Goal: Task Accomplishment & Management: Manage account settings

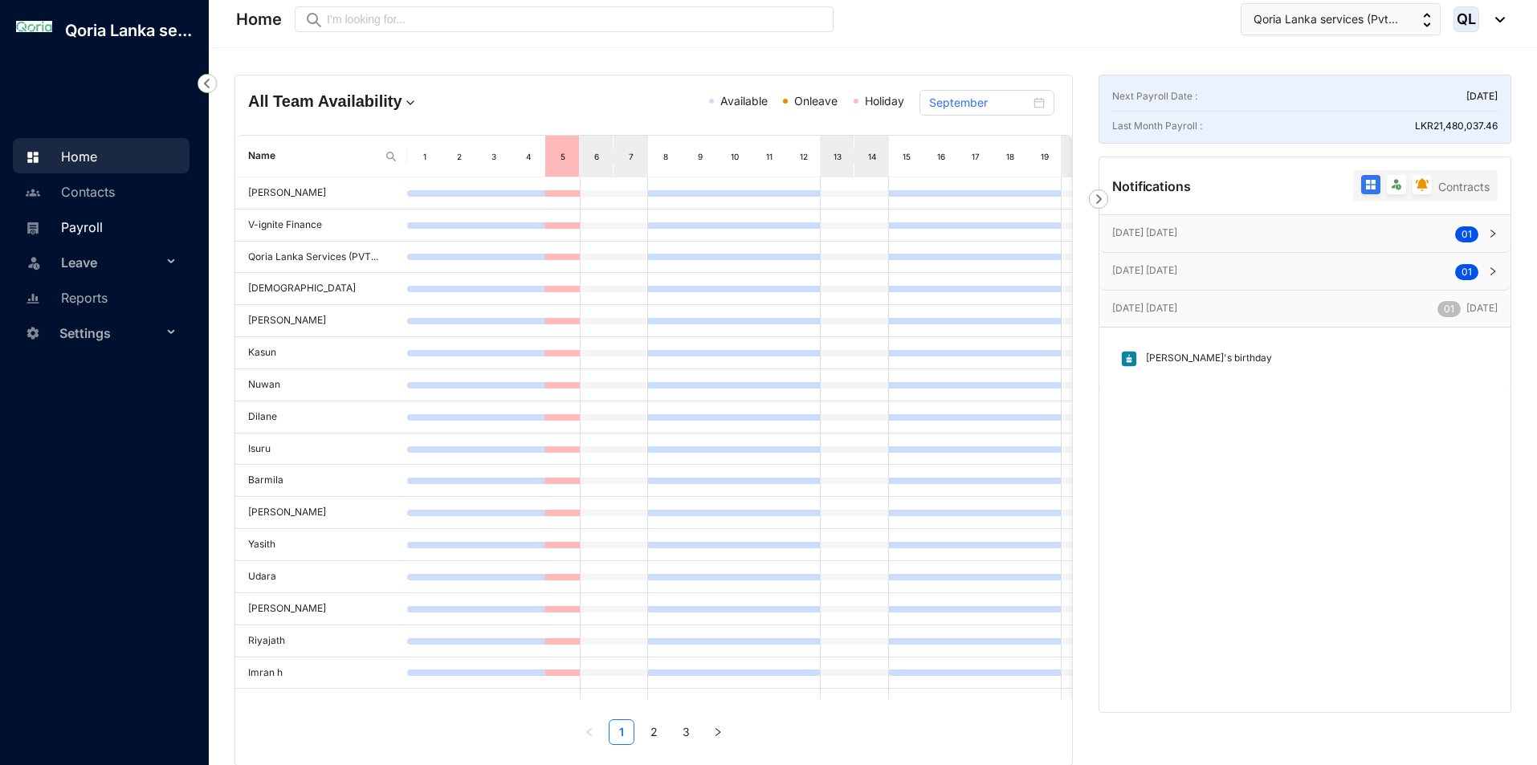
click at [93, 219] on link "Payroll" at bounding box center [62, 227] width 82 height 16
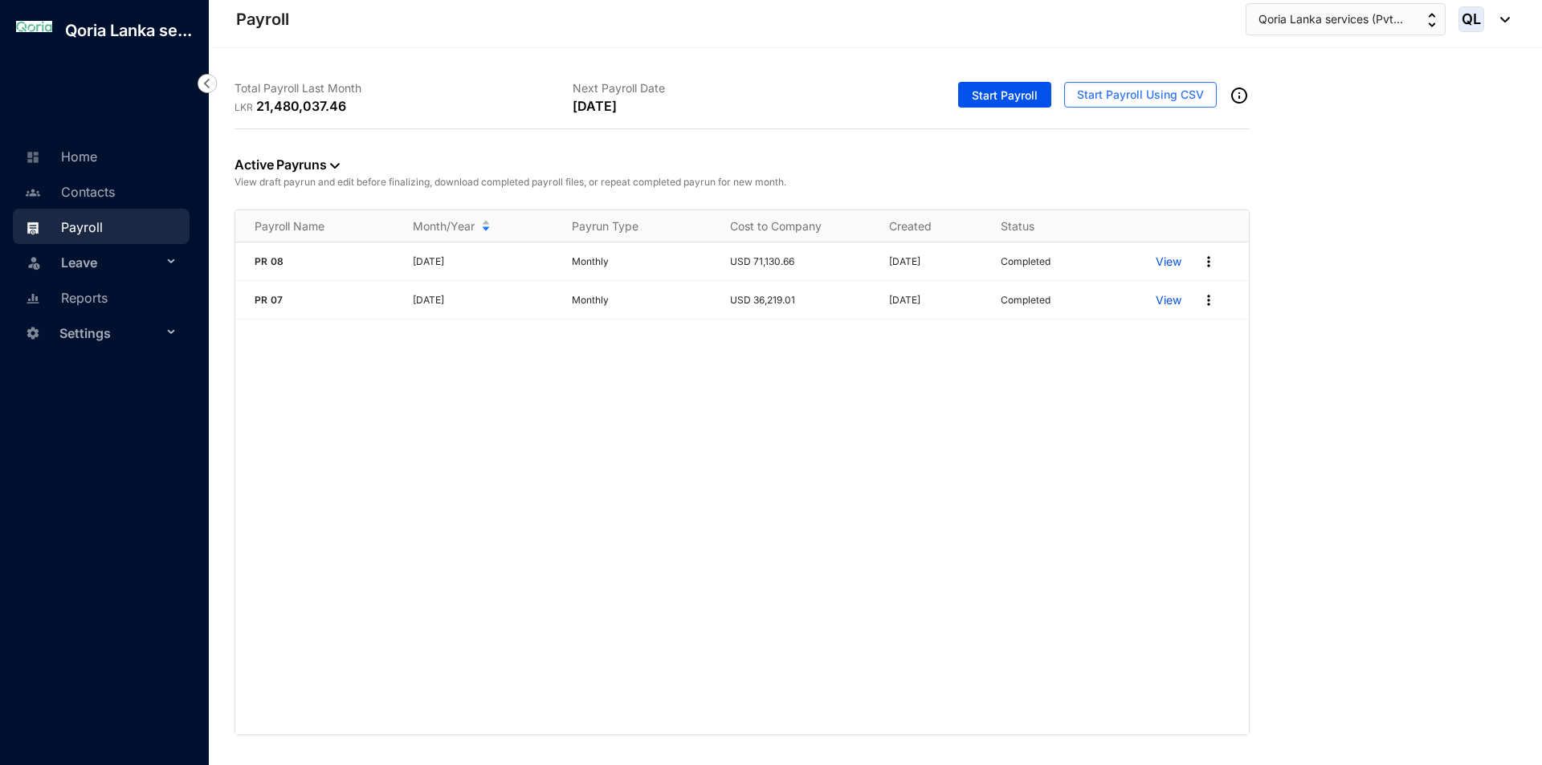
click at [989, 410] on div "PR [DATE] Monthly USD 71,130.66 [DATE] Completed View PR [DATE] Monthly USD 36,…" at bounding box center [741, 489] width 1013 height 492
click at [1199, 88] on span "Start Payroll Using CSV" at bounding box center [1140, 95] width 127 height 16
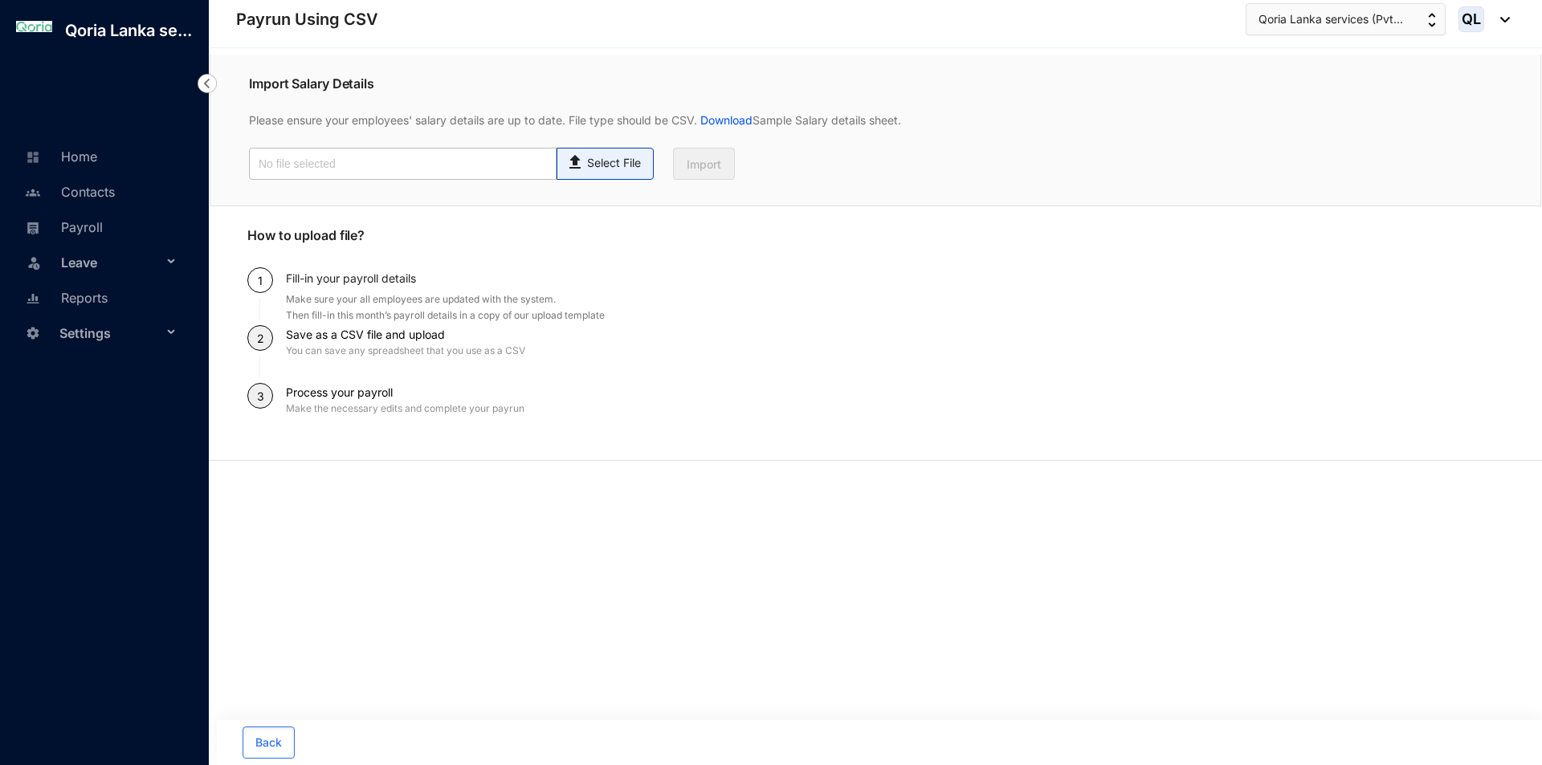
click at [593, 167] on p "Select File" at bounding box center [614, 163] width 54 height 17
click at [0, 0] on input "Select File" at bounding box center [0, 0] width 0 height 0
type input "Staff payroll September.xlsx.csv"
click at [727, 163] on button "Import" at bounding box center [704, 164] width 62 height 32
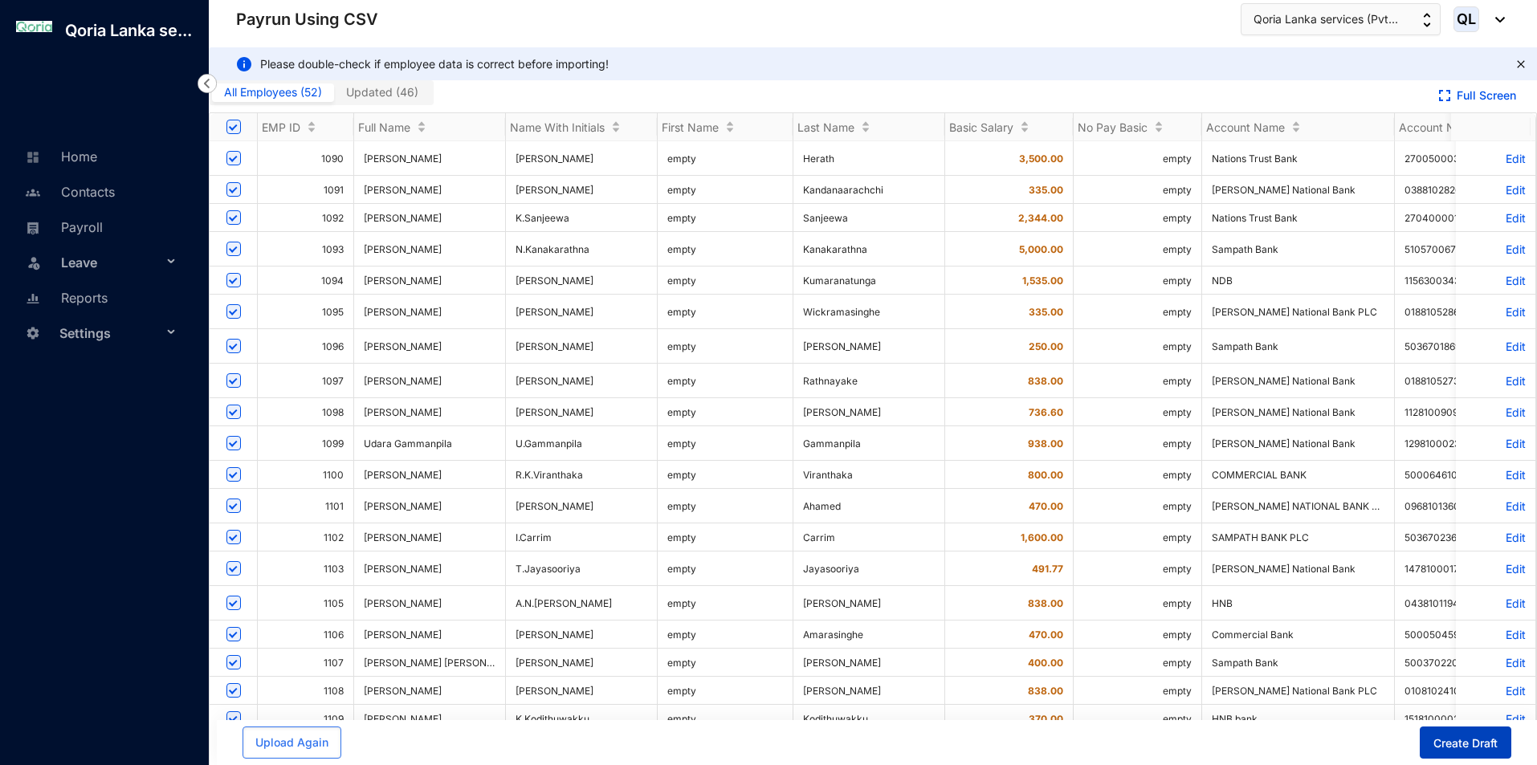
click at [1495, 741] on span "Create Draft" at bounding box center [1465, 744] width 64 height 16
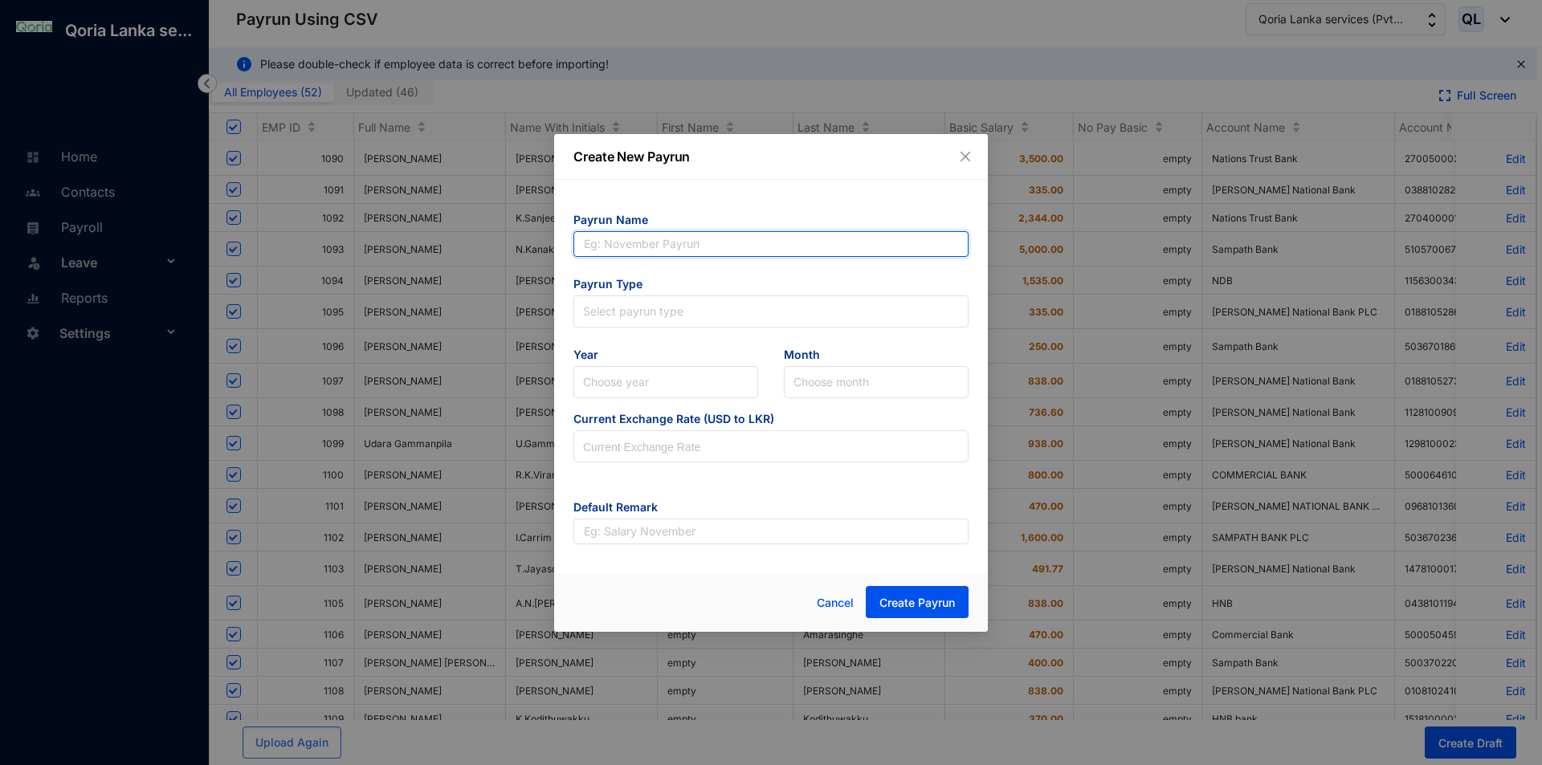
click at [651, 241] on input "text" at bounding box center [770, 244] width 395 height 26
type input "PR 09"
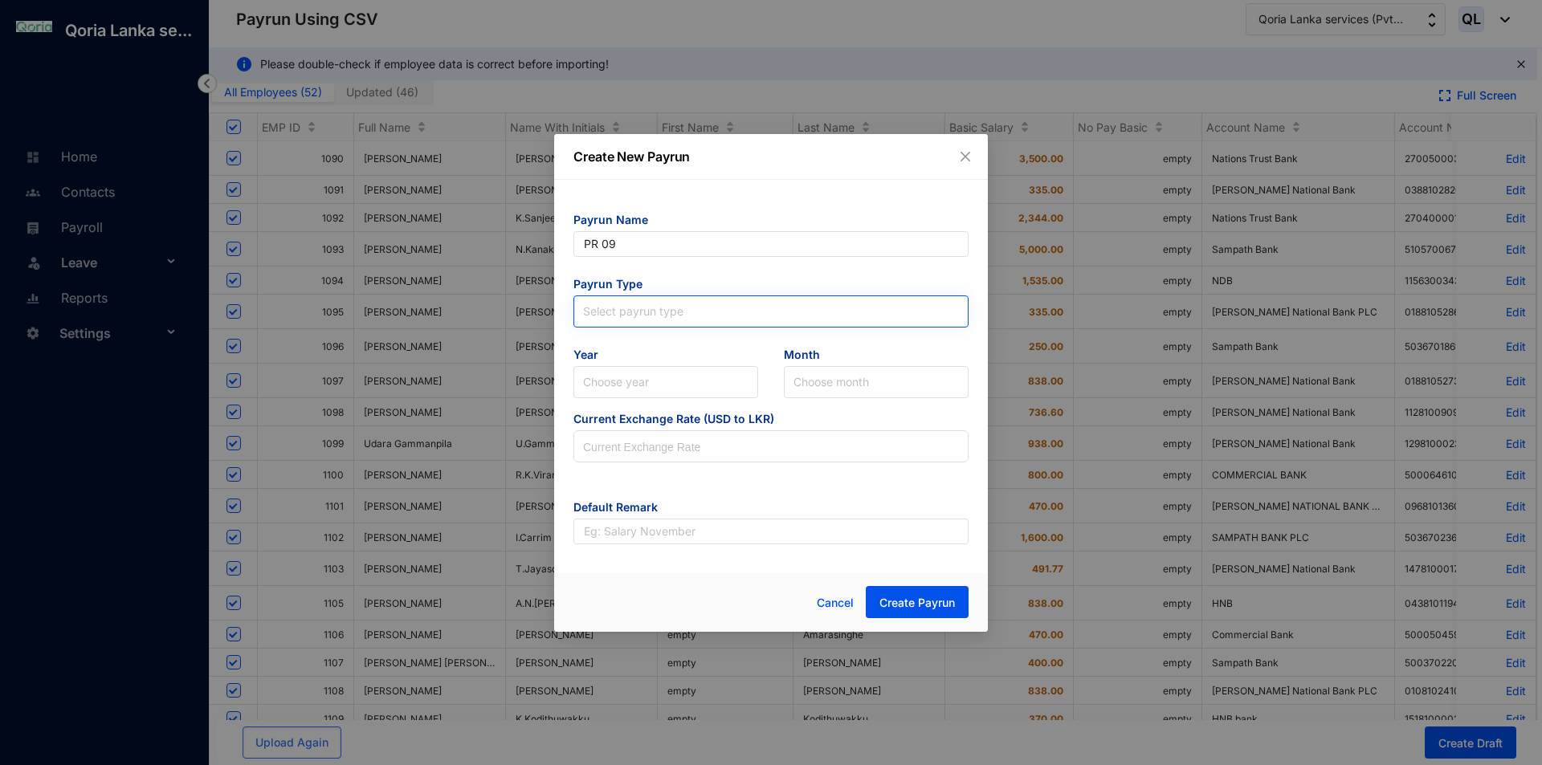
type input "PR 09"
click at [642, 316] on input "search" at bounding box center [771, 308] width 376 height 24
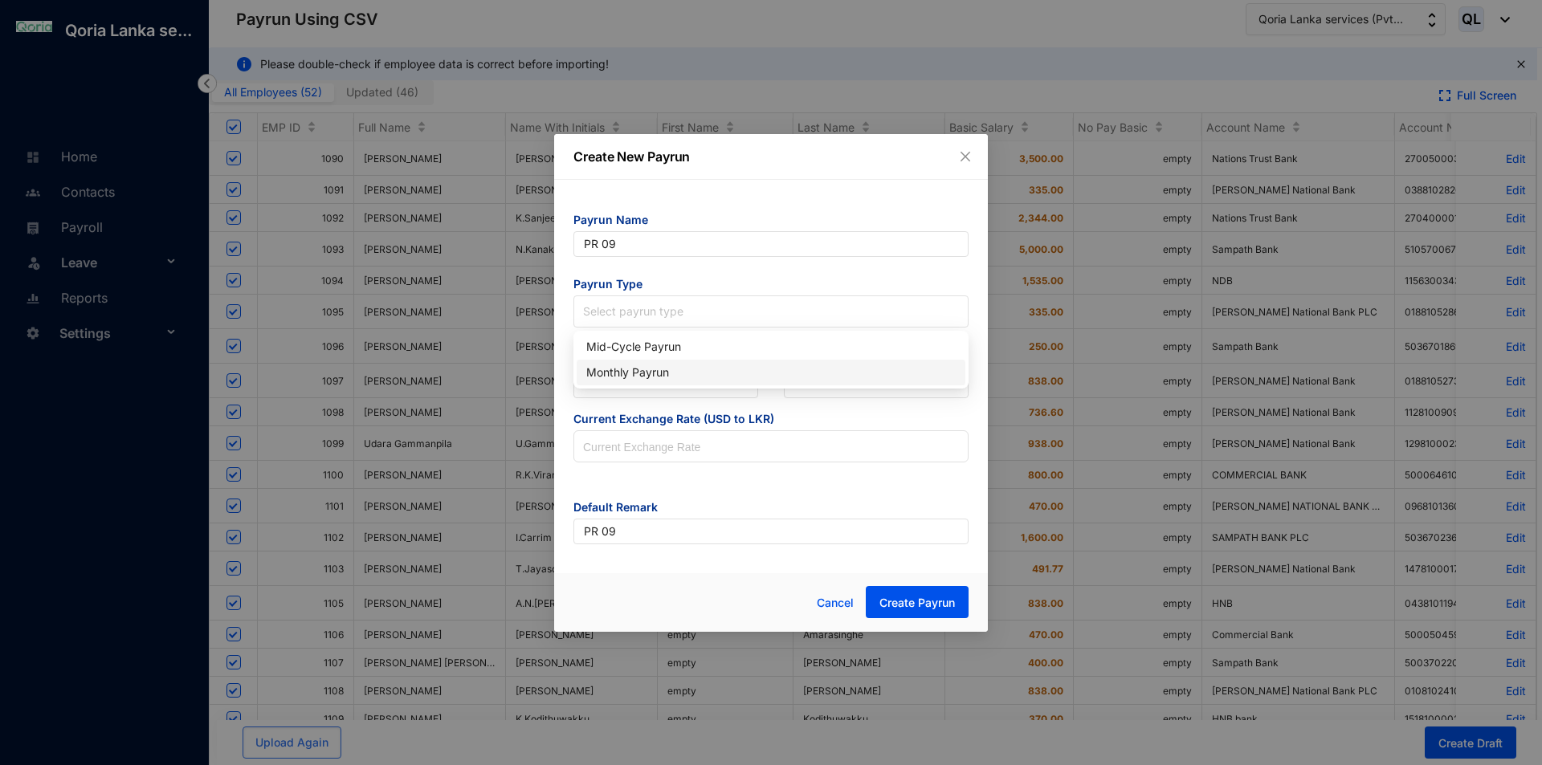
click at [669, 381] on div "Monthly Payrun" at bounding box center [770, 373] width 369 height 18
click at [646, 388] on input "search" at bounding box center [665, 382] width 165 height 31
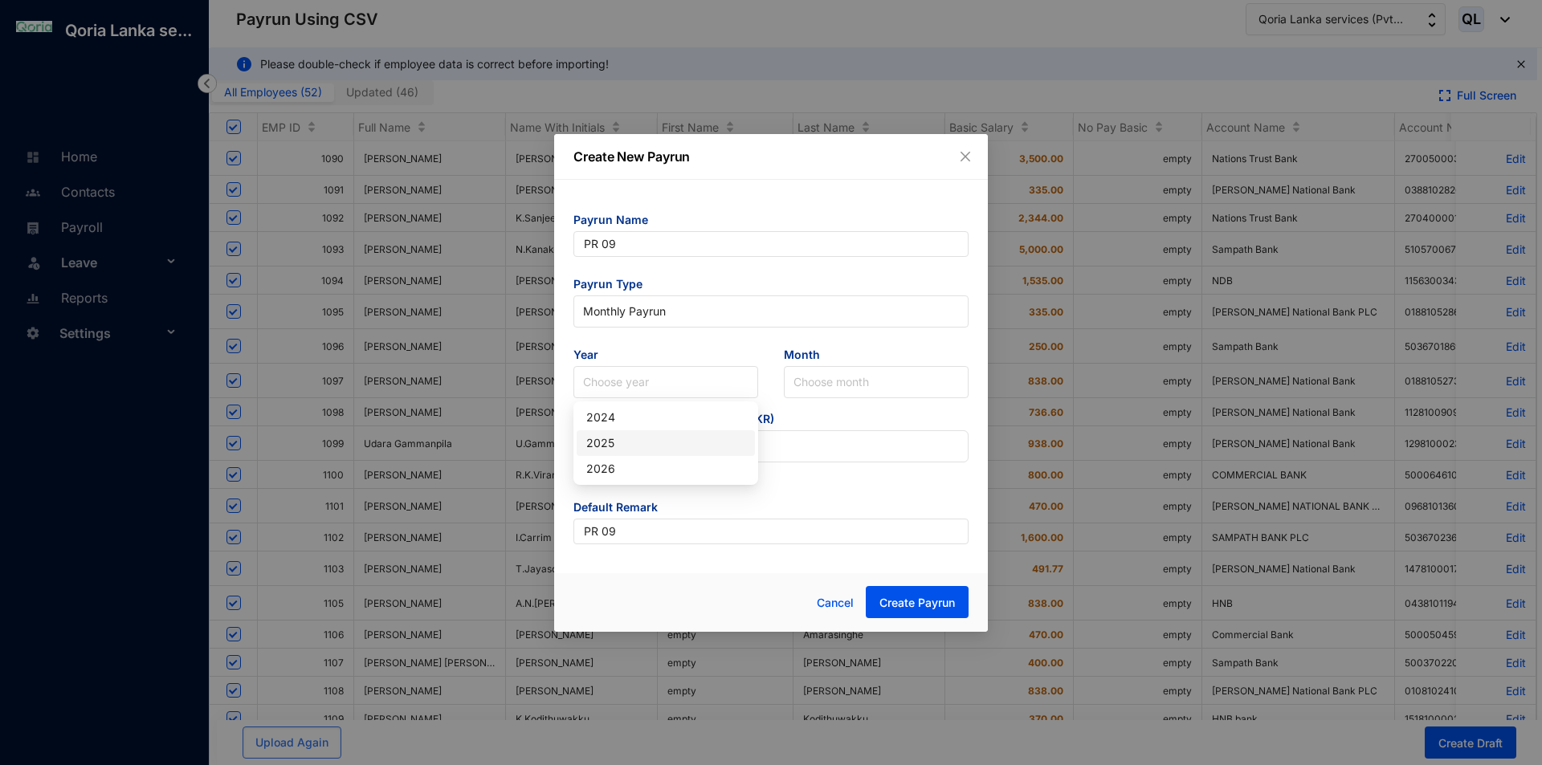
click at [628, 438] on div "2025" at bounding box center [665, 443] width 159 height 18
click at [849, 381] on input "search" at bounding box center [875, 382] width 165 height 31
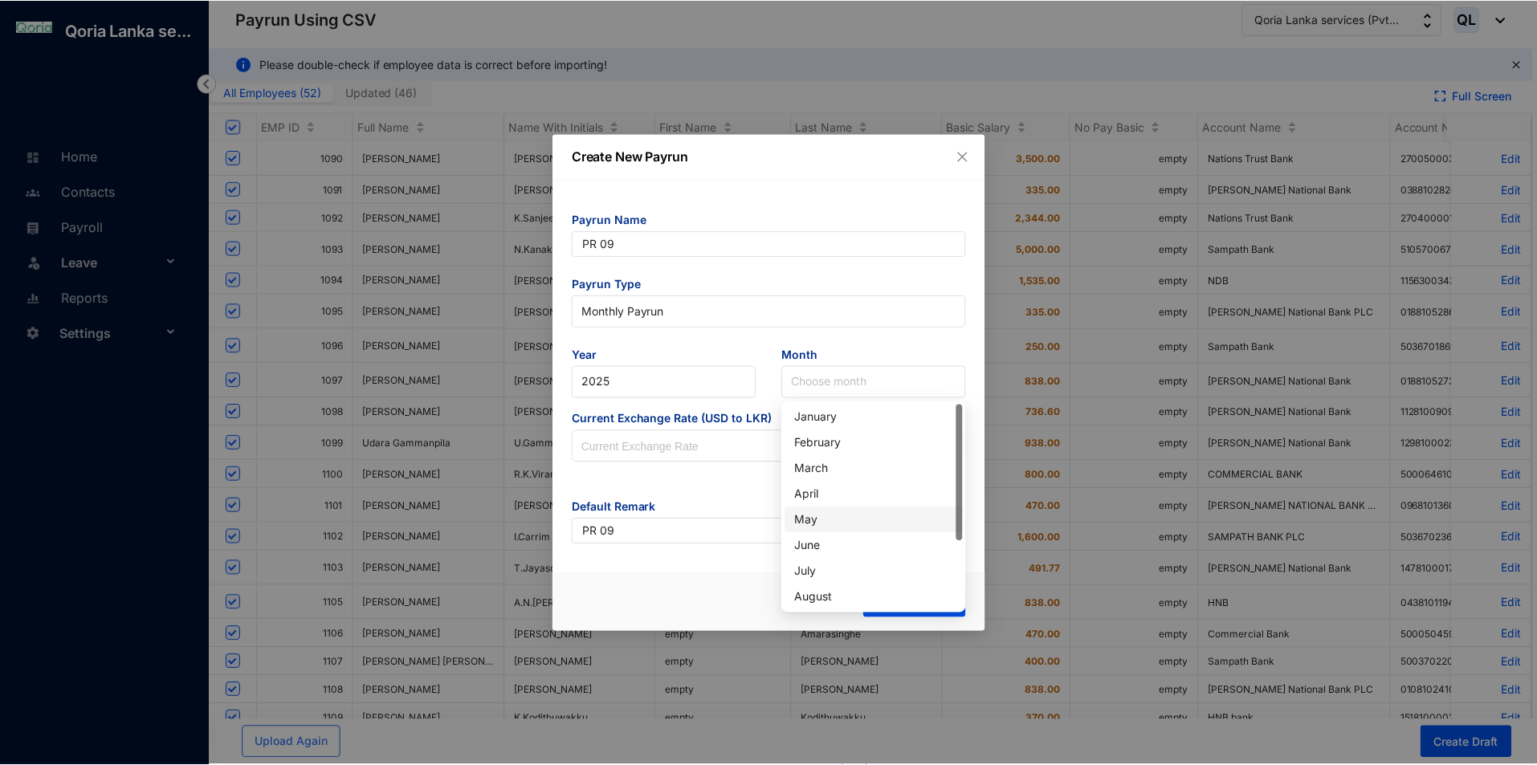
scroll to position [103, 0]
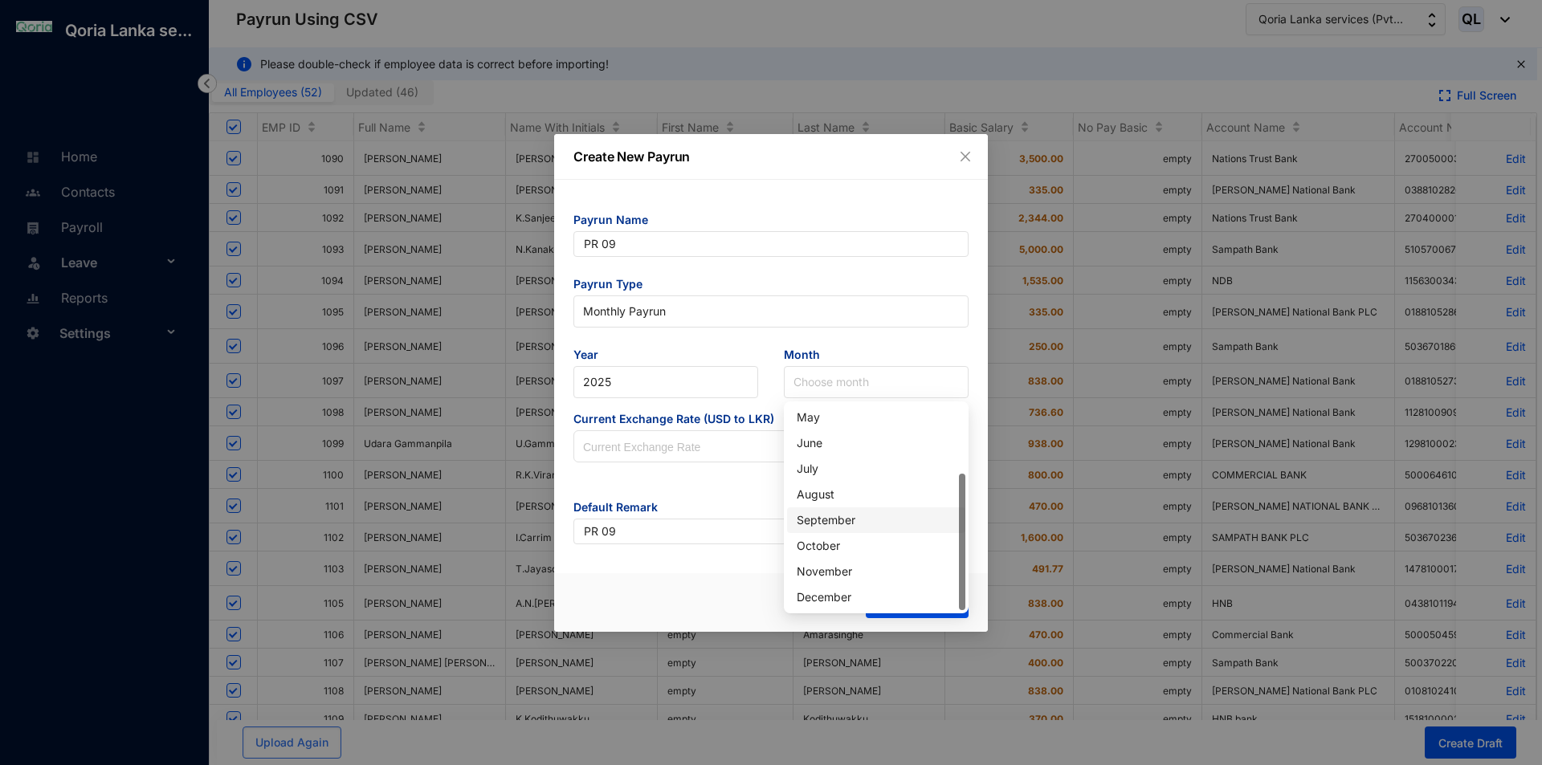
click at [855, 524] on div "September" at bounding box center [876, 521] width 159 height 18
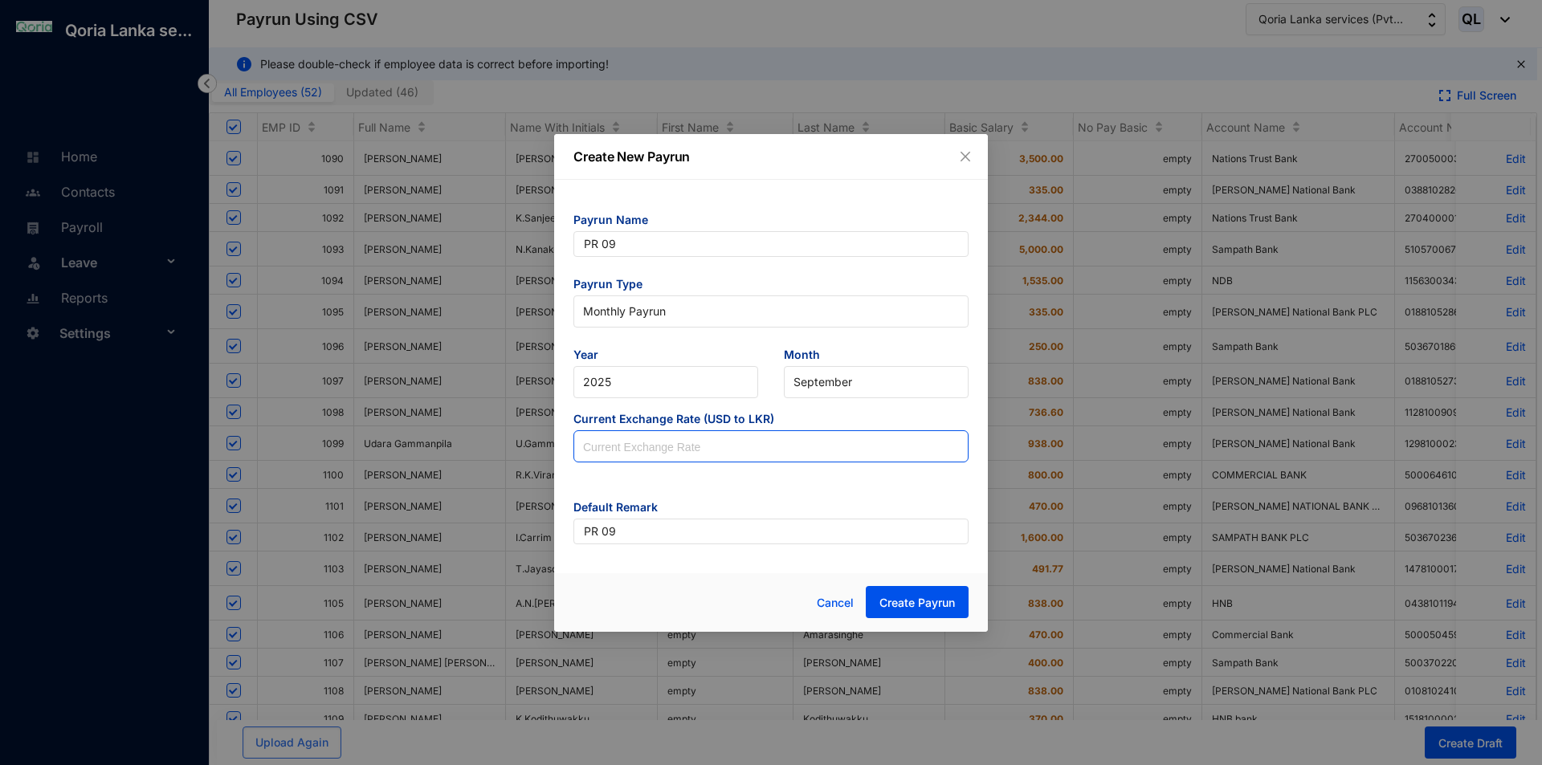
click at [599, 447] on input at bounding box center [771, 447] width 394 height 32
type input "302.57"
click at [969, 422] on div "Payrun Name PR 09 Payrun Type Monthly Payrun Year [DATE] Month September Curren…" at bounding box center [771, 372] width 434 height 384
click at [904, 602] on span "Create Payrun" at bounding box center [916, 603] width 75 height 16
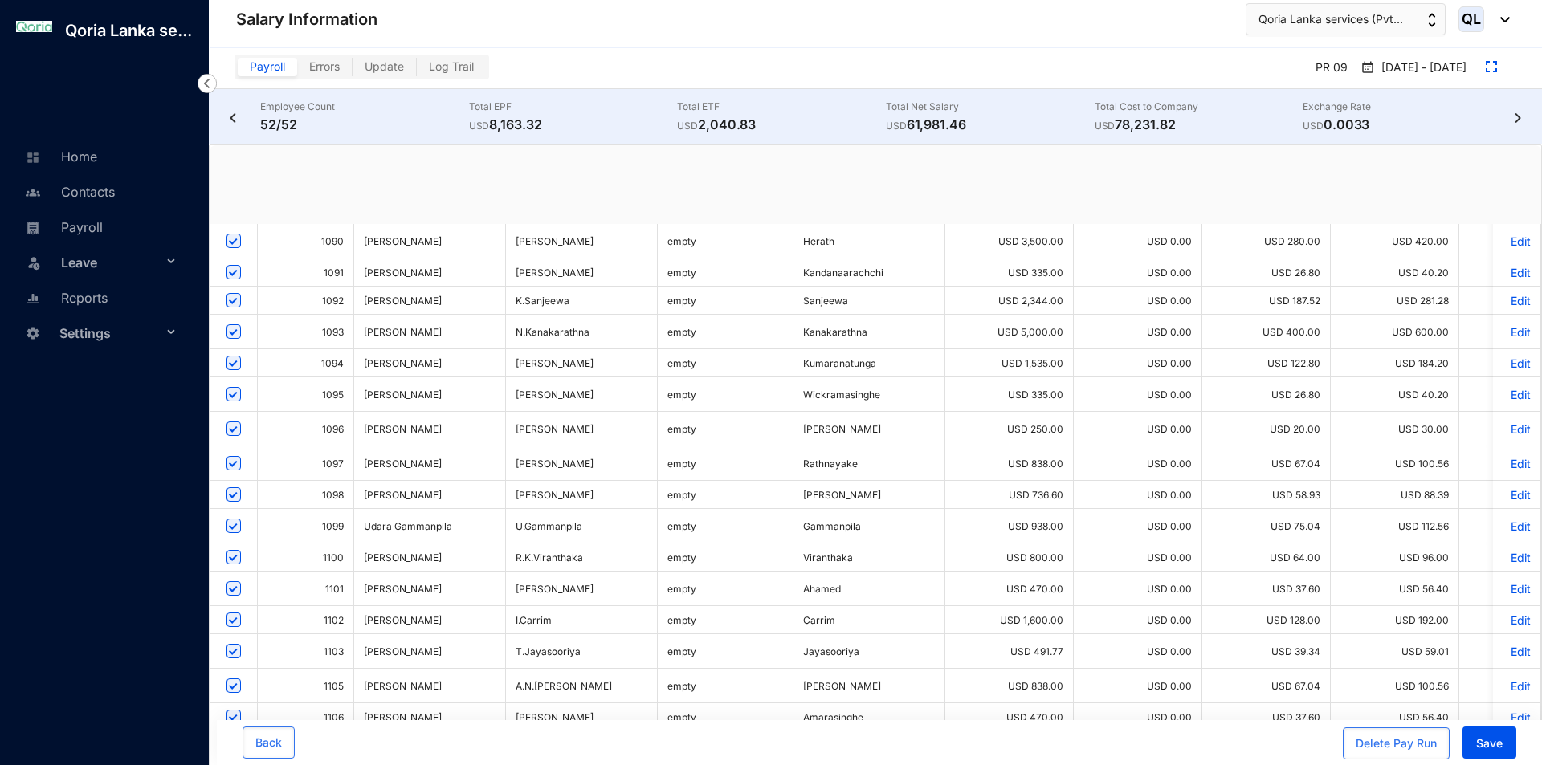
checkbox input "true"
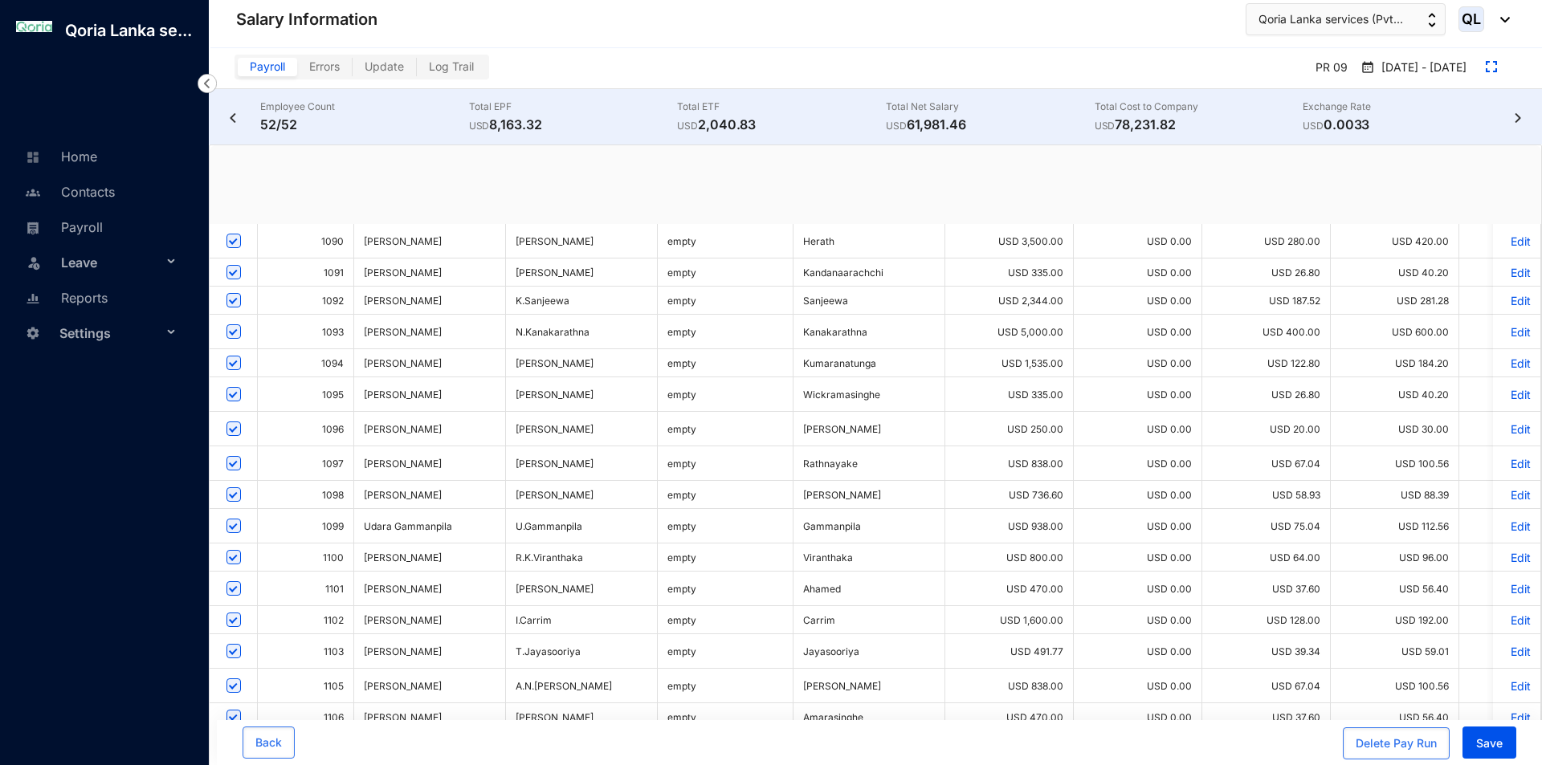
checkbox input "true"
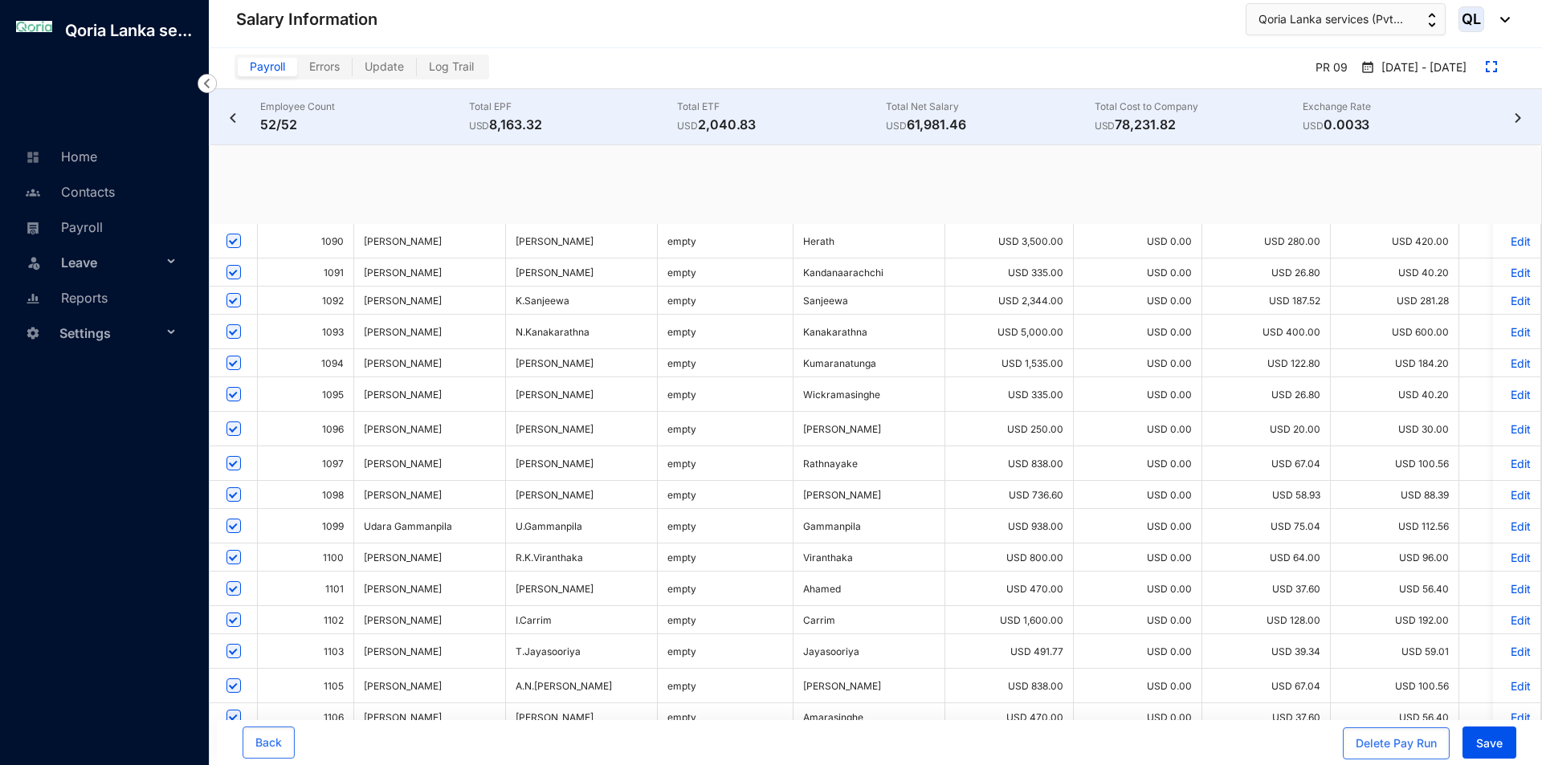
checkbox input "true"
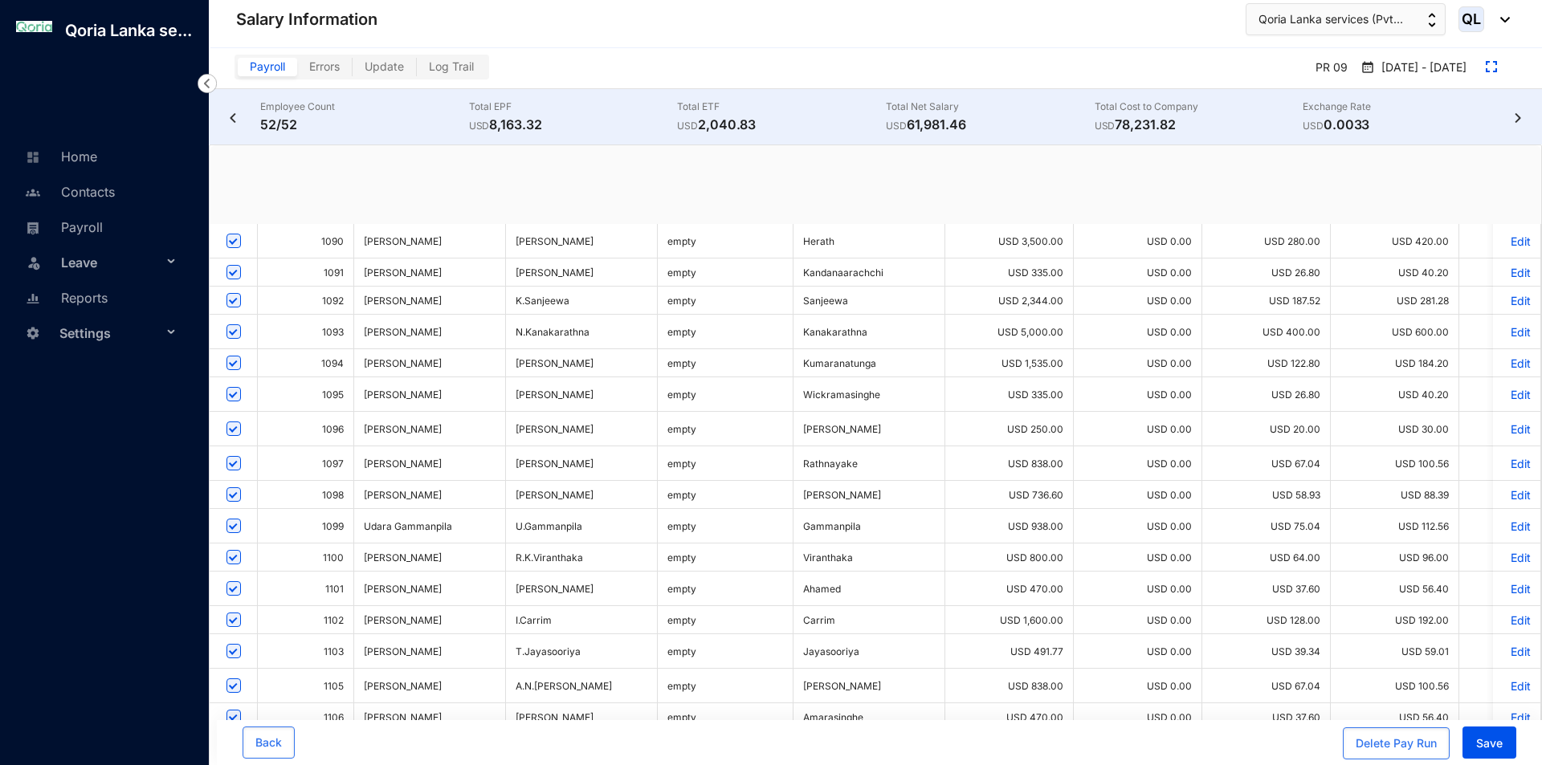
checkbox input "true"
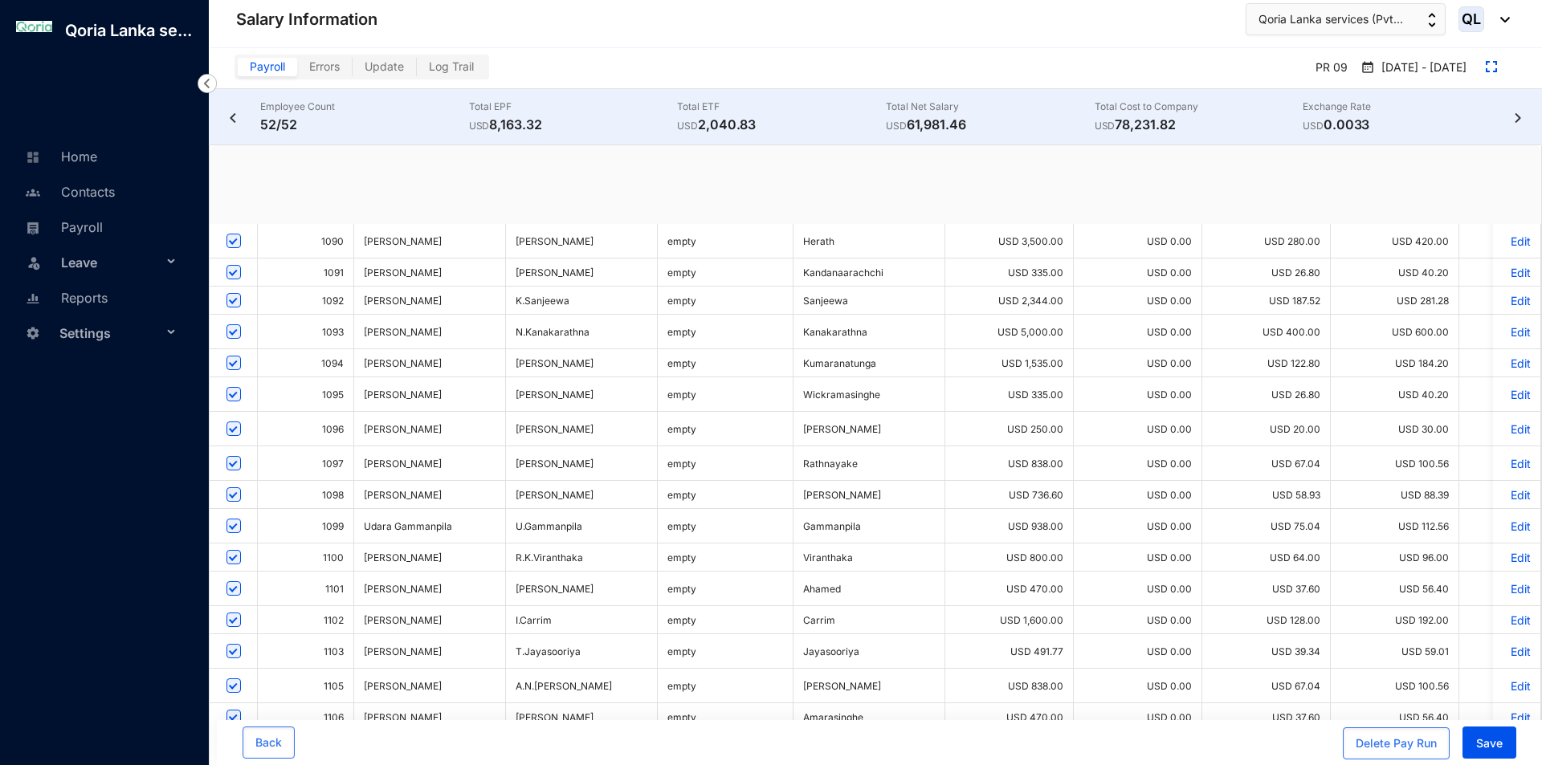
checkbox input "true"
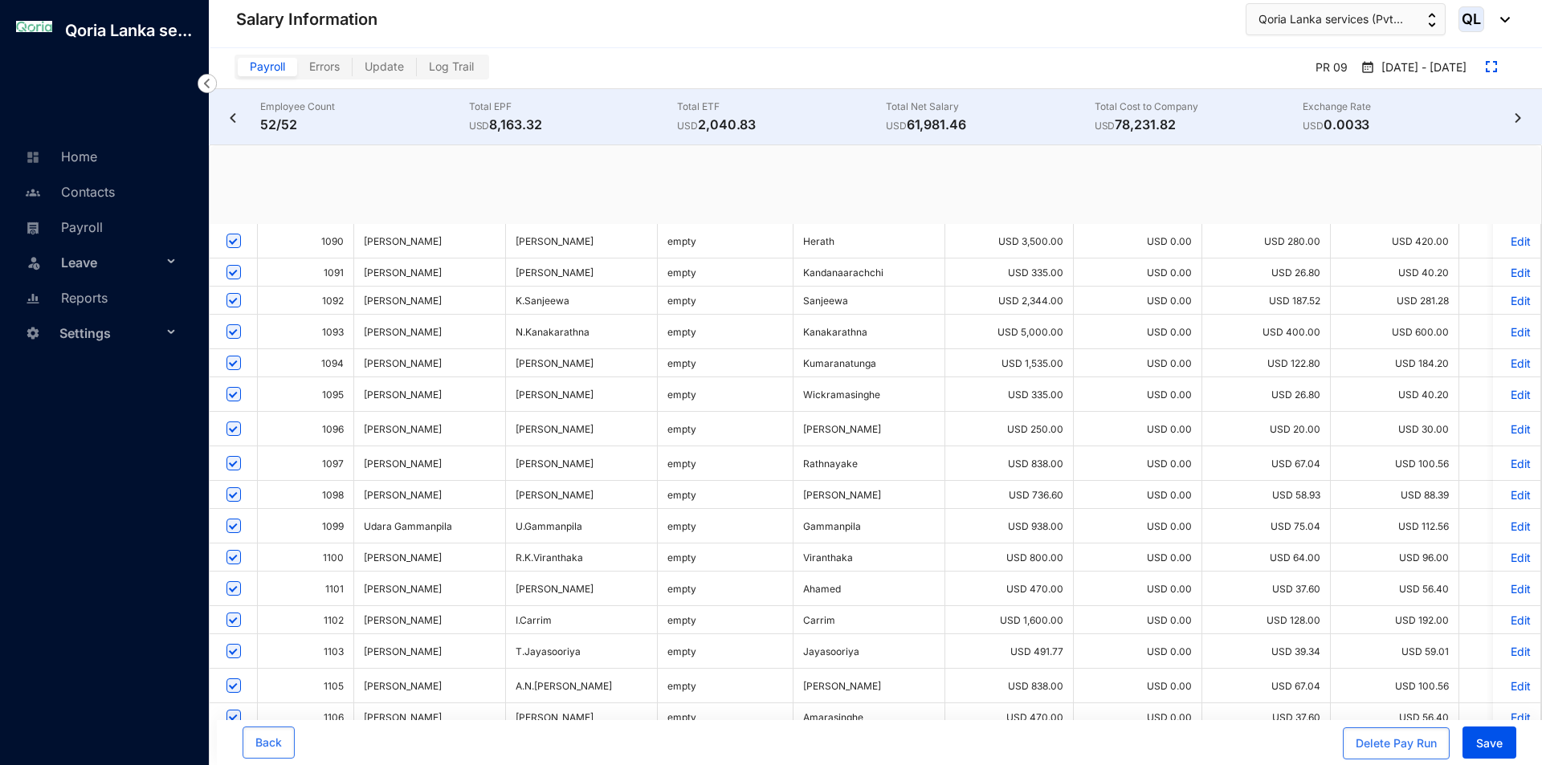
checkbox input "true"
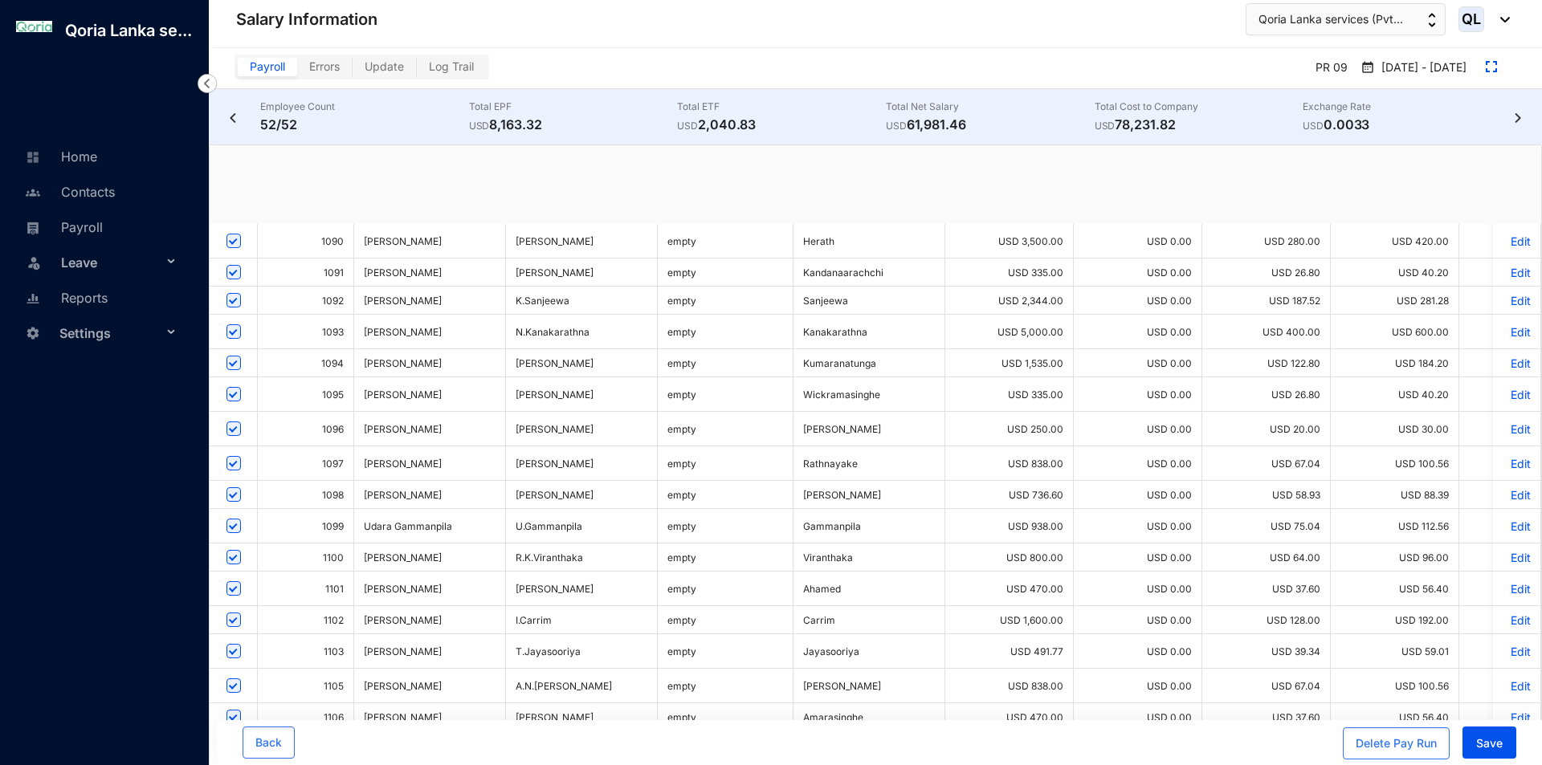
checkbox input "true"
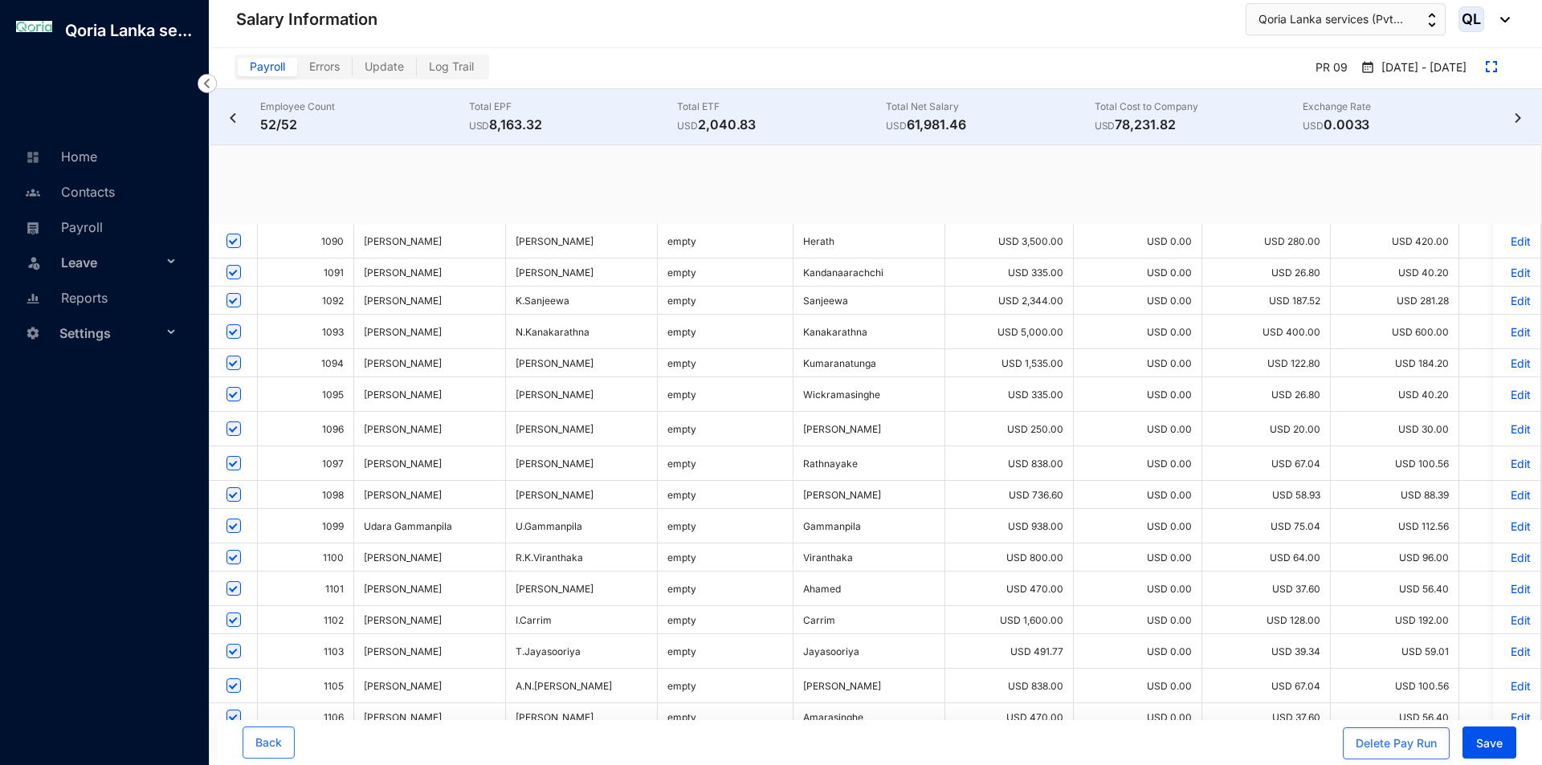
checkbox input "true"
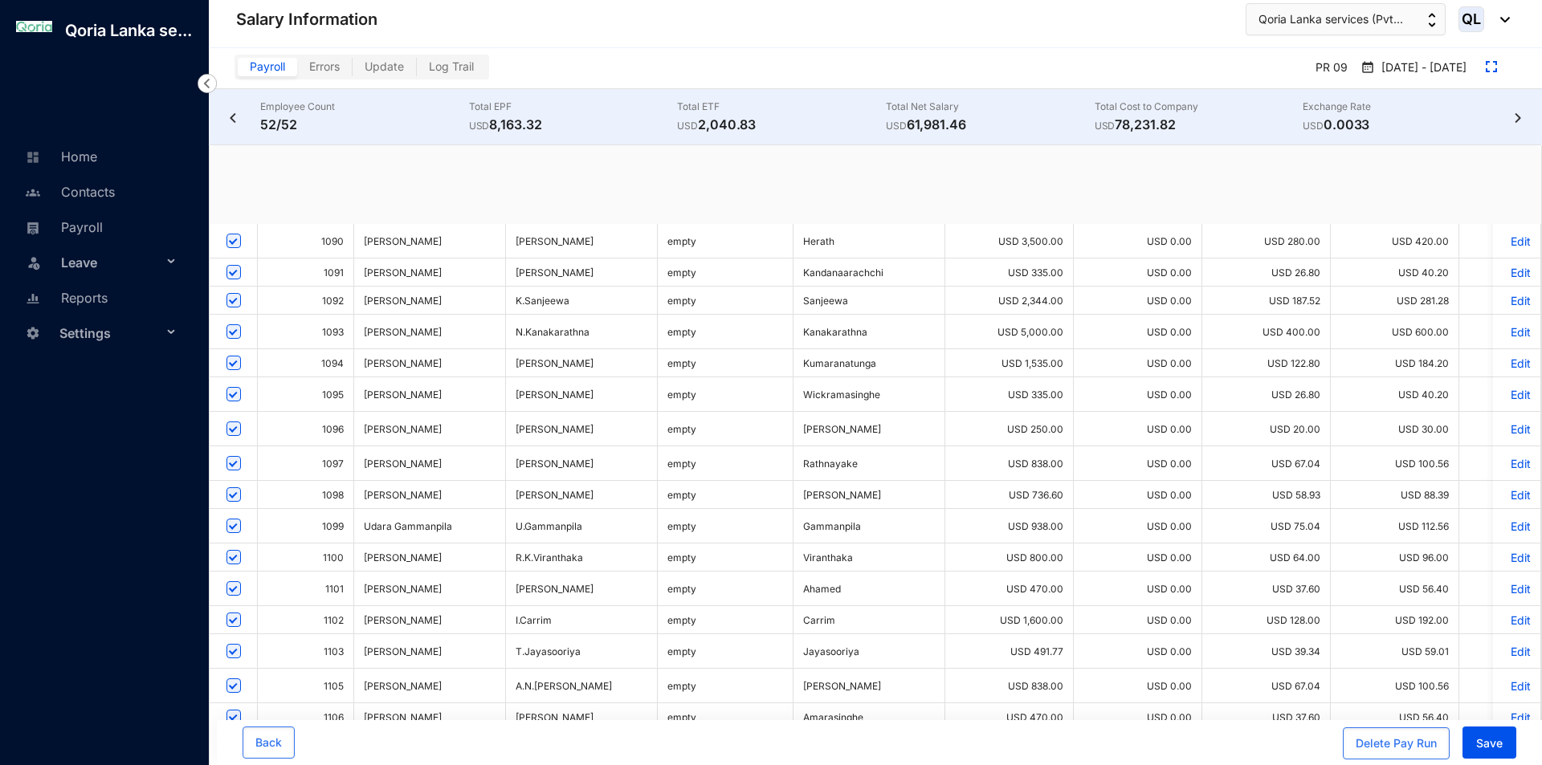
checkbox input "true"
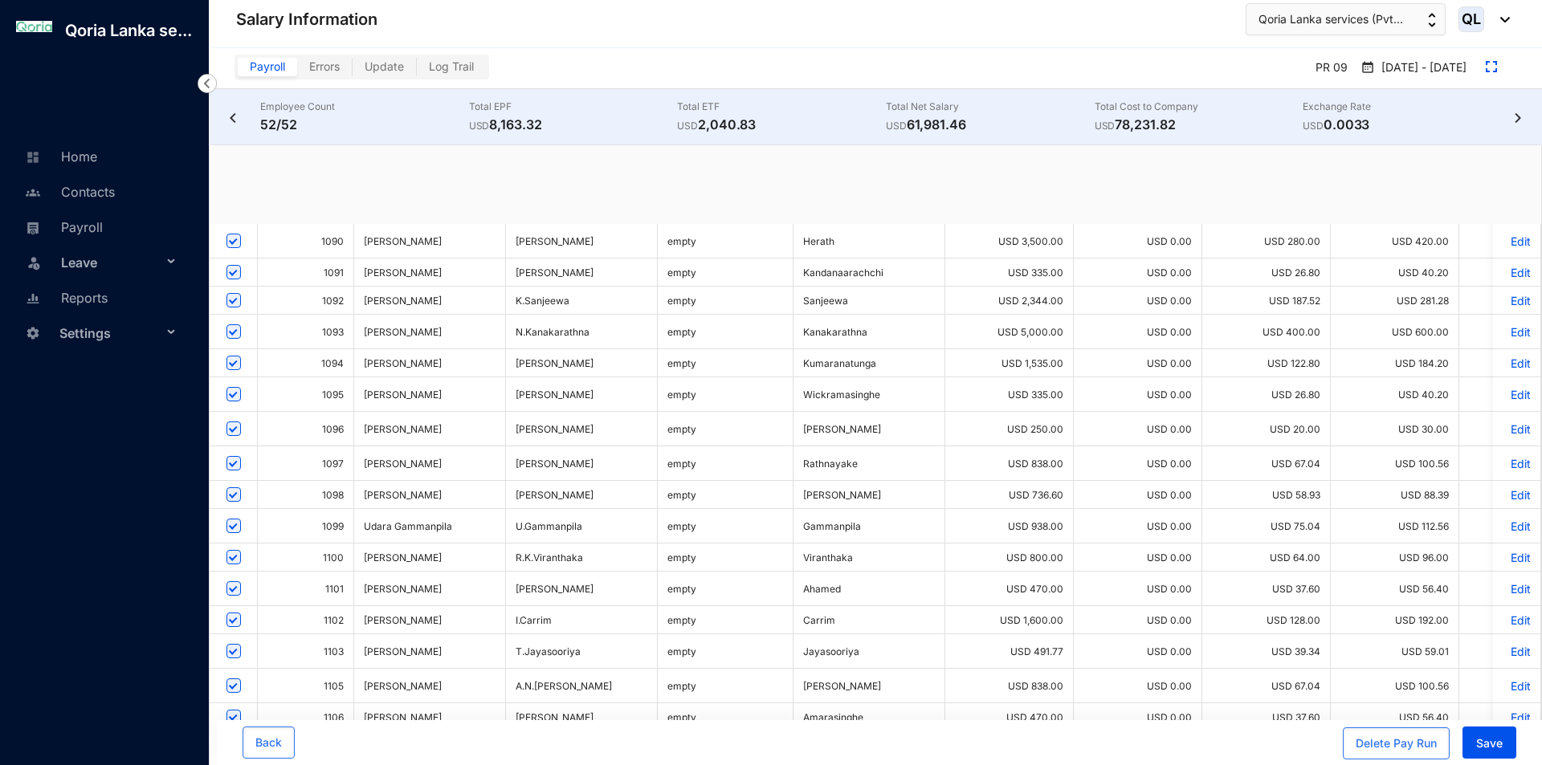
checkbox input "true"
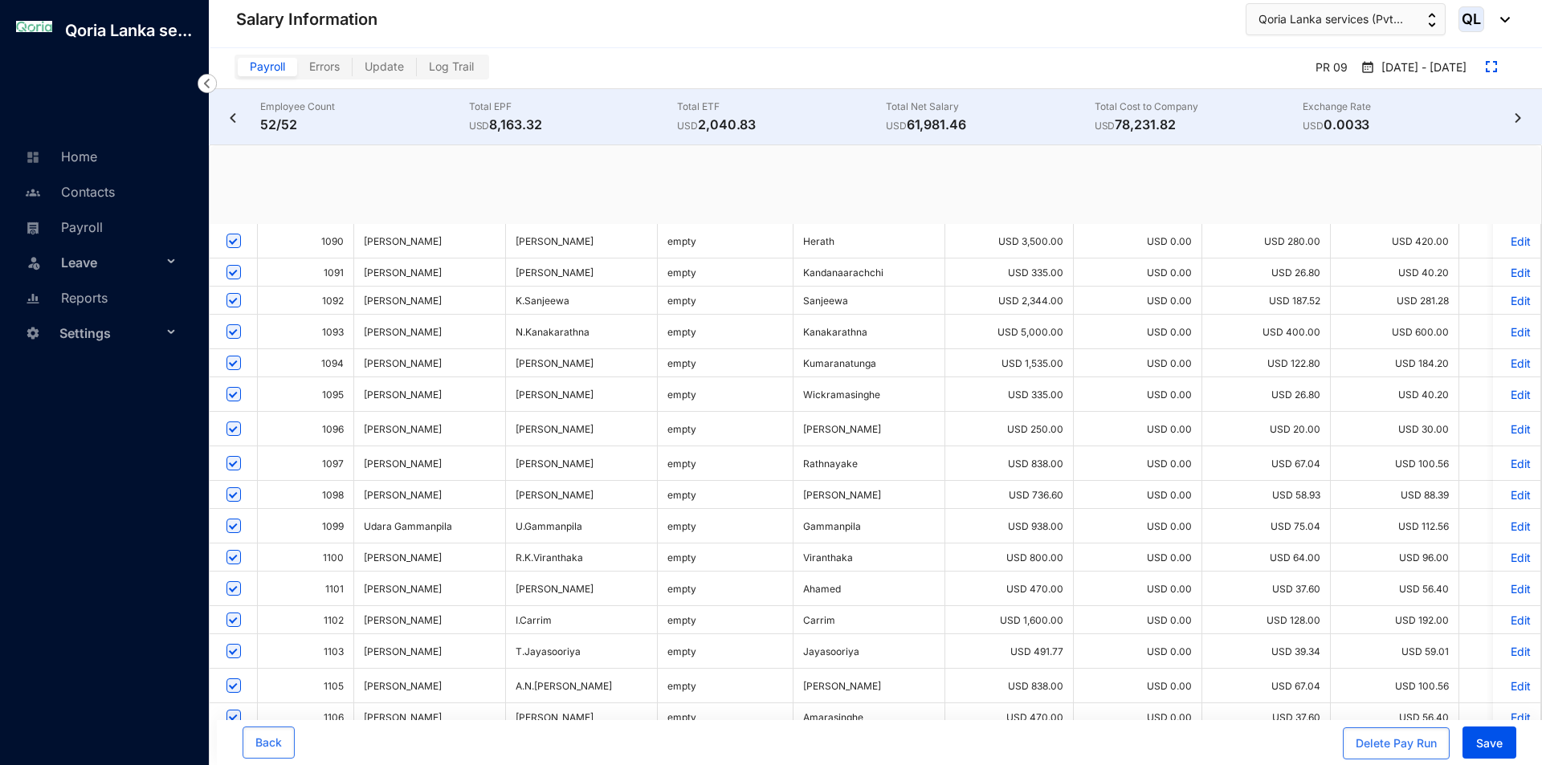
checkbox input "true"
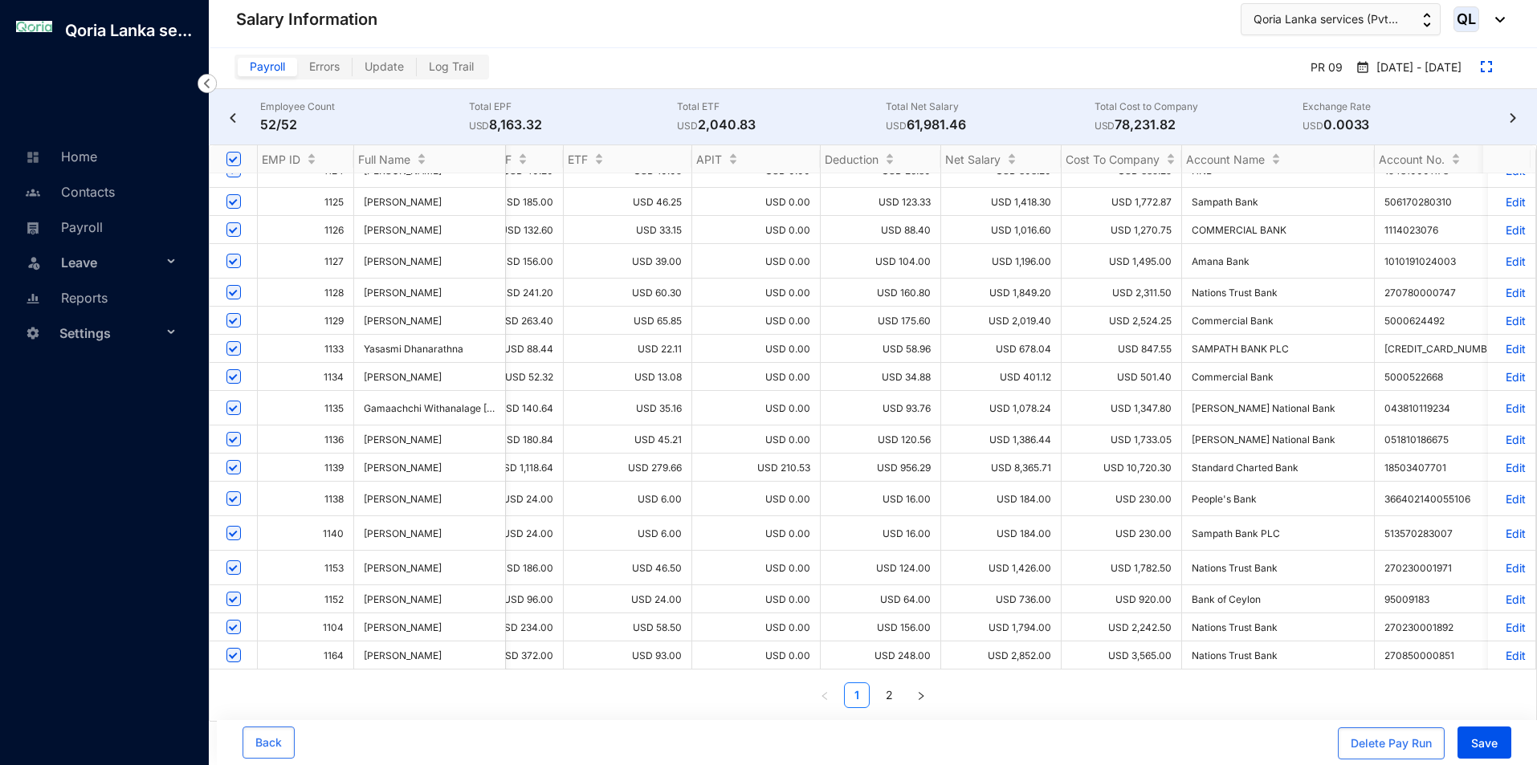
scroll to position [1, 0]
click at [1498, 460] on p "Edit" at bounding box center [1512, 467] width 28 height 14
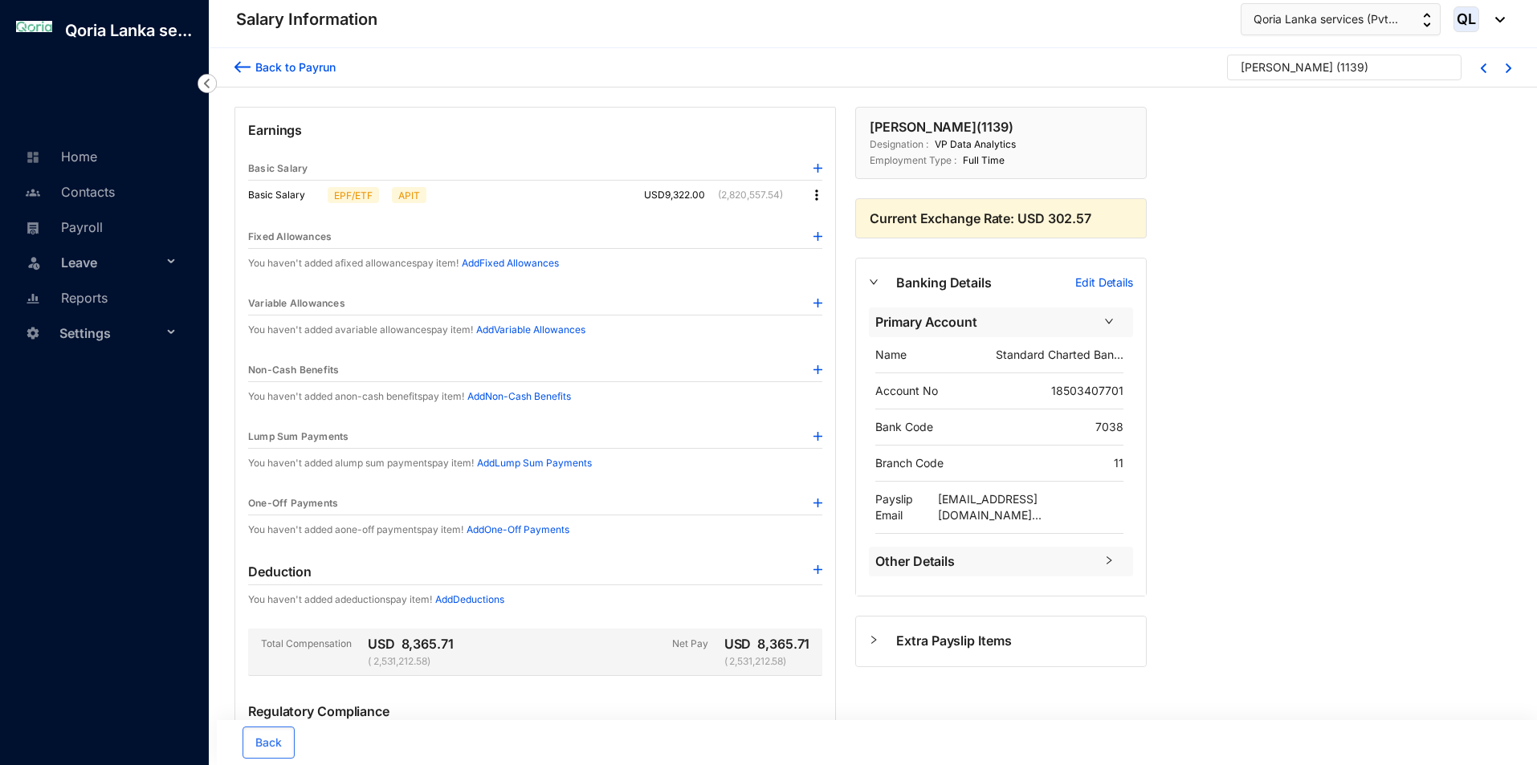
click at [814, 193] on img at bounding box center [817, 195] width 16 height 16
click at [826, 226] on span "Edit" at bounding box center [832, 223] width 20 height 18
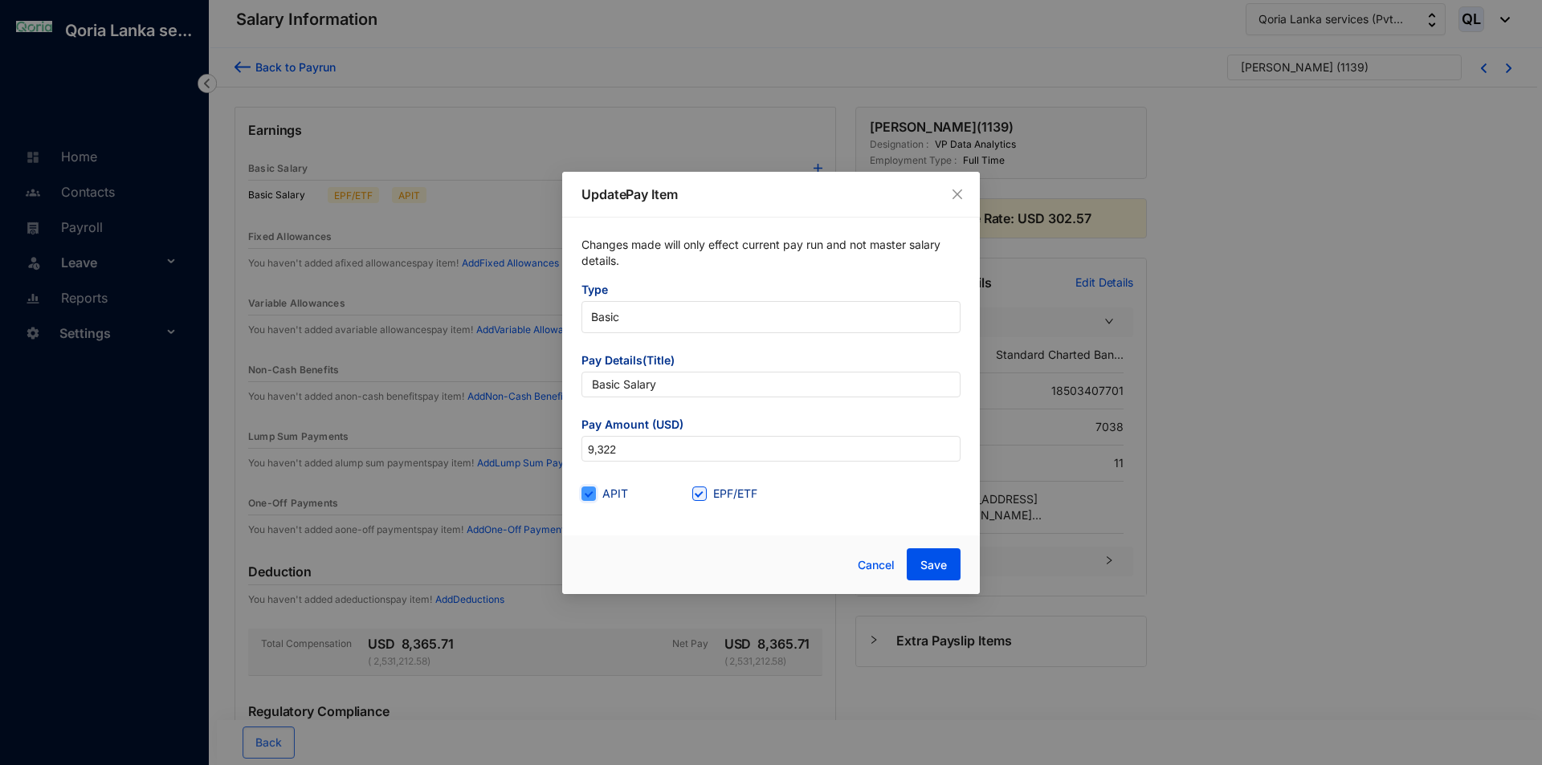
click at [590, 491] on input "APIT" at bounding box center [586, 492] width 11 height 11
checkbox input "false"
click at [942, 563] on span "Save" at bounding box center [933, 565] width 27 height 16
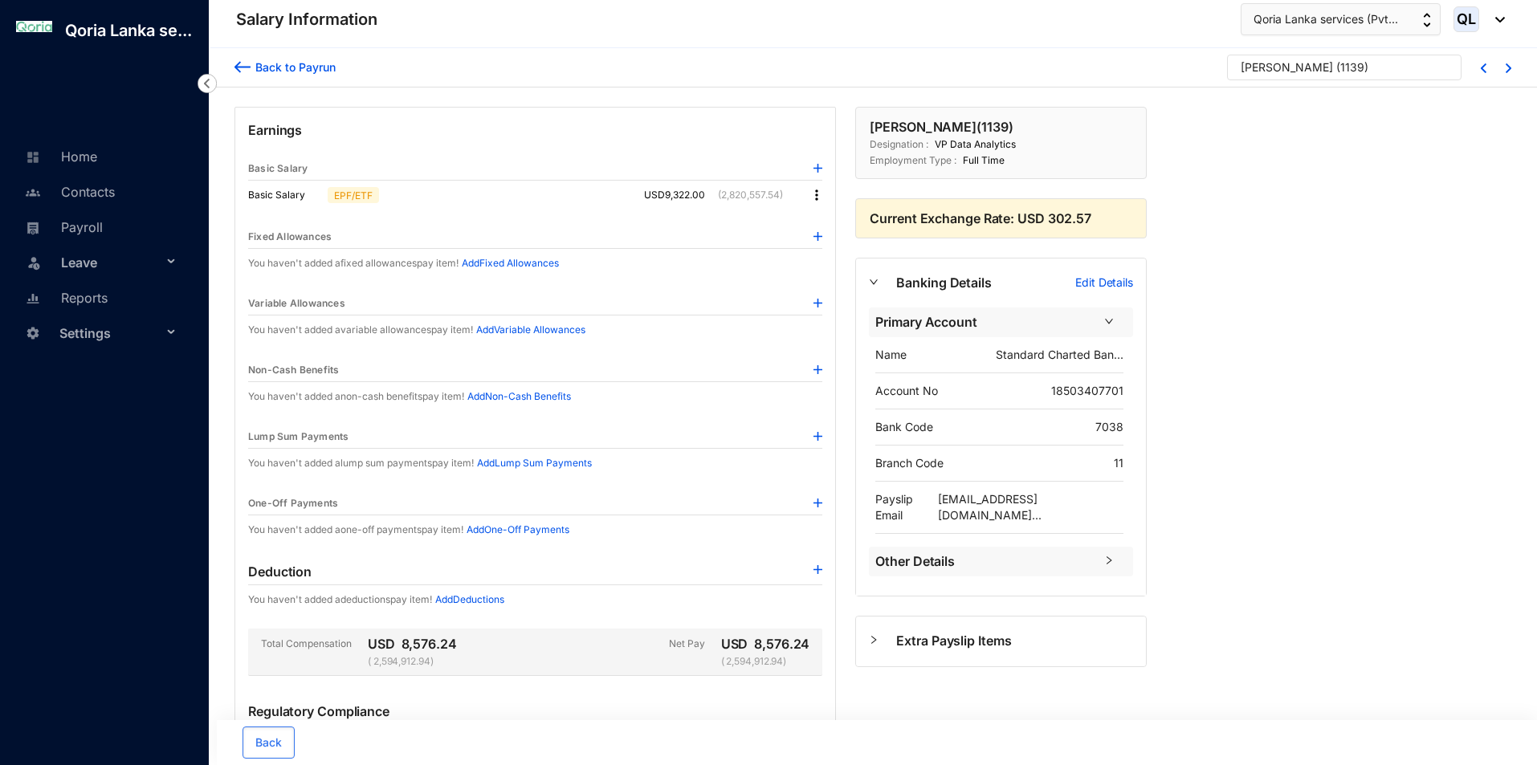
click at [255, 74] on div "Back to Payrun" at bounding box center [293, 67] width 85 height 17
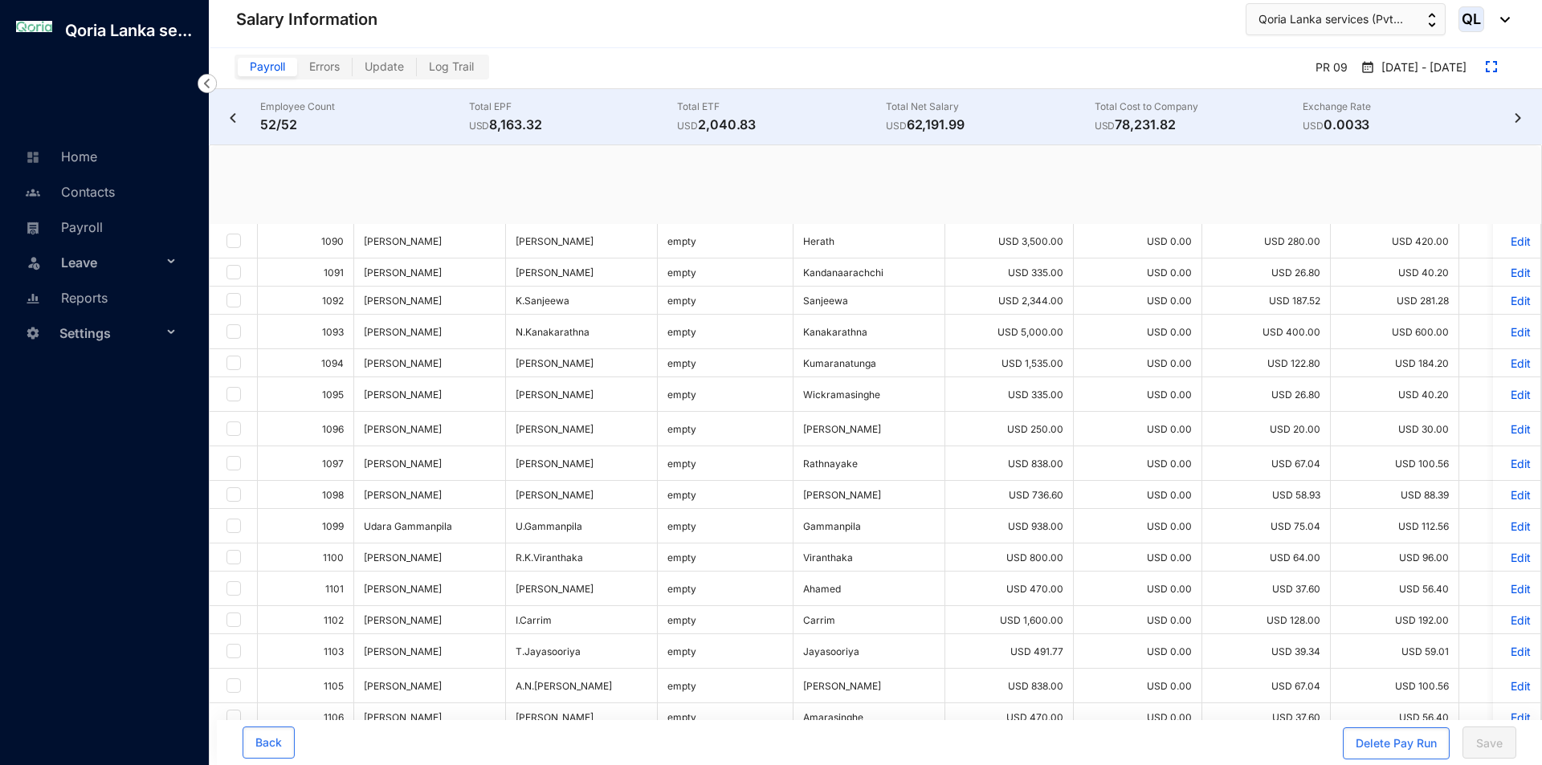
checkbox input "true"
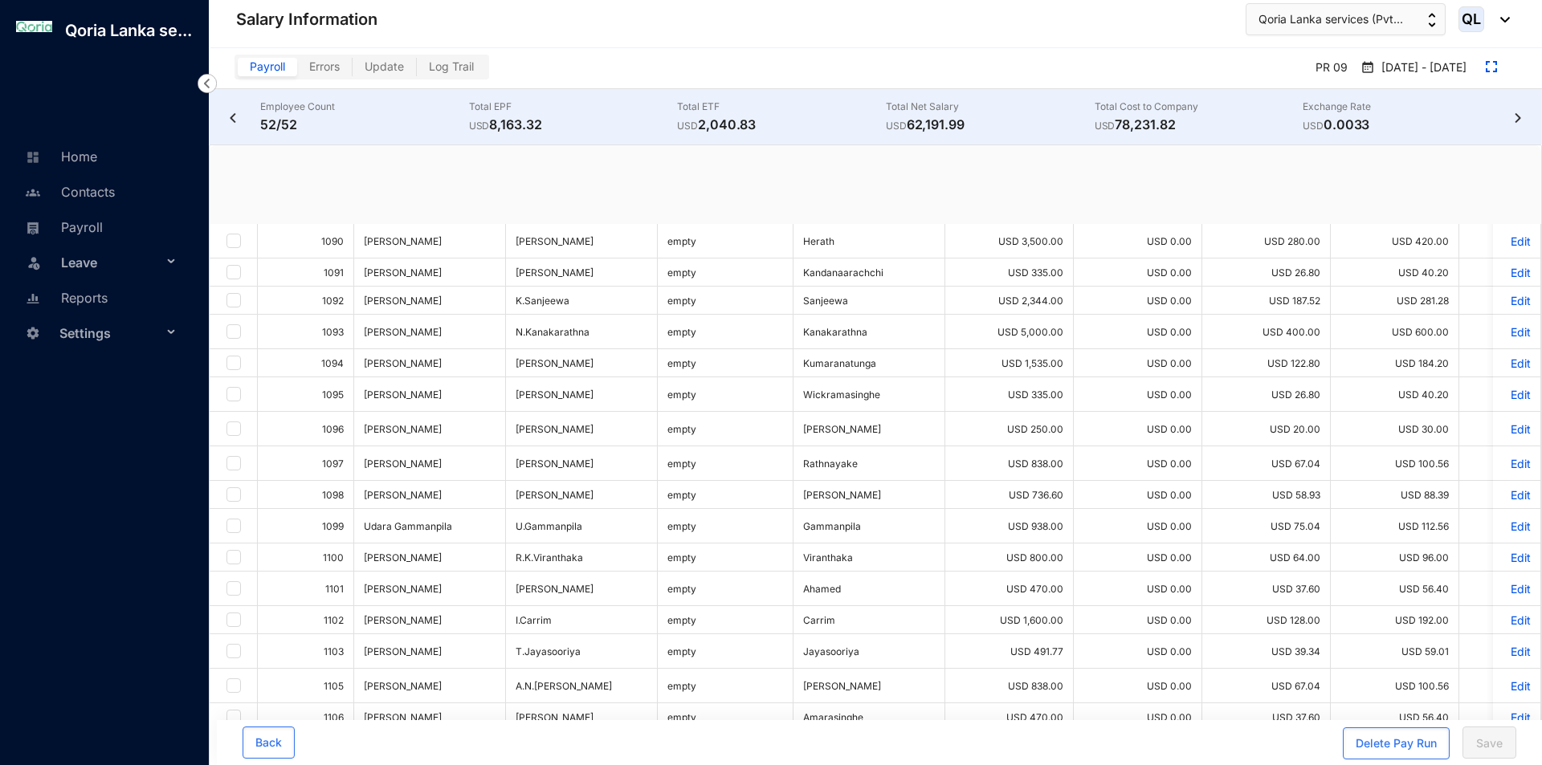
checkbox input "true"
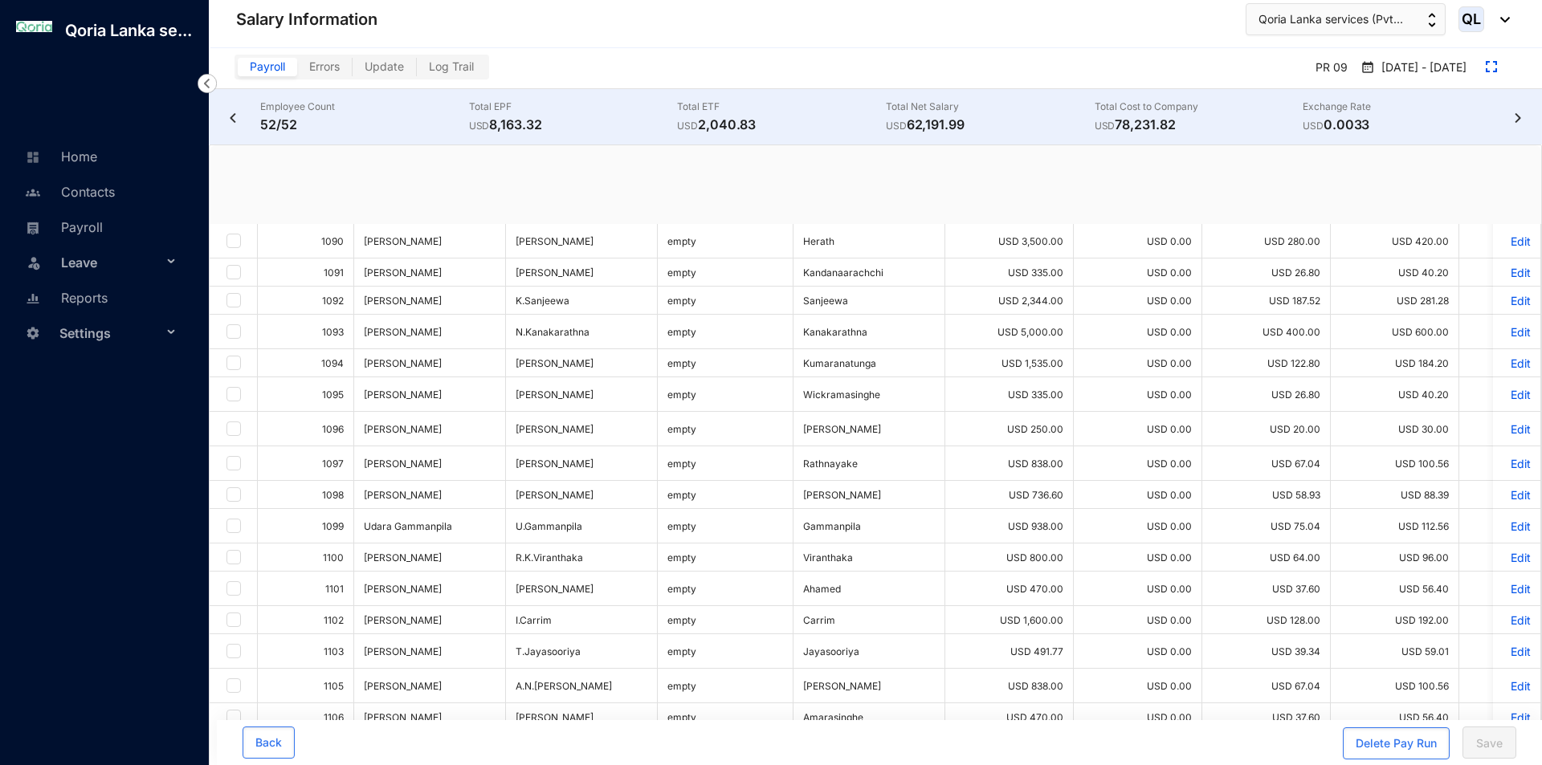
checkbox input "true"
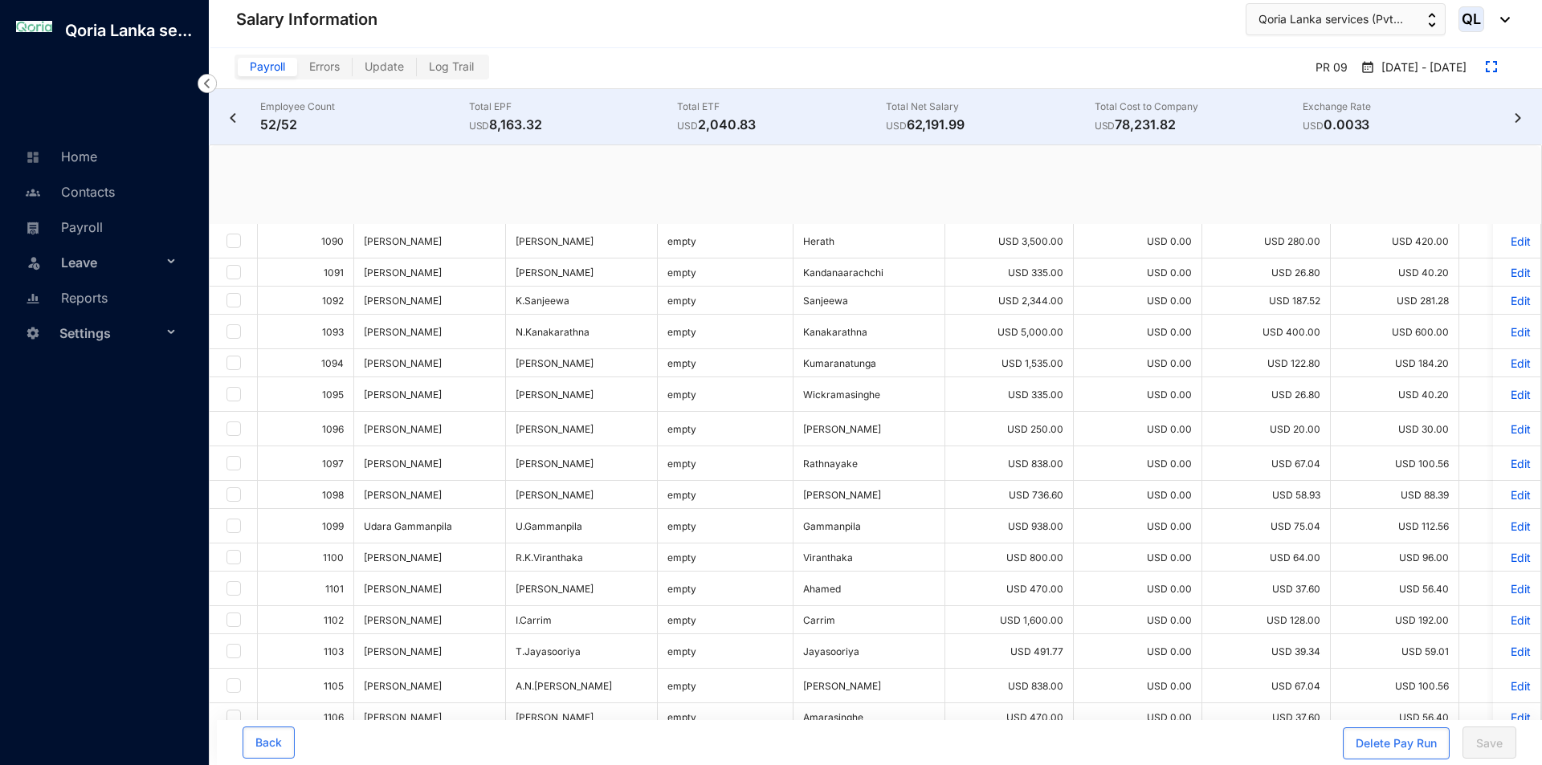
checkbox input "true"
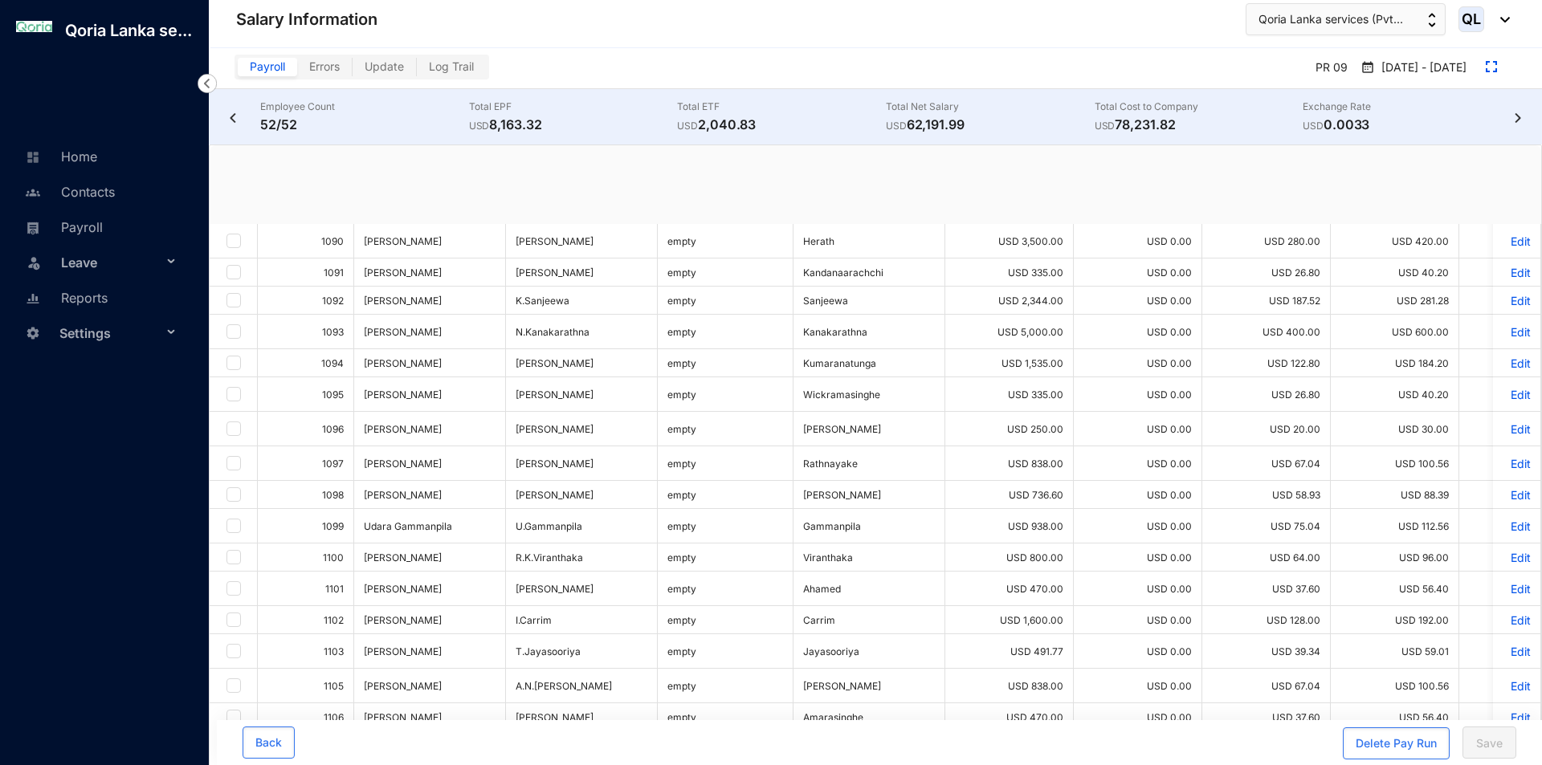
checkbox input "true"
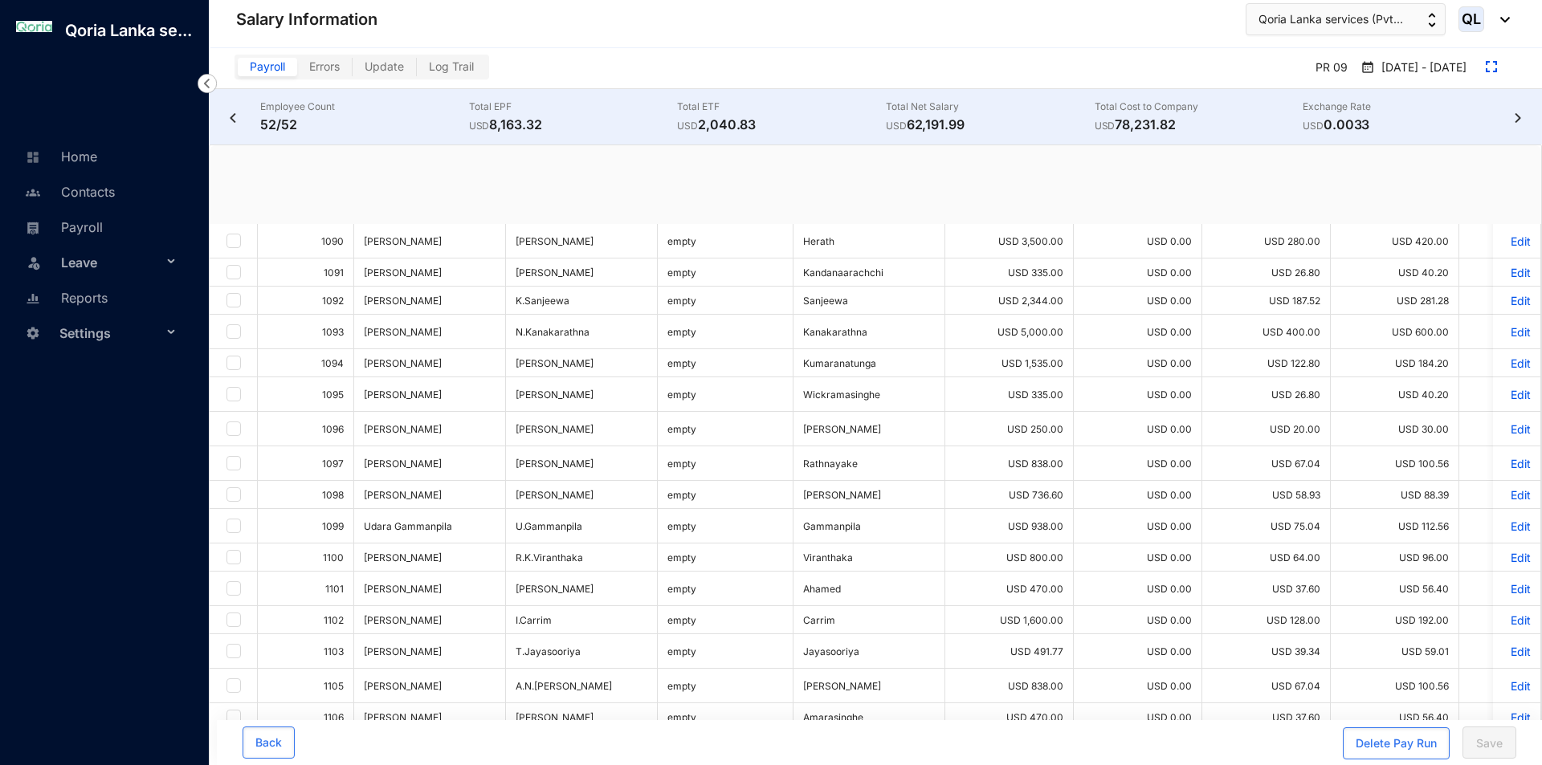
checkbox input "true"
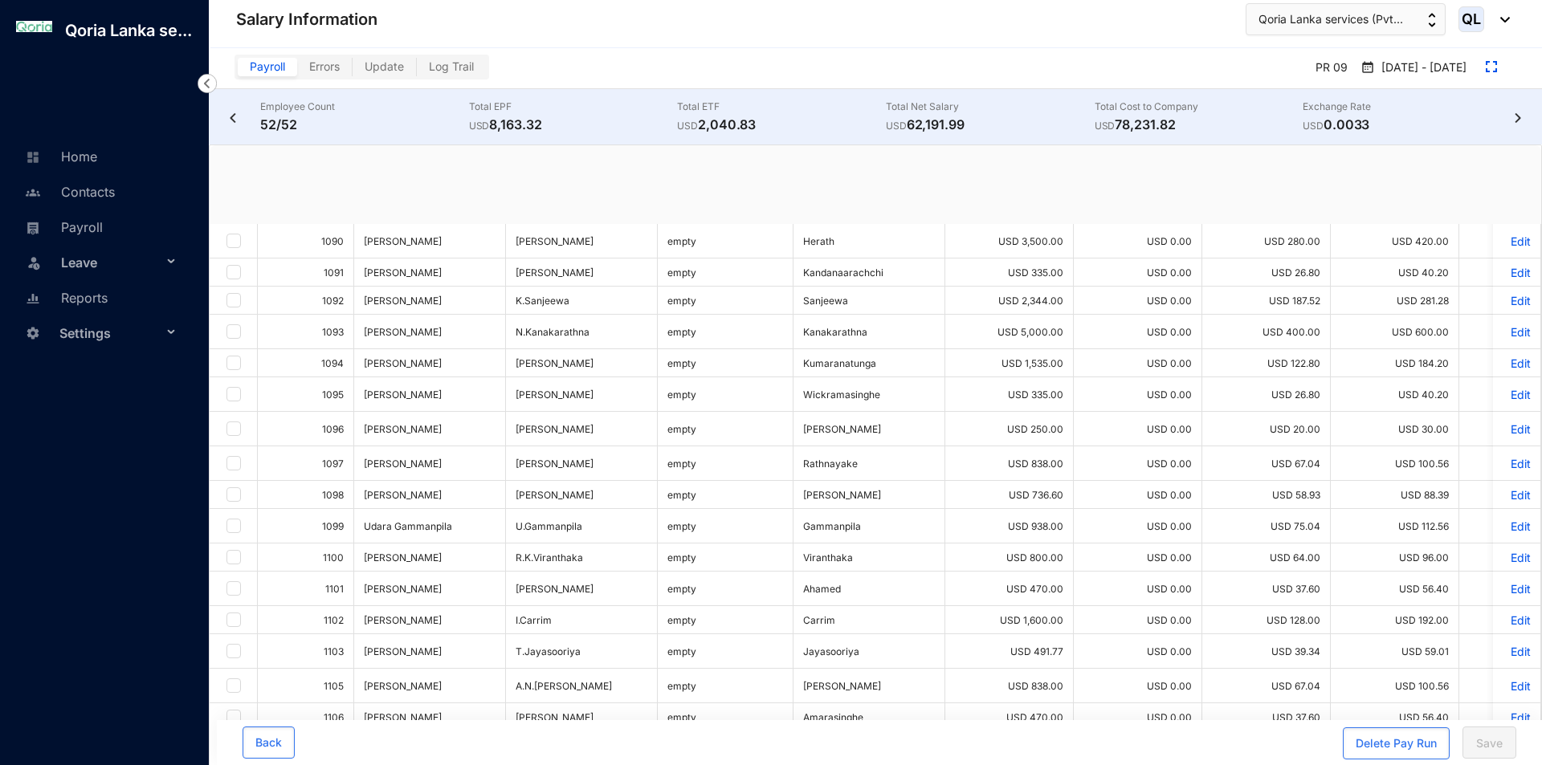
checkbox input "true"
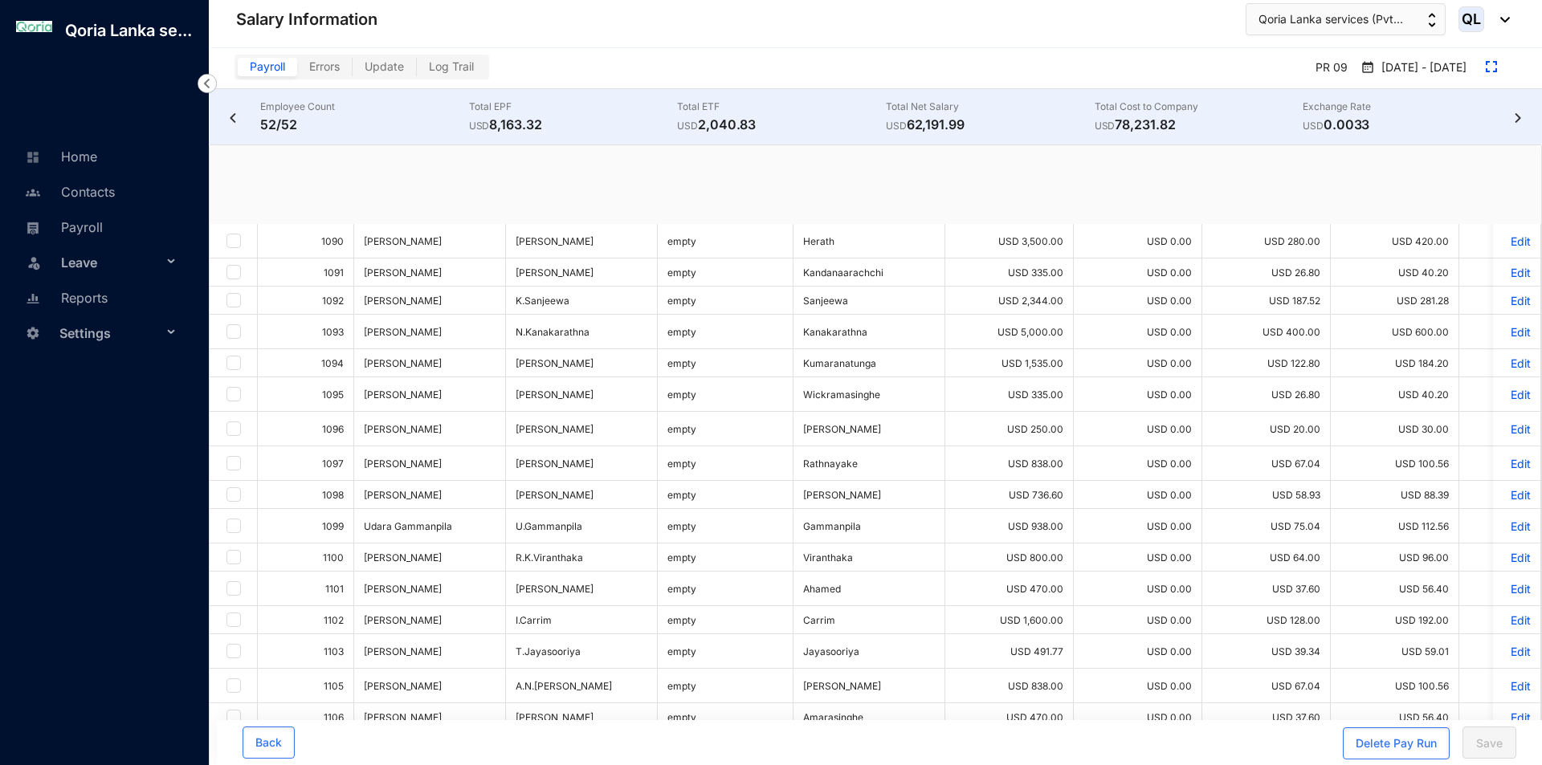
checkbox input "true"
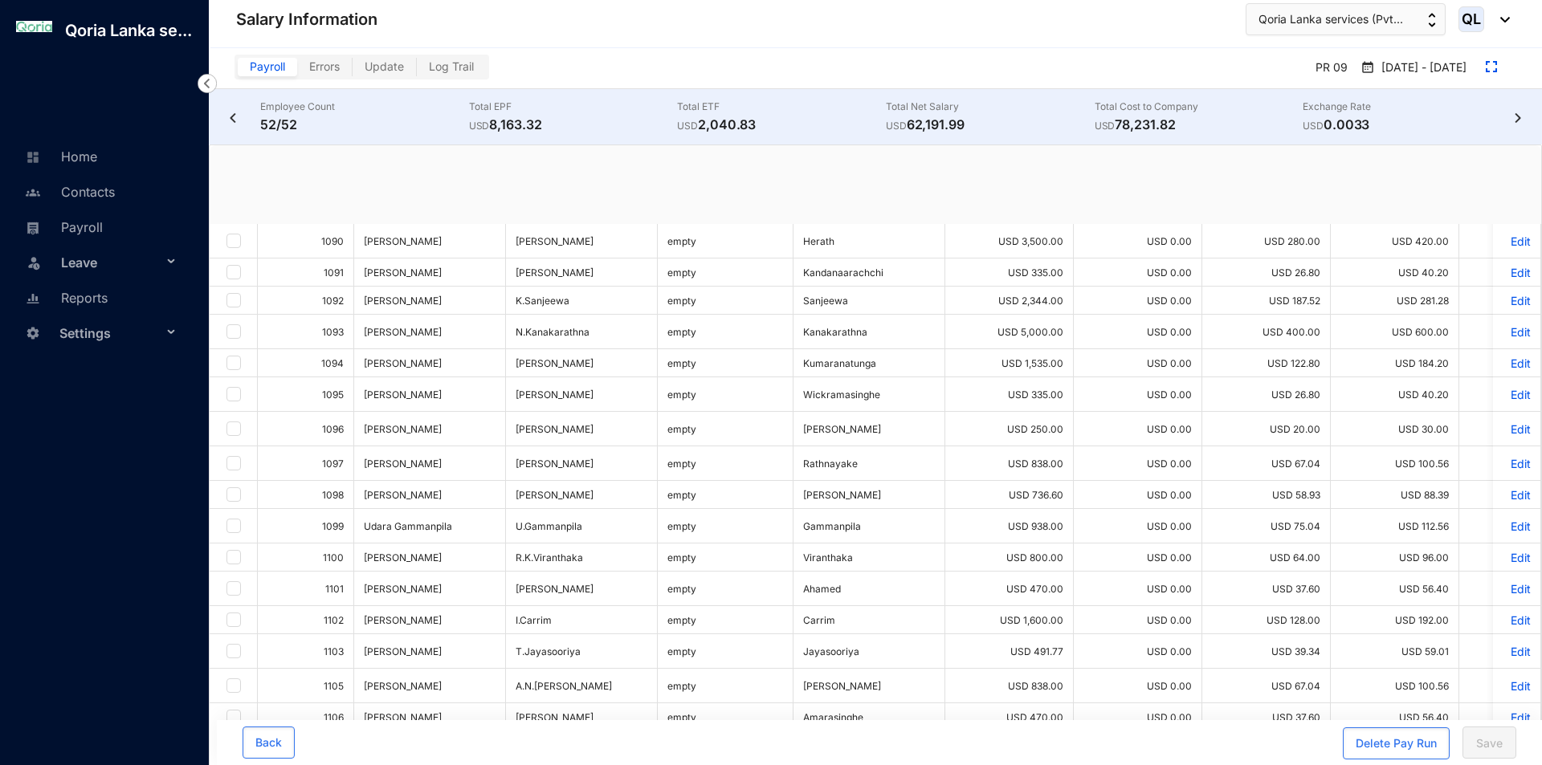
checkbox input "true"
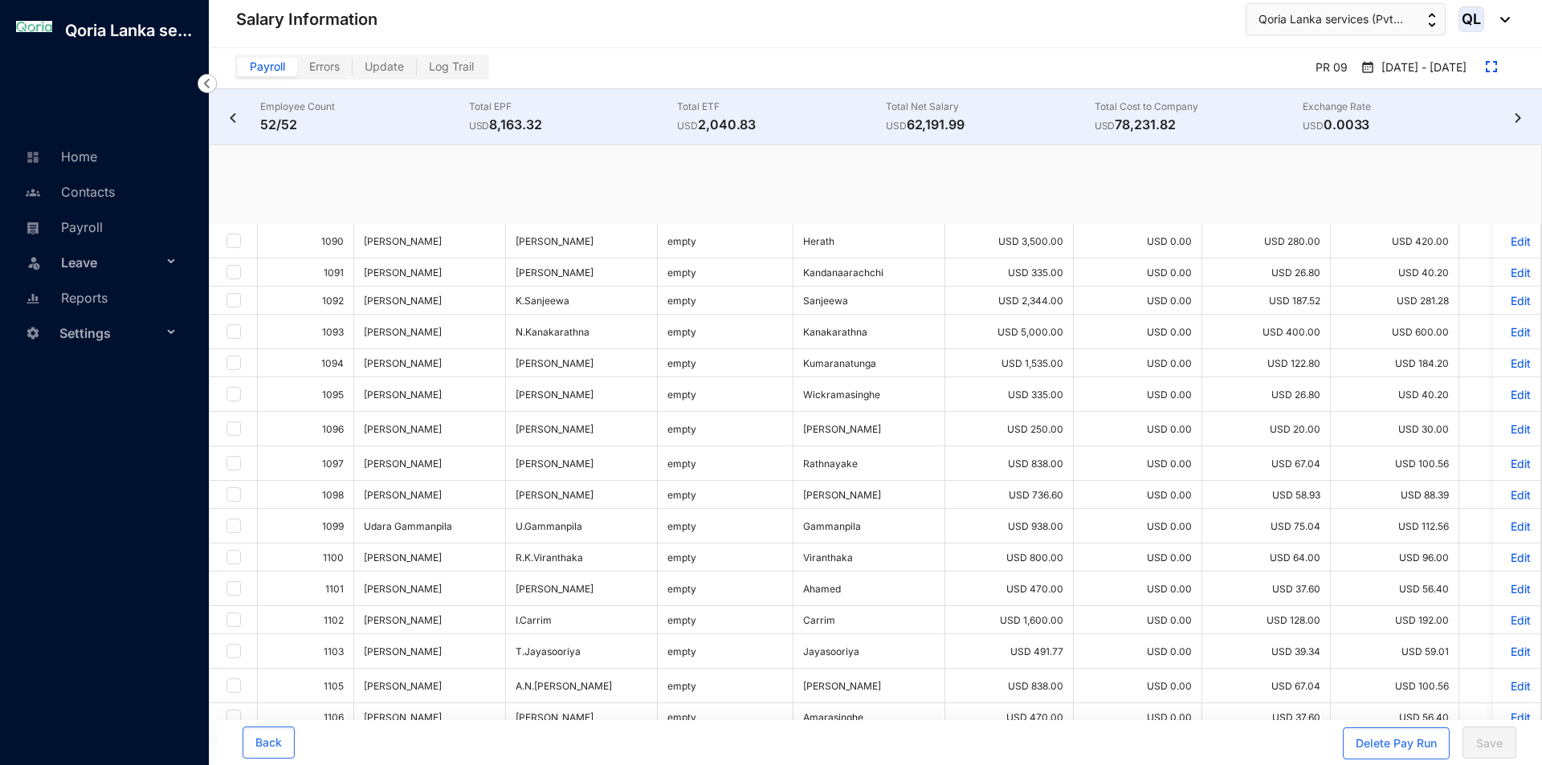
checkbox input "true"
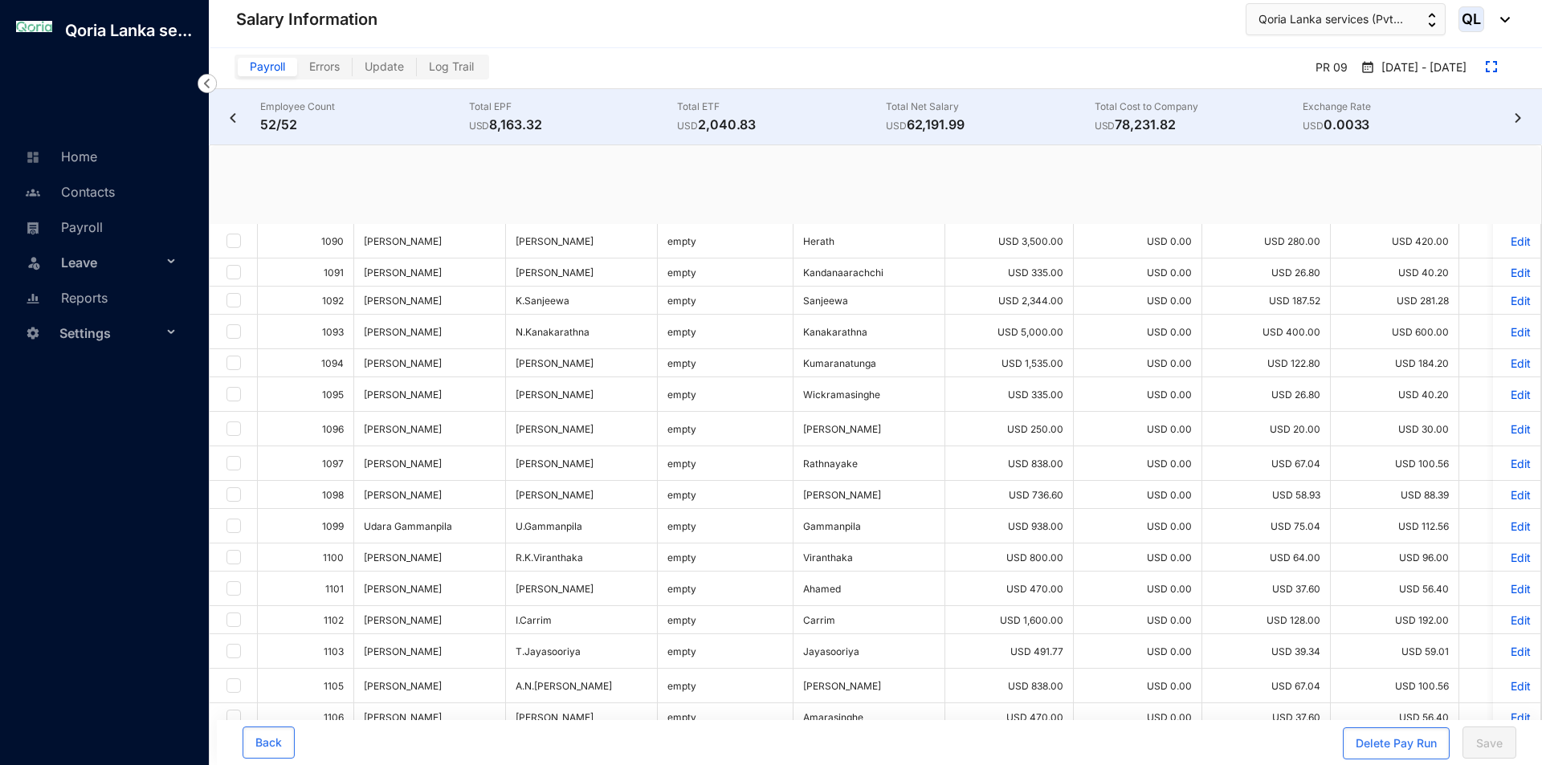
checkbox input "true"
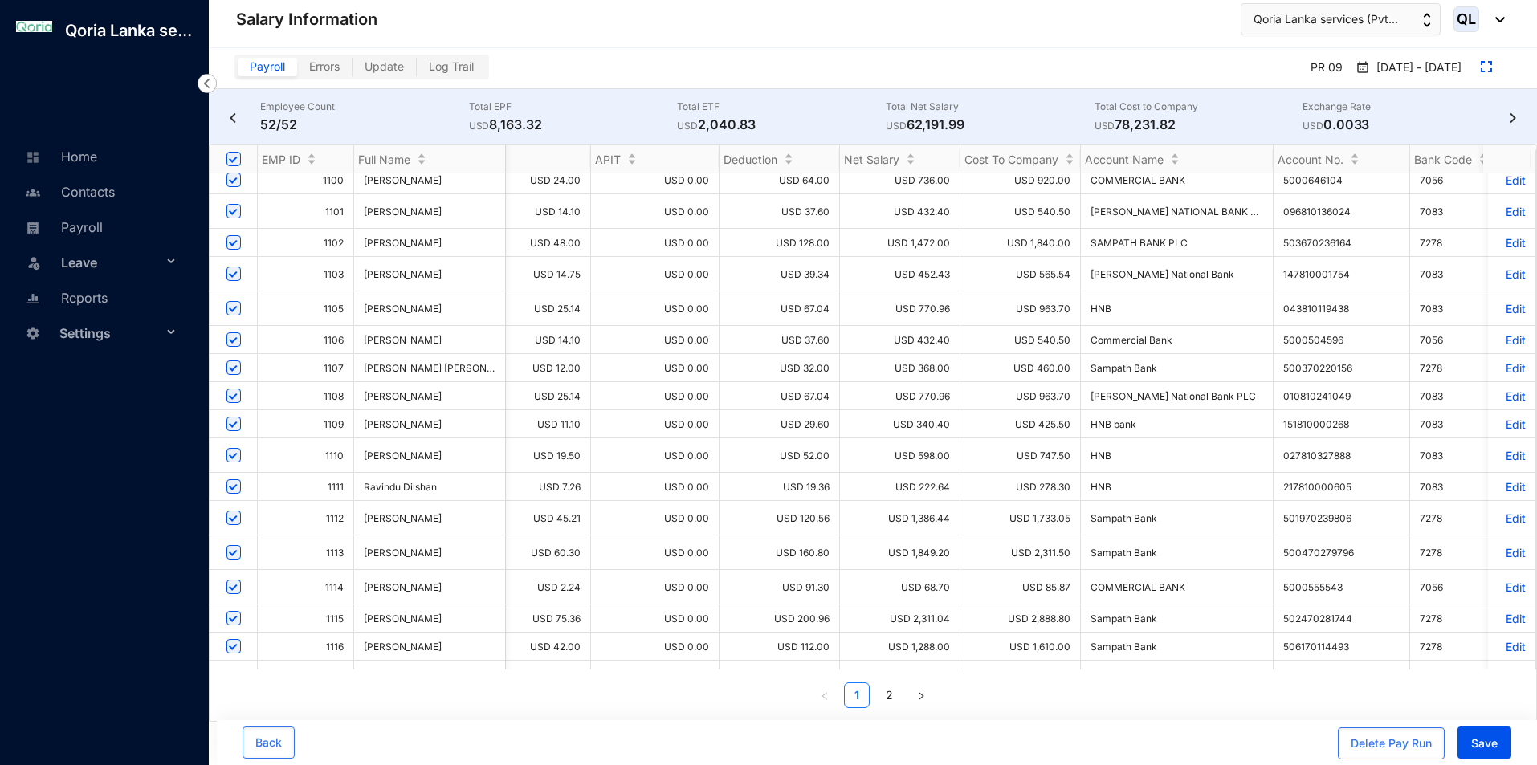
scroll to position [0, 997]
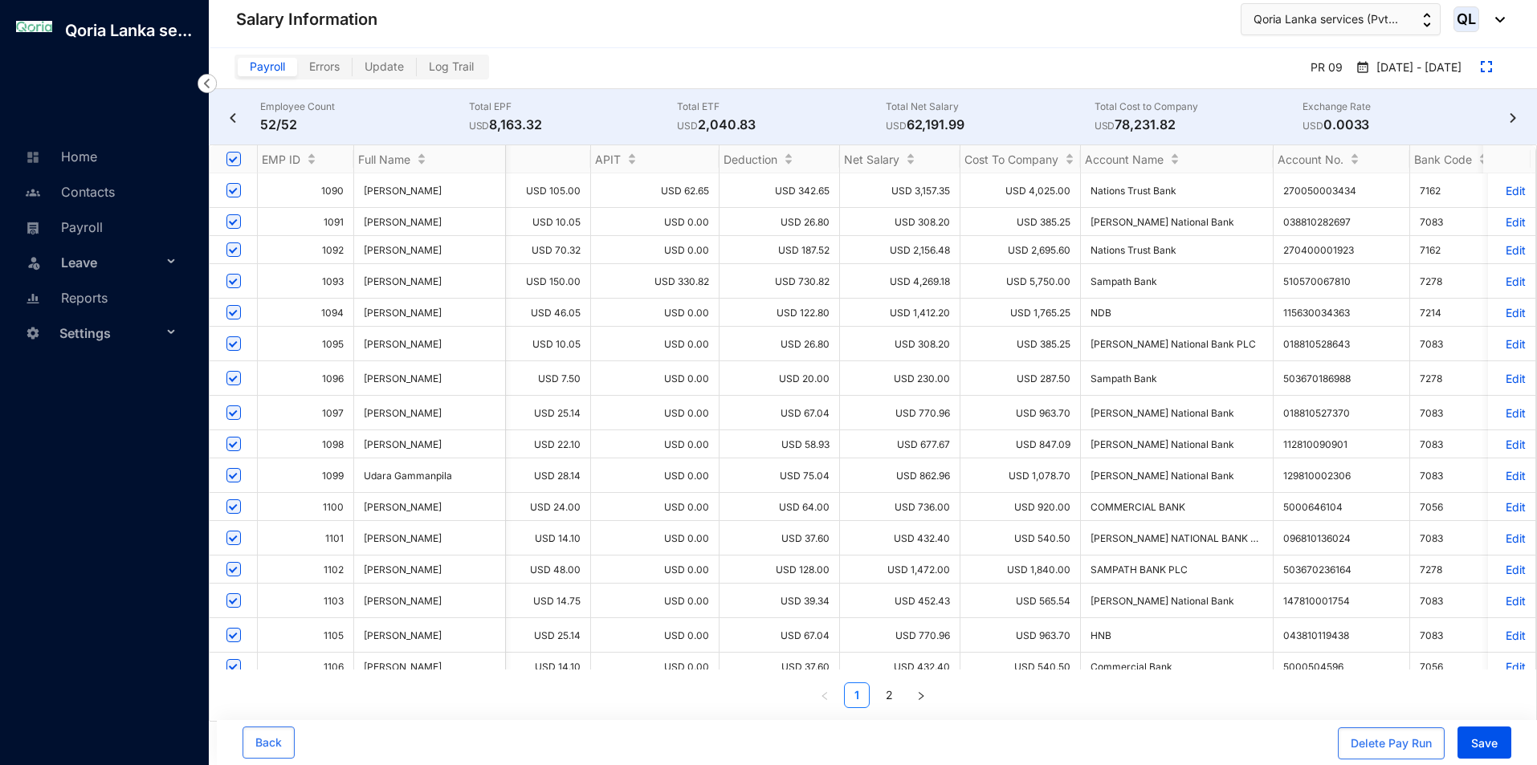
click at [1505, 188] on p "Edit" at bounding box center [1512, 191] width 28 height 14
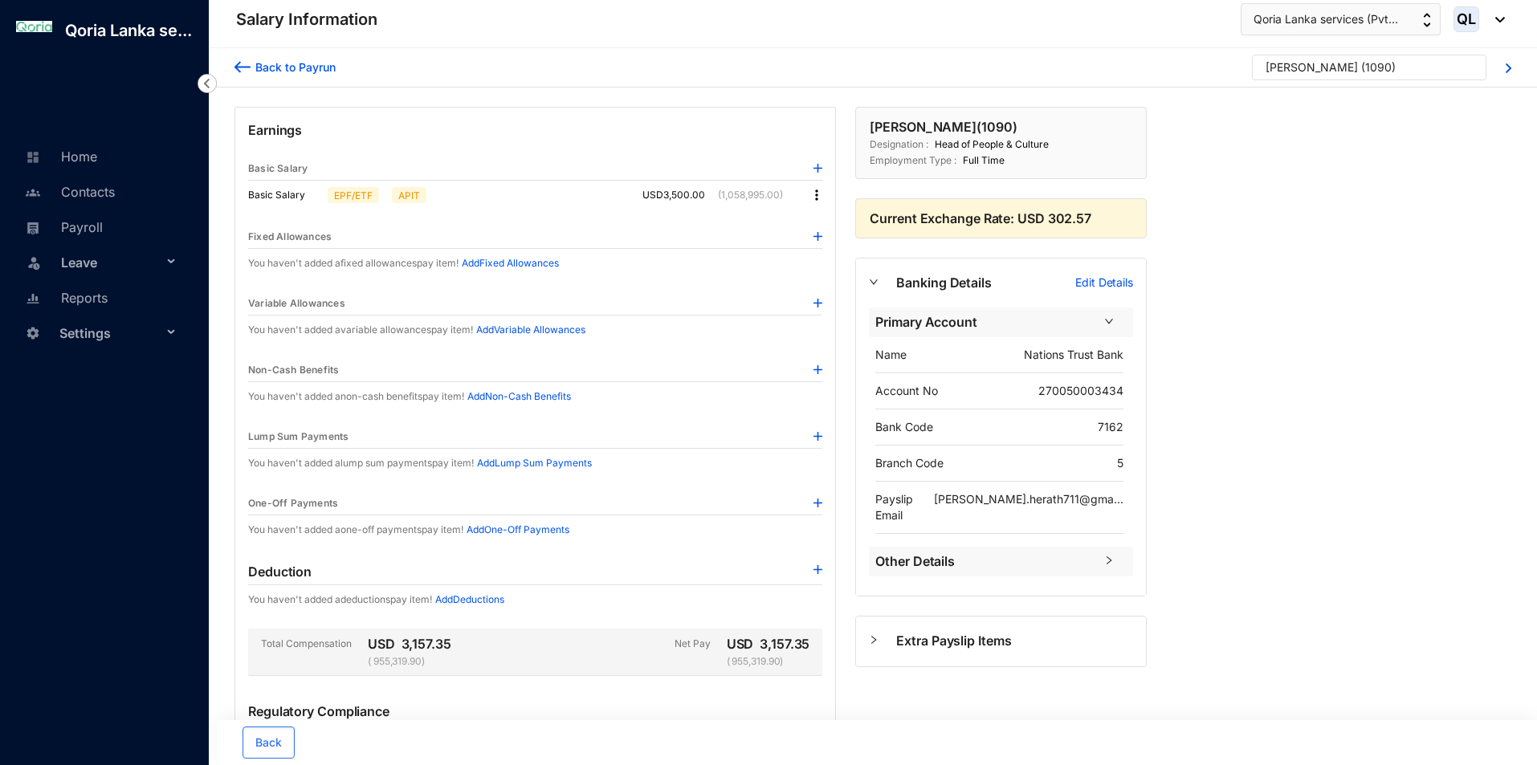
click at [822, 195] on img at bounding box center [817, 195] width 16 height 16
click at [826, 225] on span "Edit" at bounding box center [832, 223] width 20 height 18
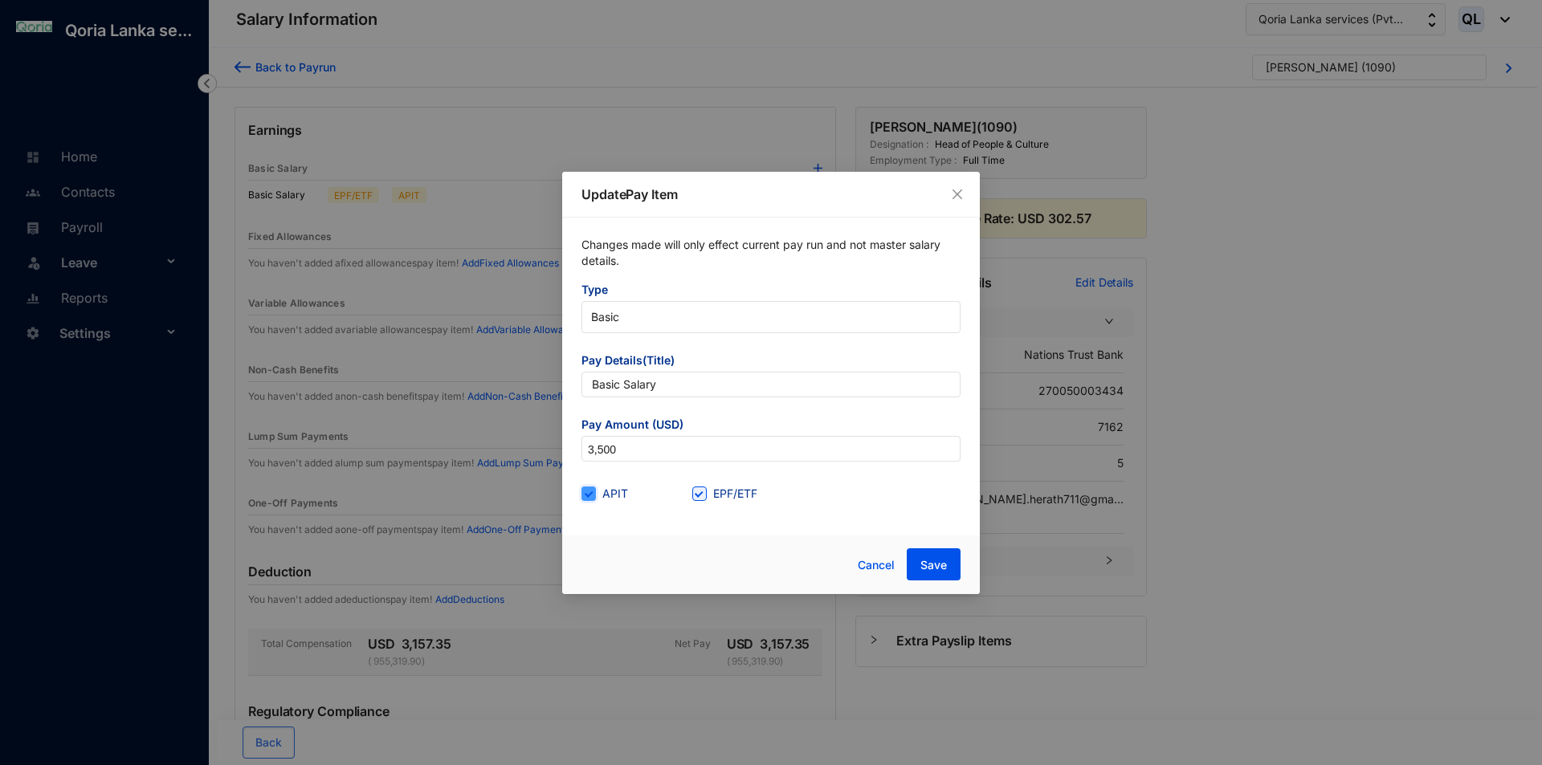
click at [581, 495] on input "APIT" at bounding box center [586, 492] width 11 height 11
checkbox input "false"
click at [948, 568] on button "Save" at bounding box center [934, 564] width 54 height 32
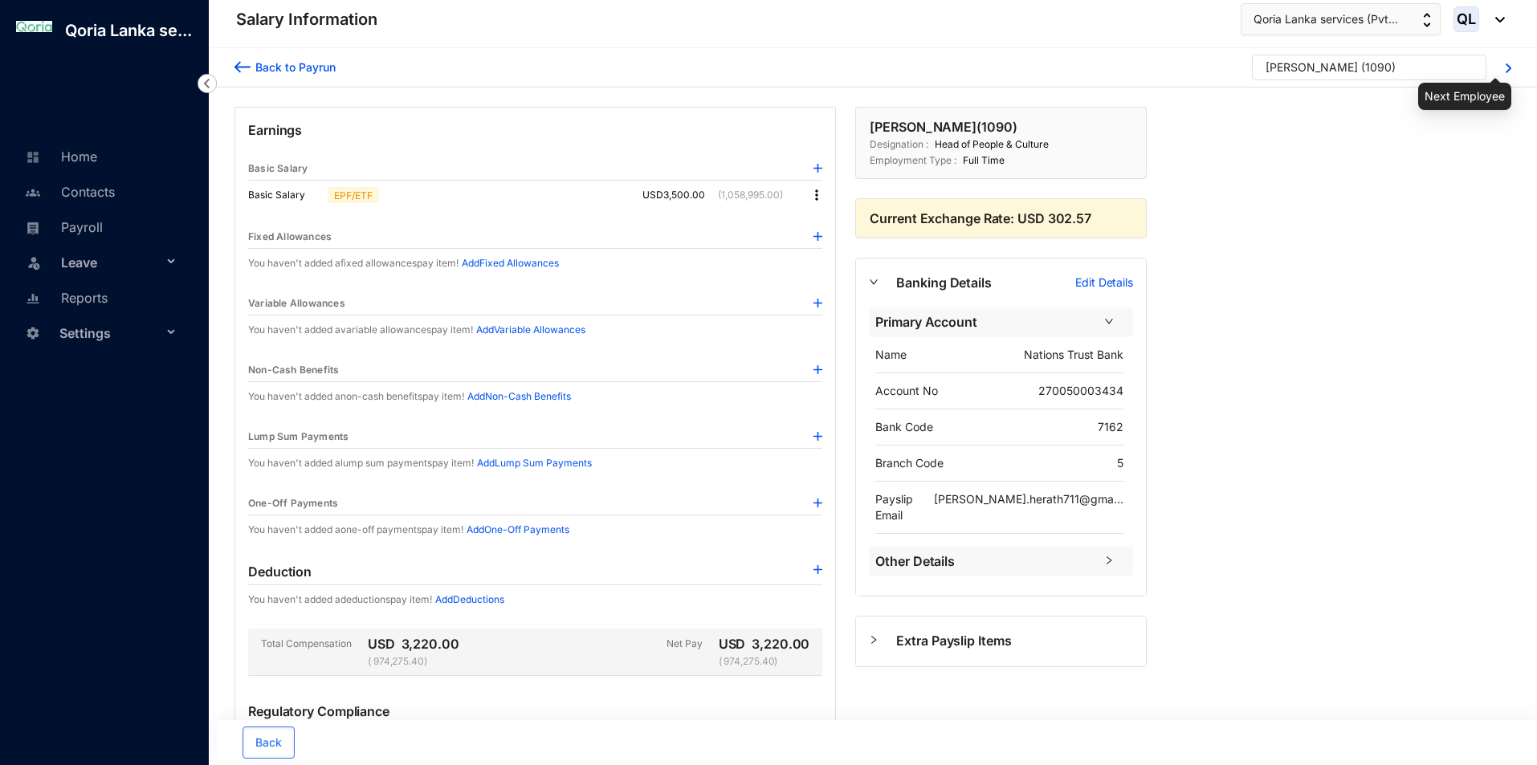
click at [1510, 68] on img at bounding box center [1509, 68] width 6 height 10
click at [1503, 75] on div "Madeesa Kandanaarachchi ( 1091 )" at bounding box center [1369, 68] width 284 height 26
click at [1508, 71] on img at bounding box center [1509, 68] width 6 height 10
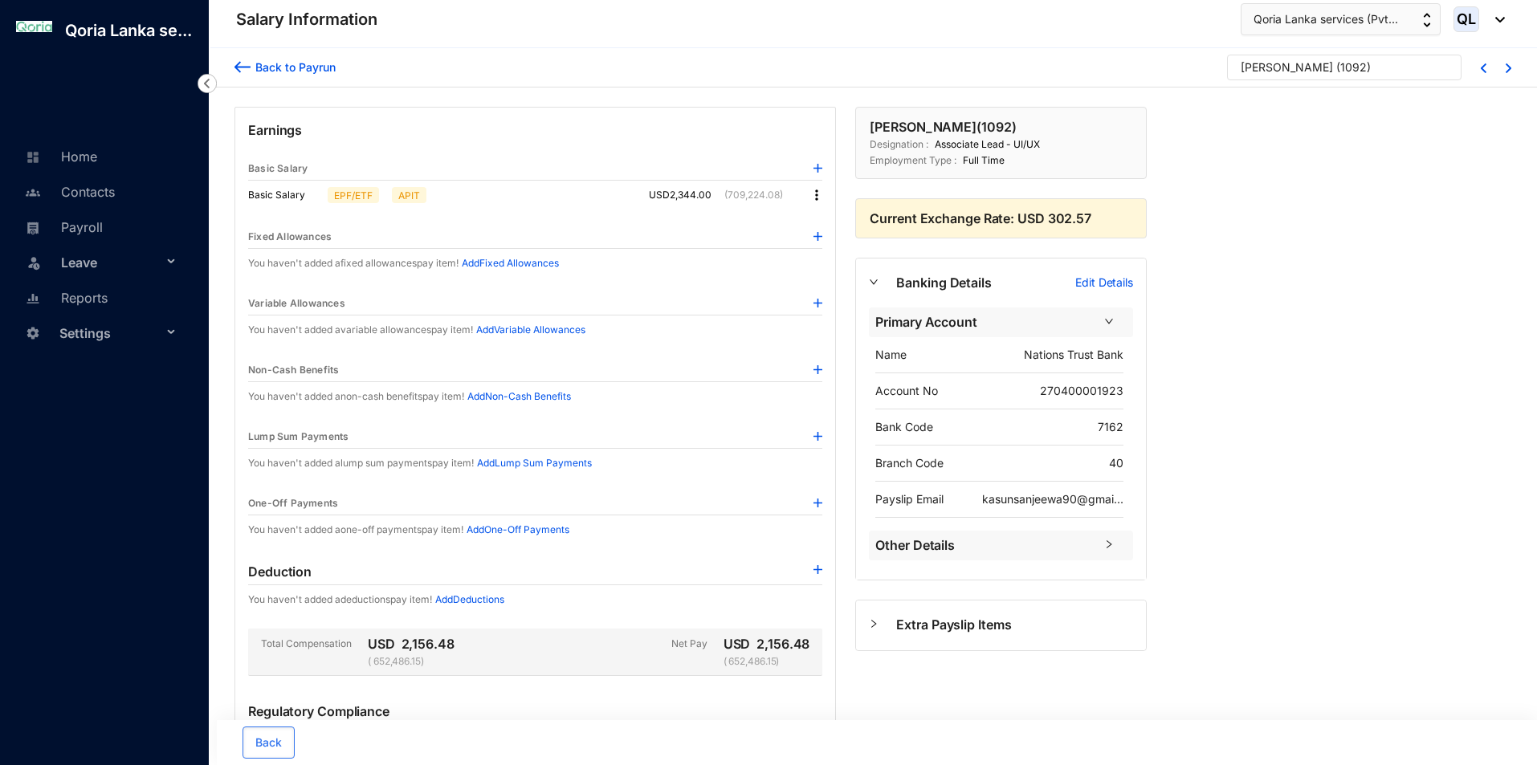
click at [1511, 73] on div "Back to Payrun Kasun Sanjeewa ( 1092 )" at bounding box center [873, 67] width 1328 height 39
click at [1511, 67] on div "Back to Payrun Kasun Sanjeewa ( 1092 )" at bounding box center [873, 67] width 1328 height 39
click at [1506, 67] on img at bounding box center [1509, 68] width 6 height 10
click at [819, 202] on img at bounding box center [817, 195] width 16 height 16
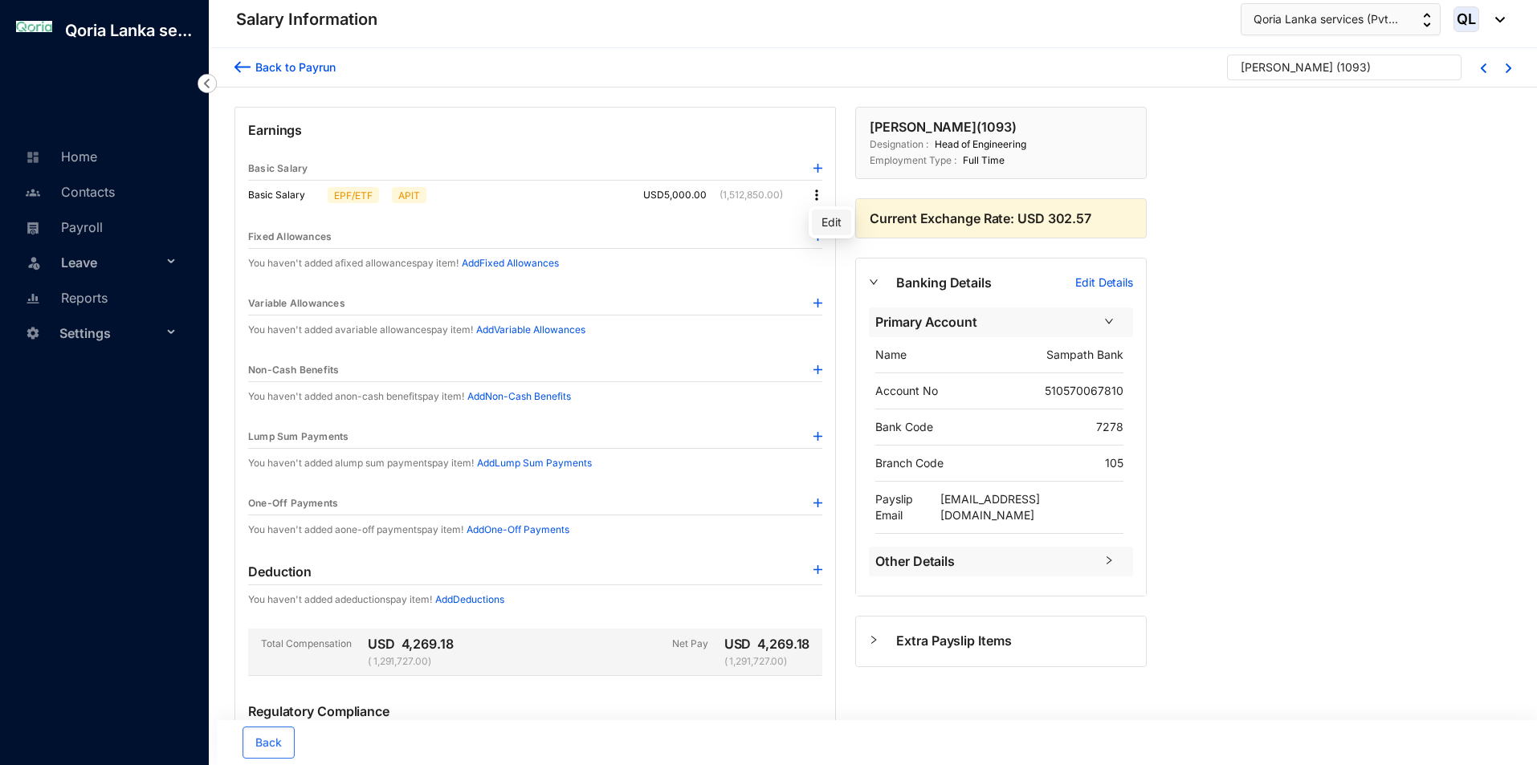
click at [825, 225] on span "Edit" at bounding box center [832, 223] width 20 height 18
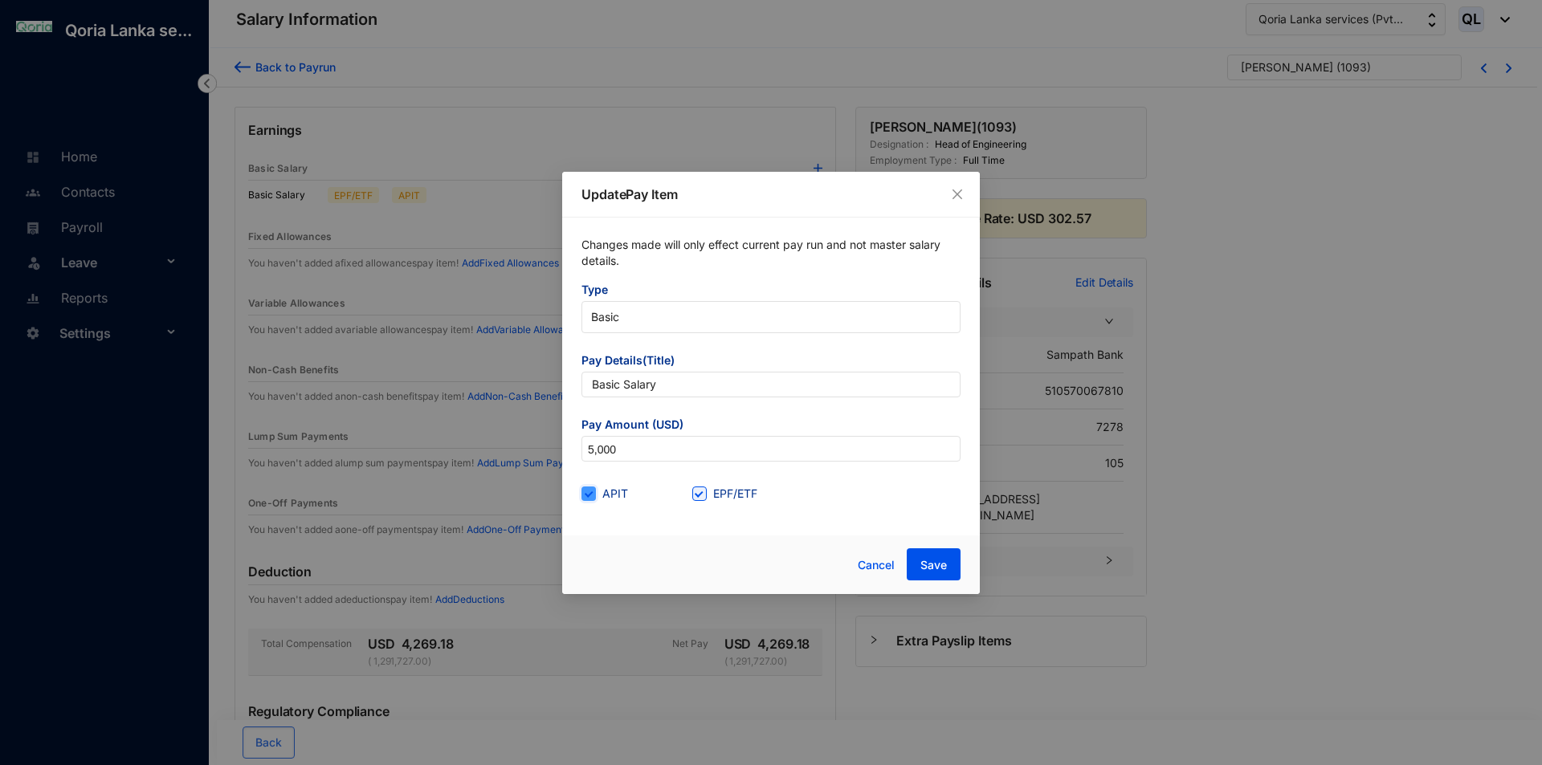
click at [589, 492] on input "APIT" at bounding box center [586, 492] width 11 height 11
checkbox input "false"
click at [946, 562] on span "Save" at bounding box center [933, 565] width 27 height 16
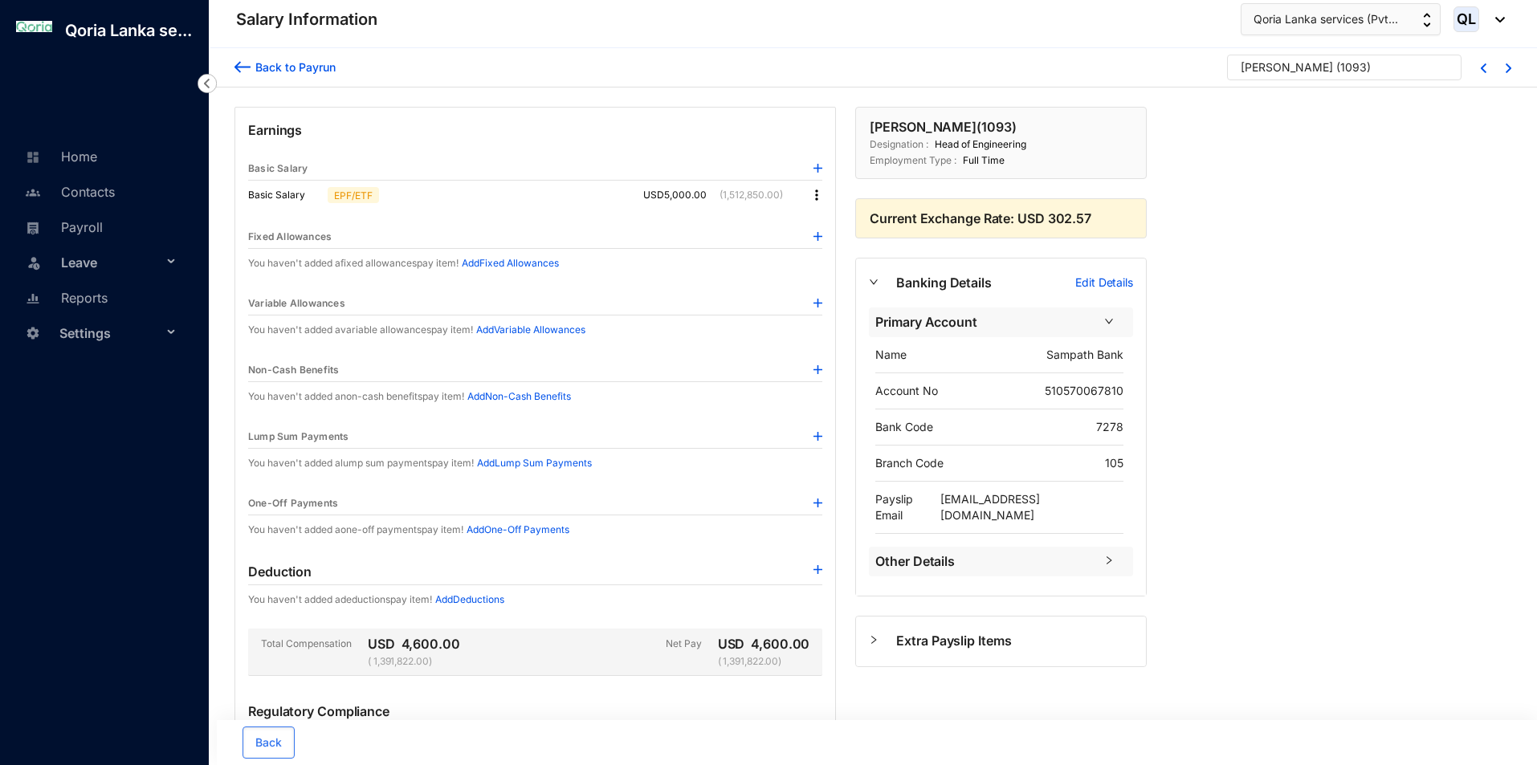
click at [1508, 63] on img at bounding box center [1509, 68] width 6 height 10
click at [1506, 67] on img at bounding box center [1509, 68] width 6 height 10
click at [1503, 69] on div at bounding box center [1498, 67] width 25 height 13
click at [1509, 71] on img at bounding box center [1509, 68] width 6 height 10
click at [255, 75] on div "Back to Payrun" at bounding box center [293, 67] width 85 height 17
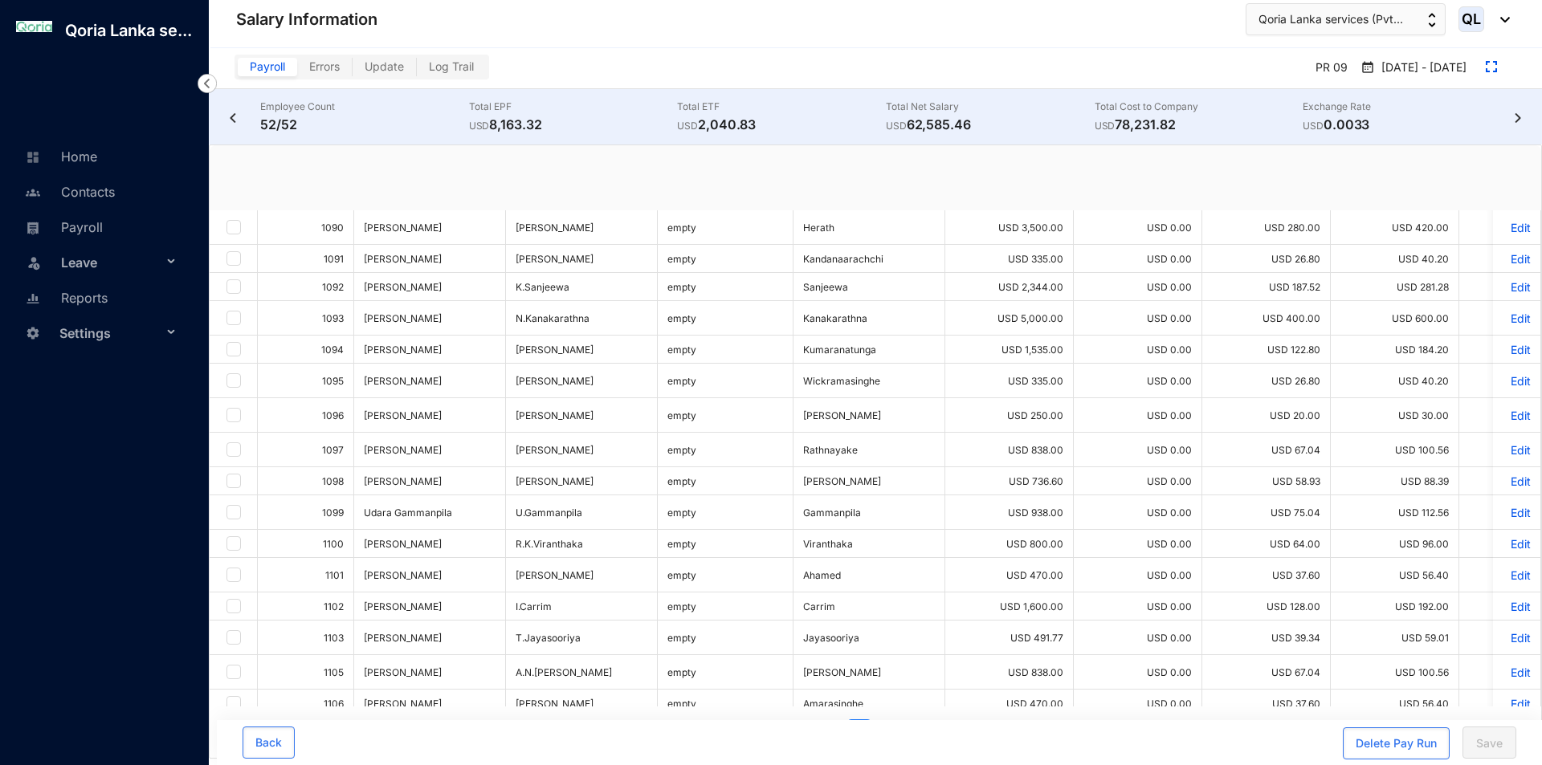
checkbox input "true"
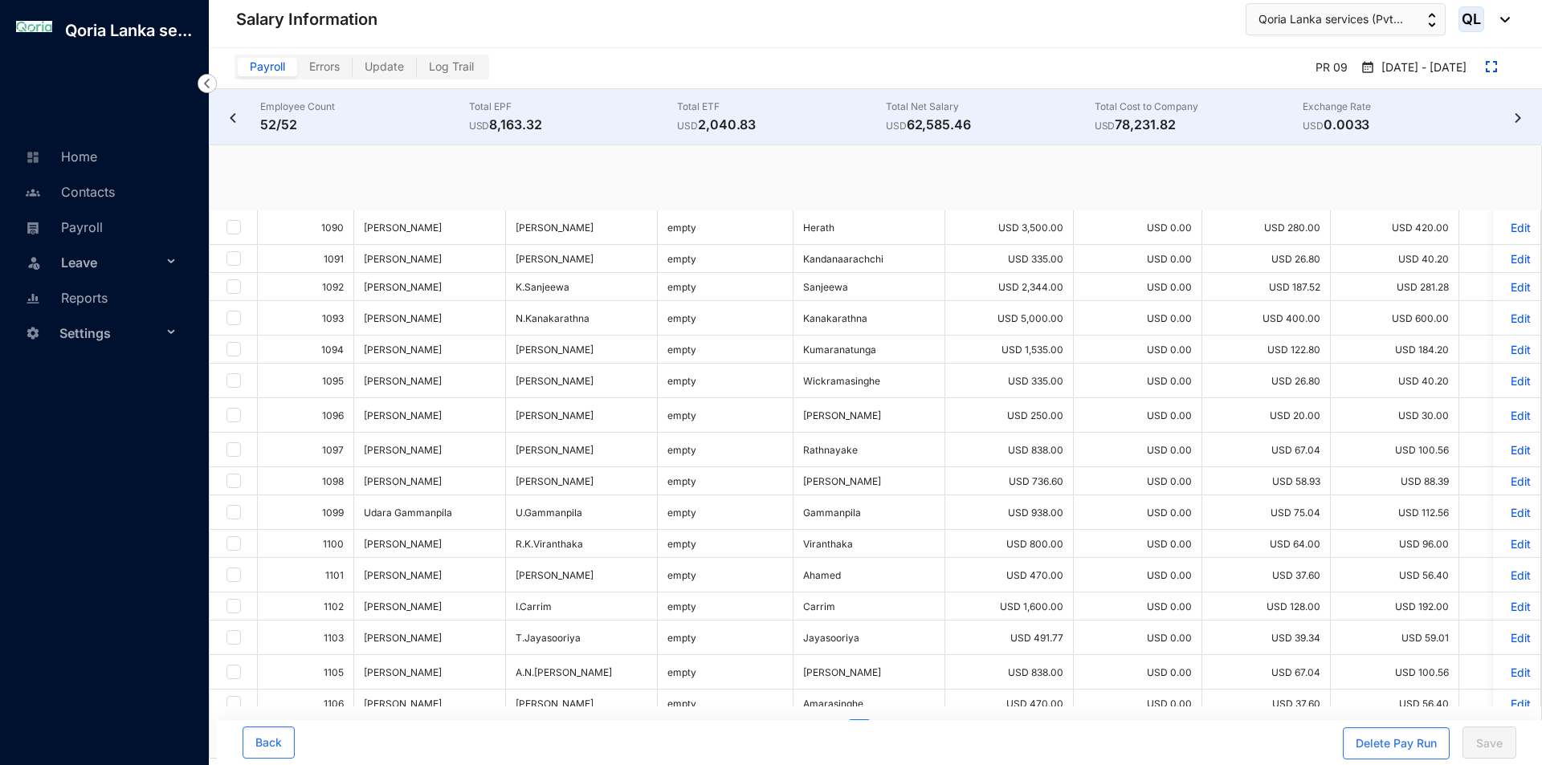
checkbox input "true"
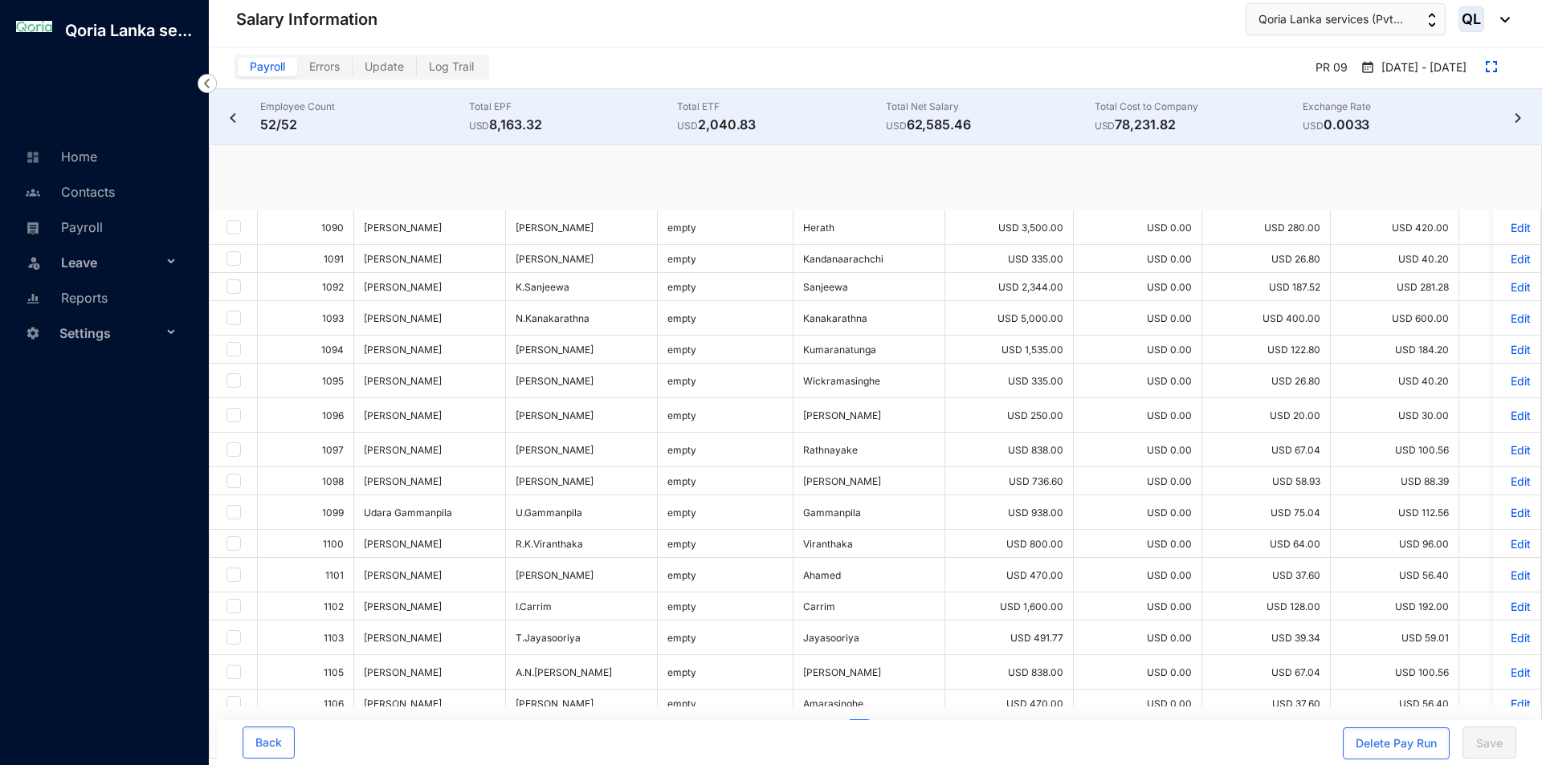
checkbox input "true"
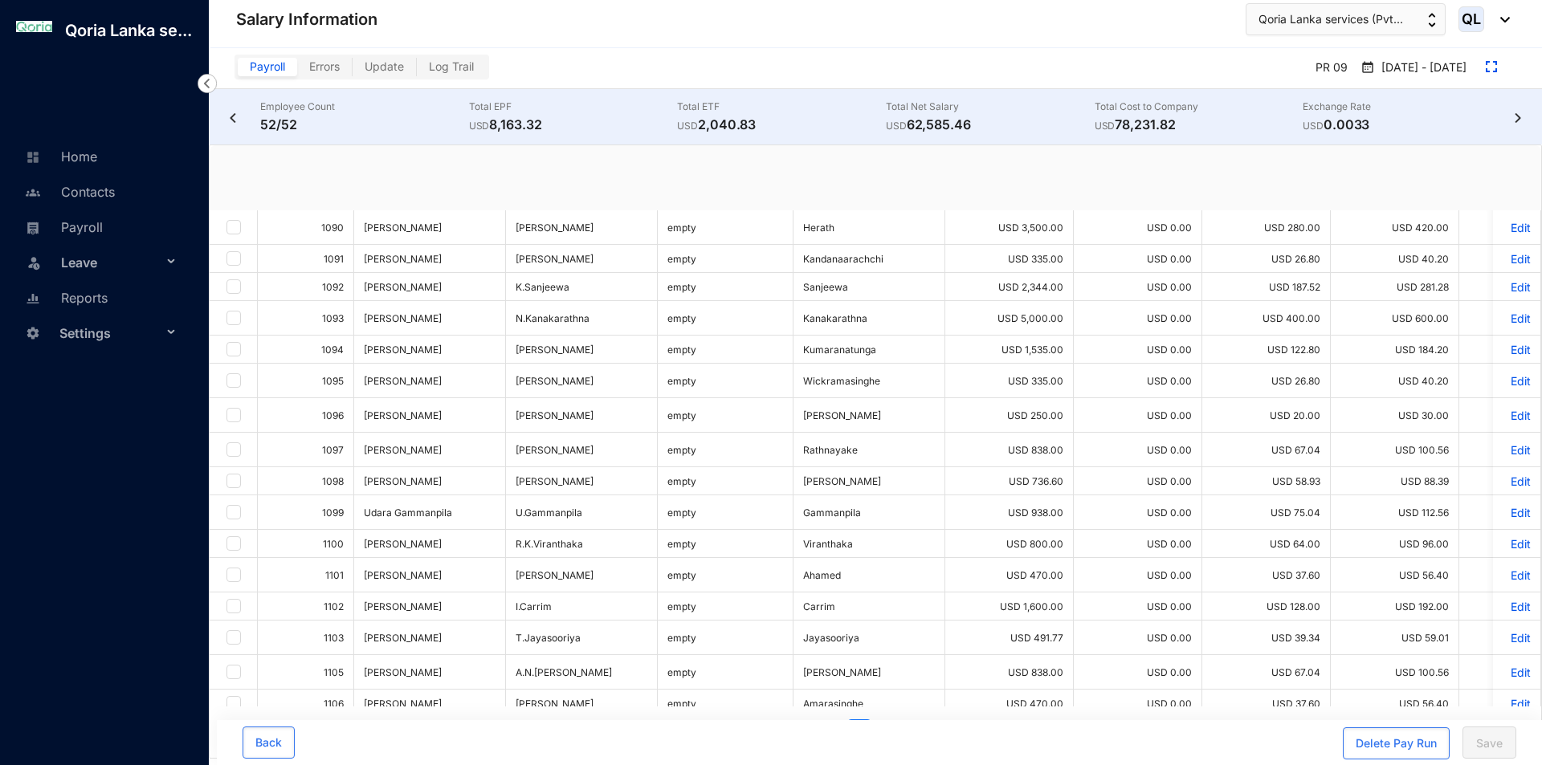
checkbox input "true"
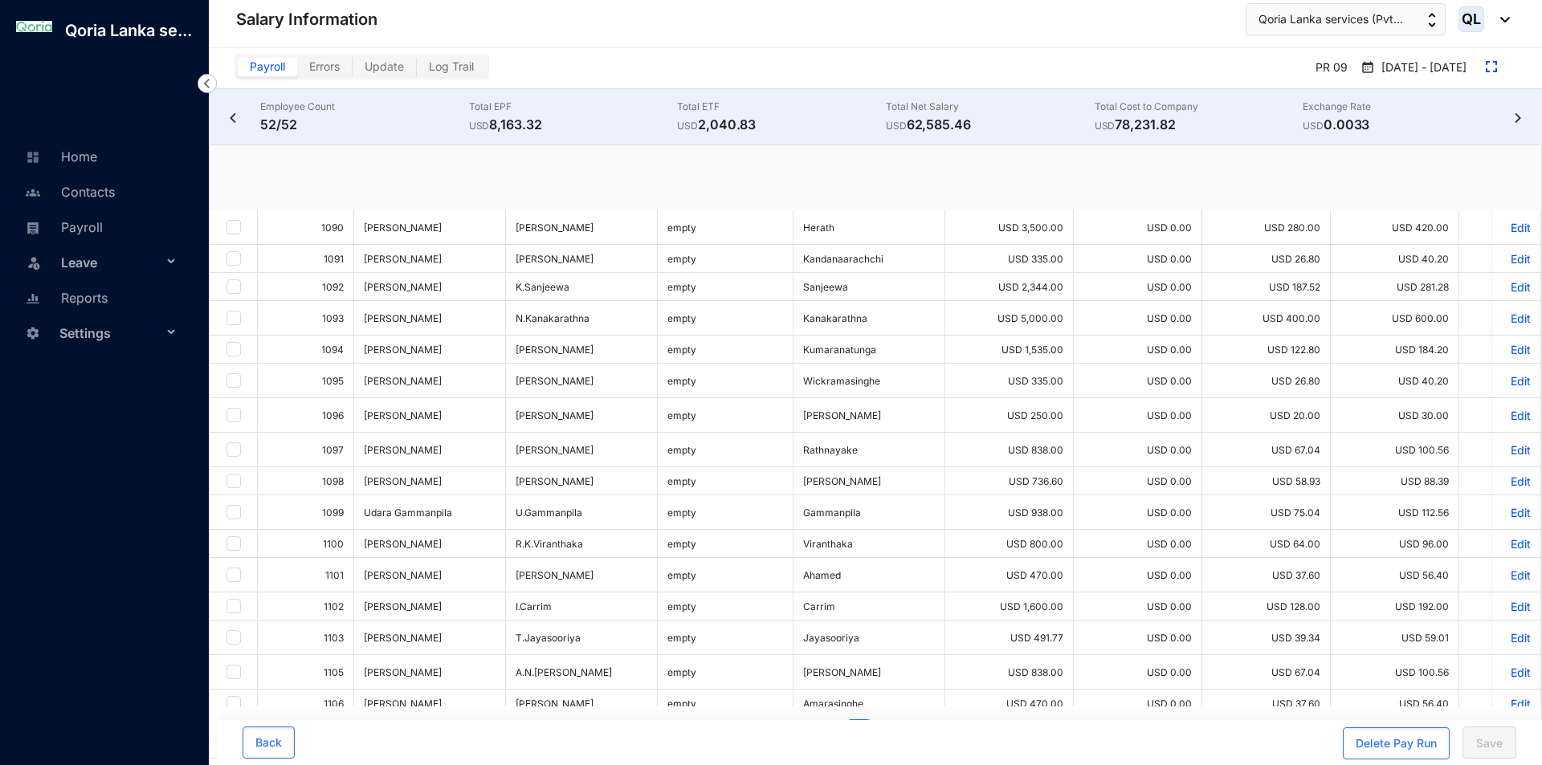
checkbox input "true"
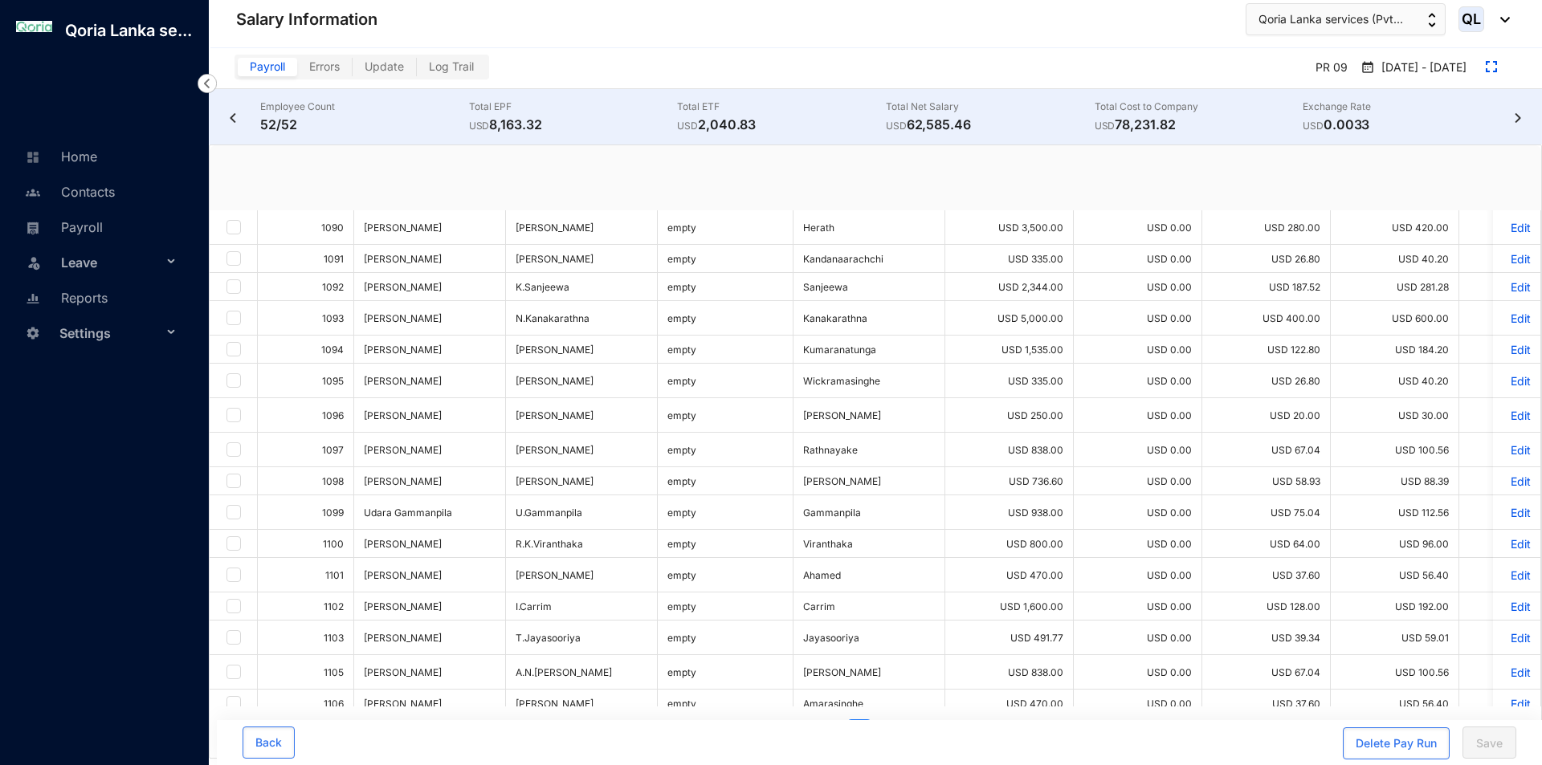
checkbox input "true"
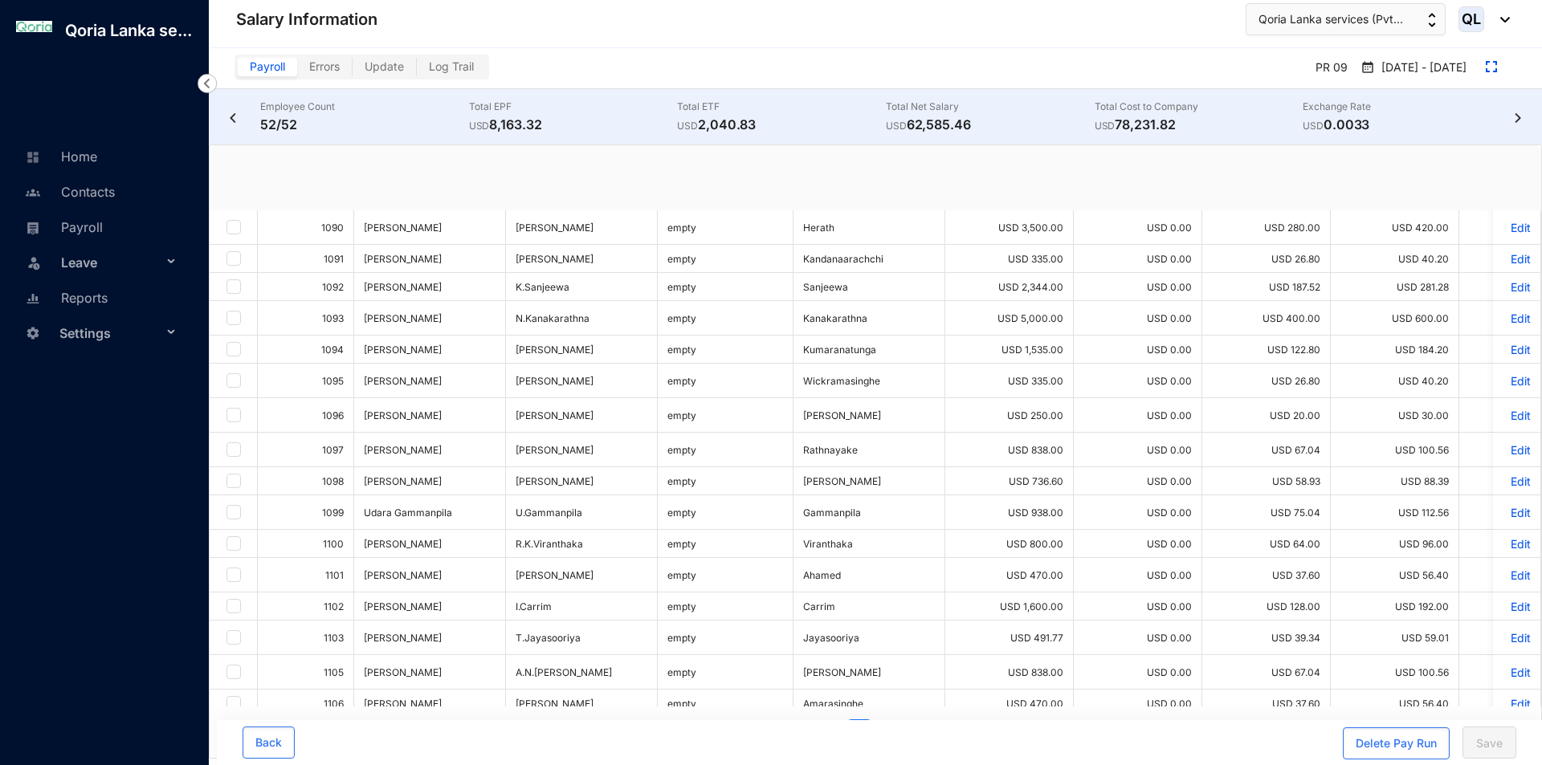
checkbox input "true"
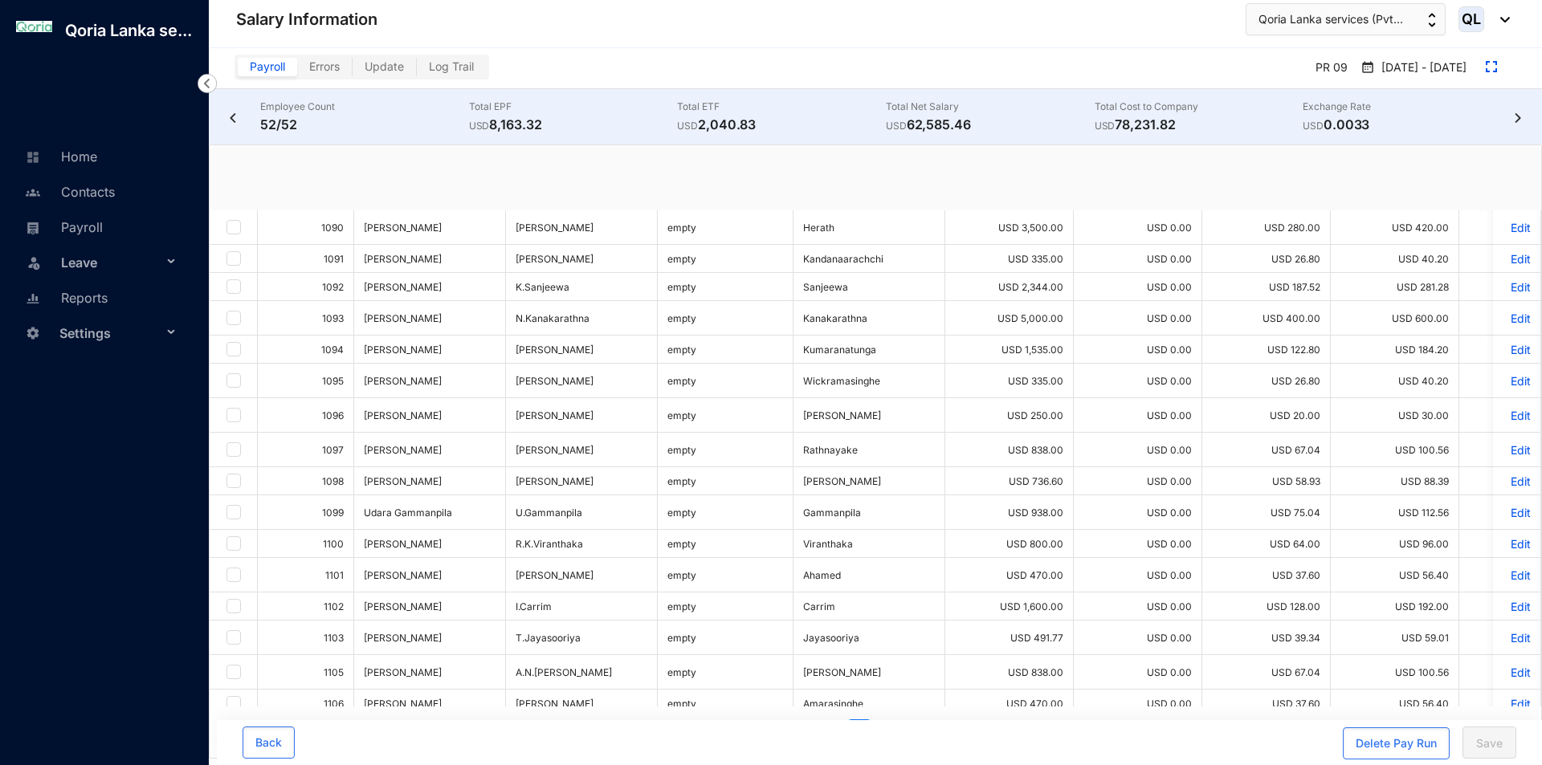
checkbox input "true"
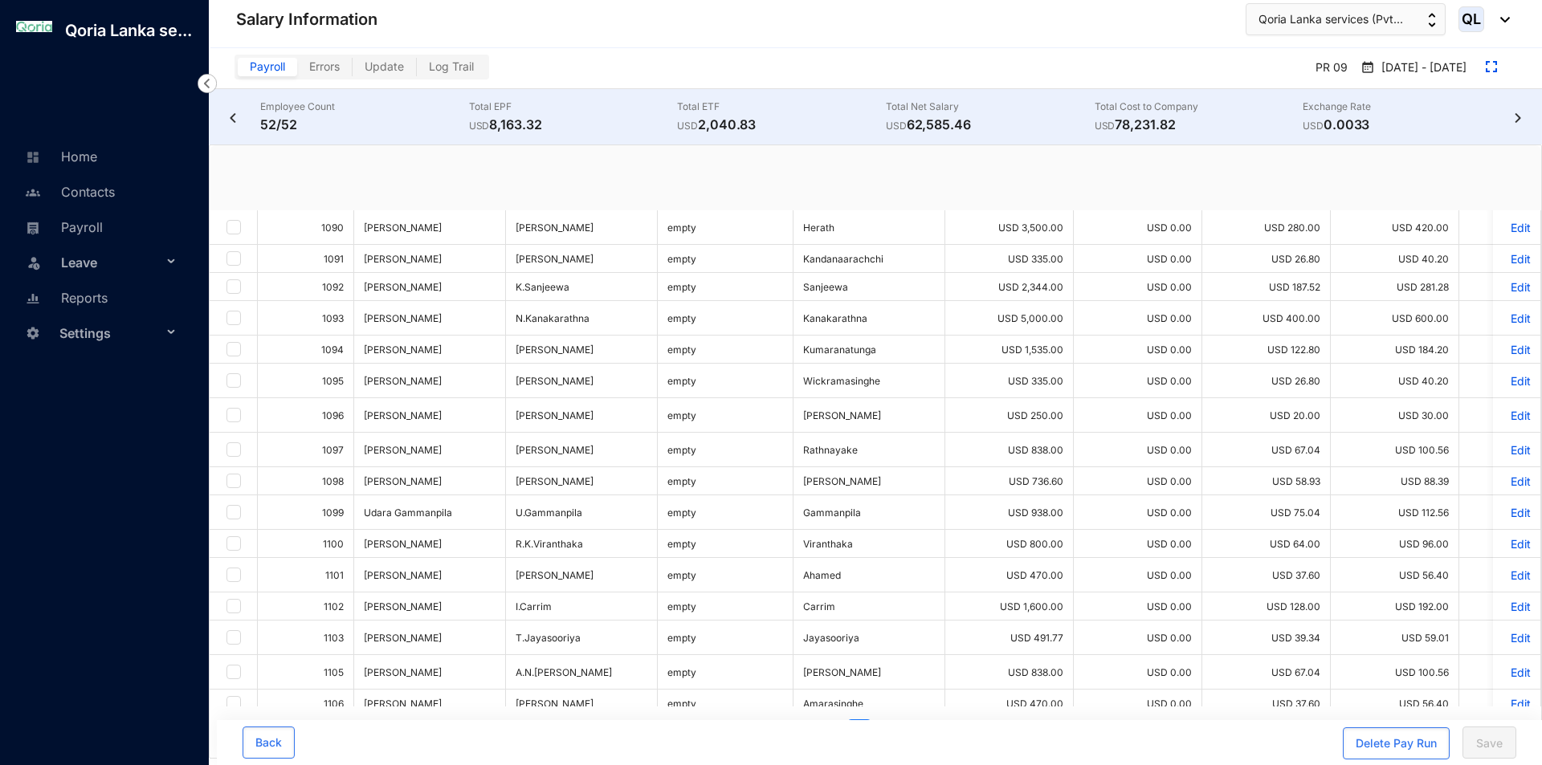
checkbox input "true"
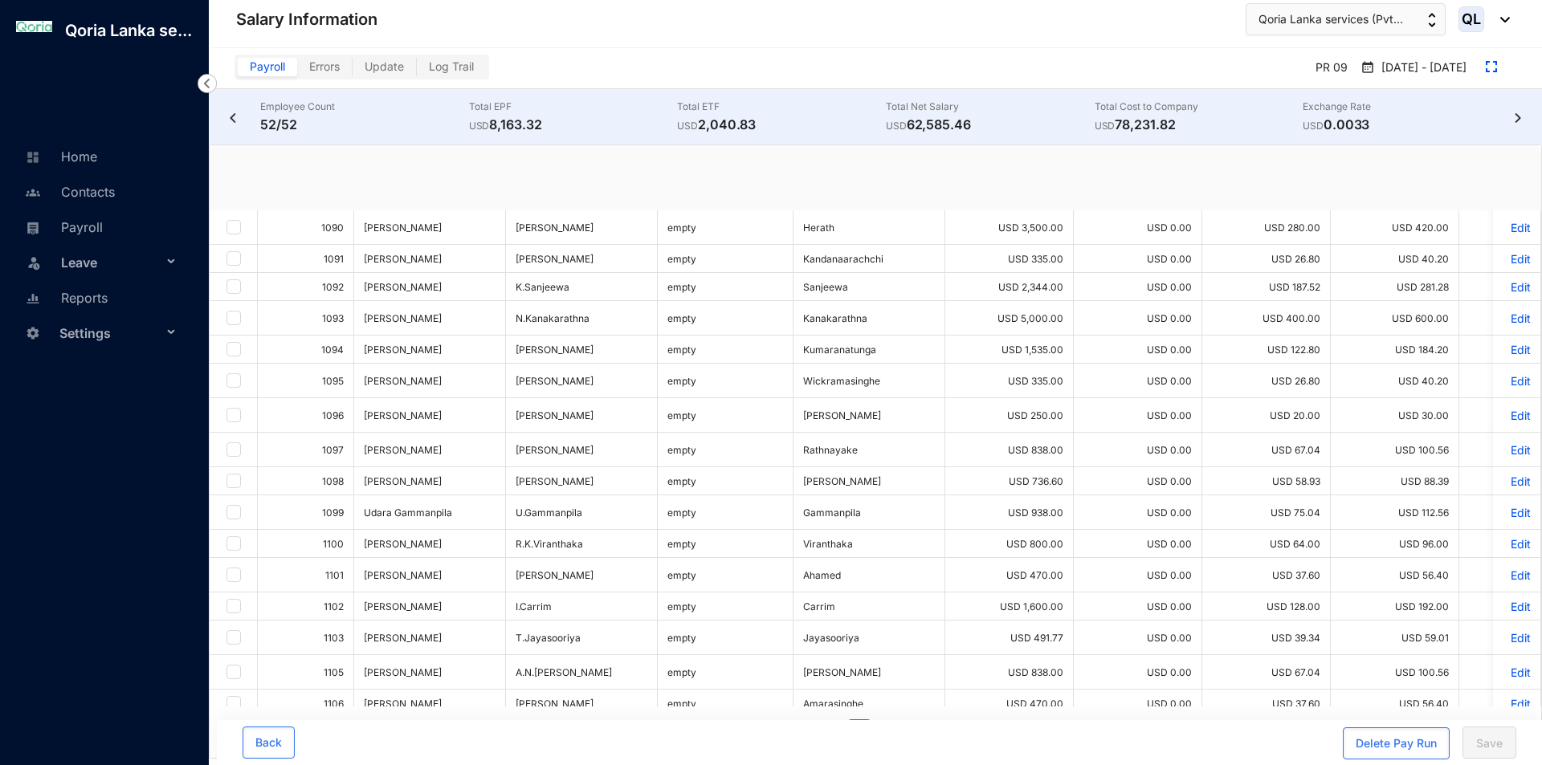
checkbox input "true"
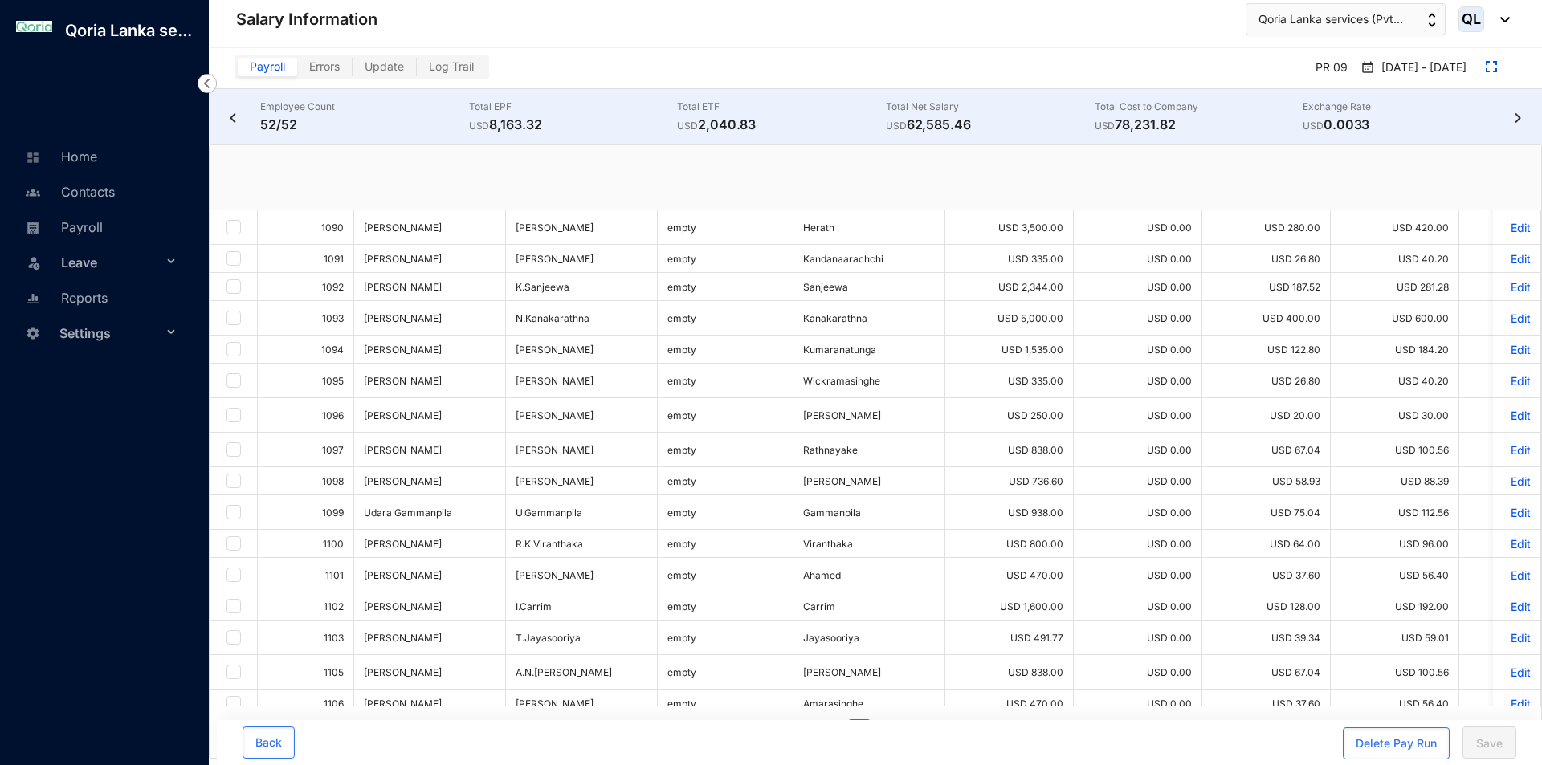
checkbox input "true"
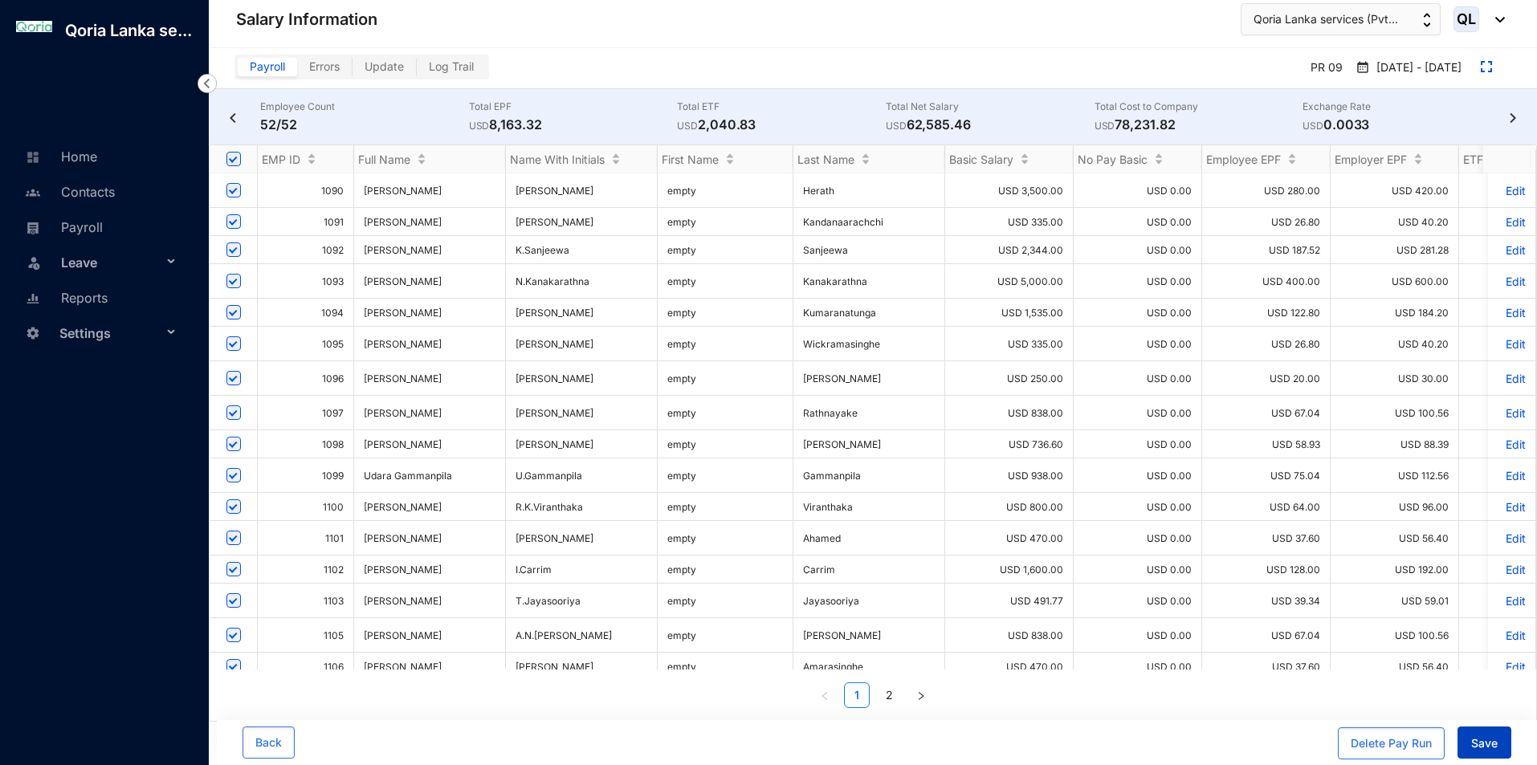
click at [1496, 752] on button "Save" at bounding box center [1485, 743] width 54 height 32
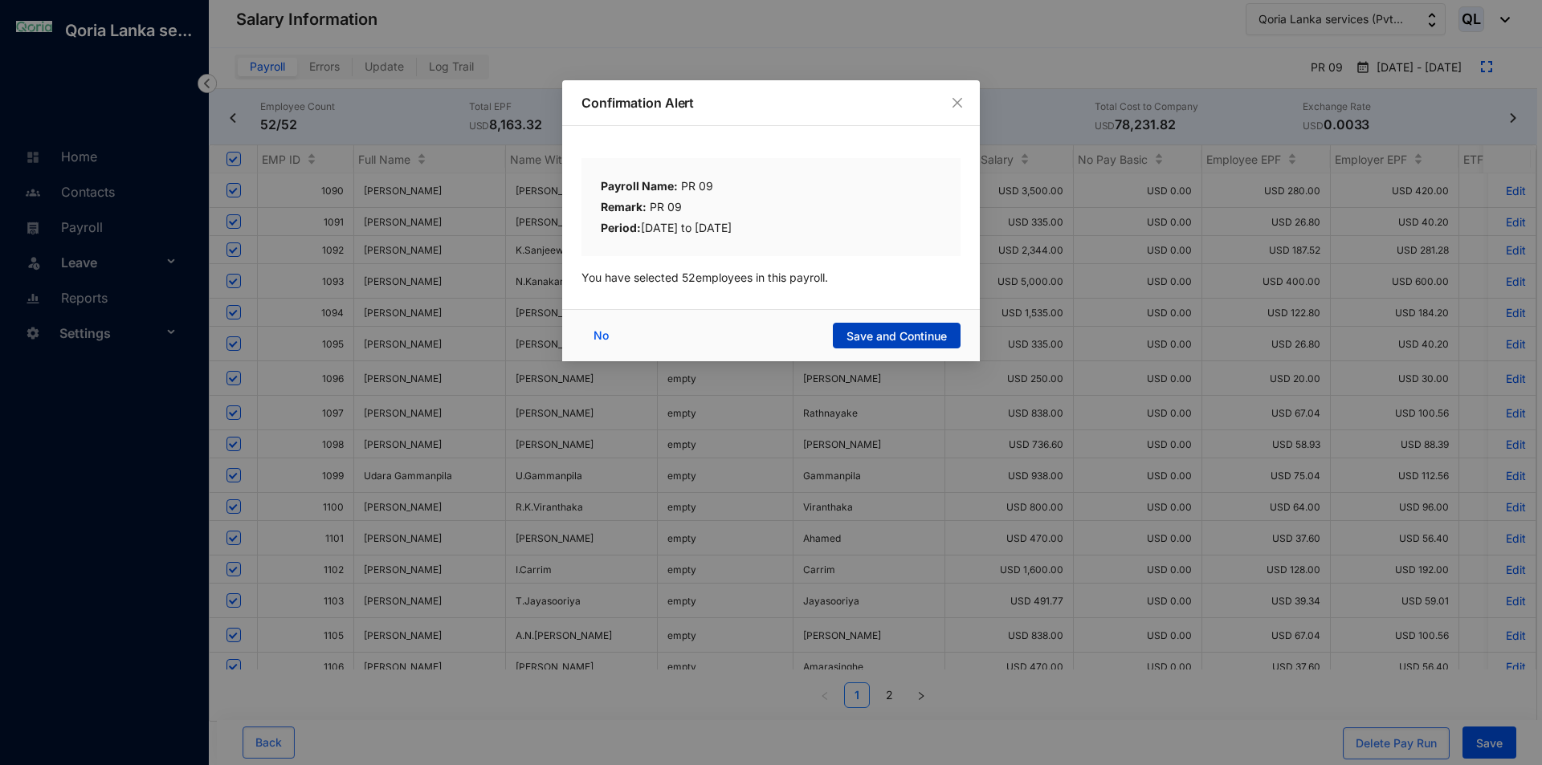
click at [888, 337] on span "Save and Continue" at bounding box center [896, 336] width 100 height 16
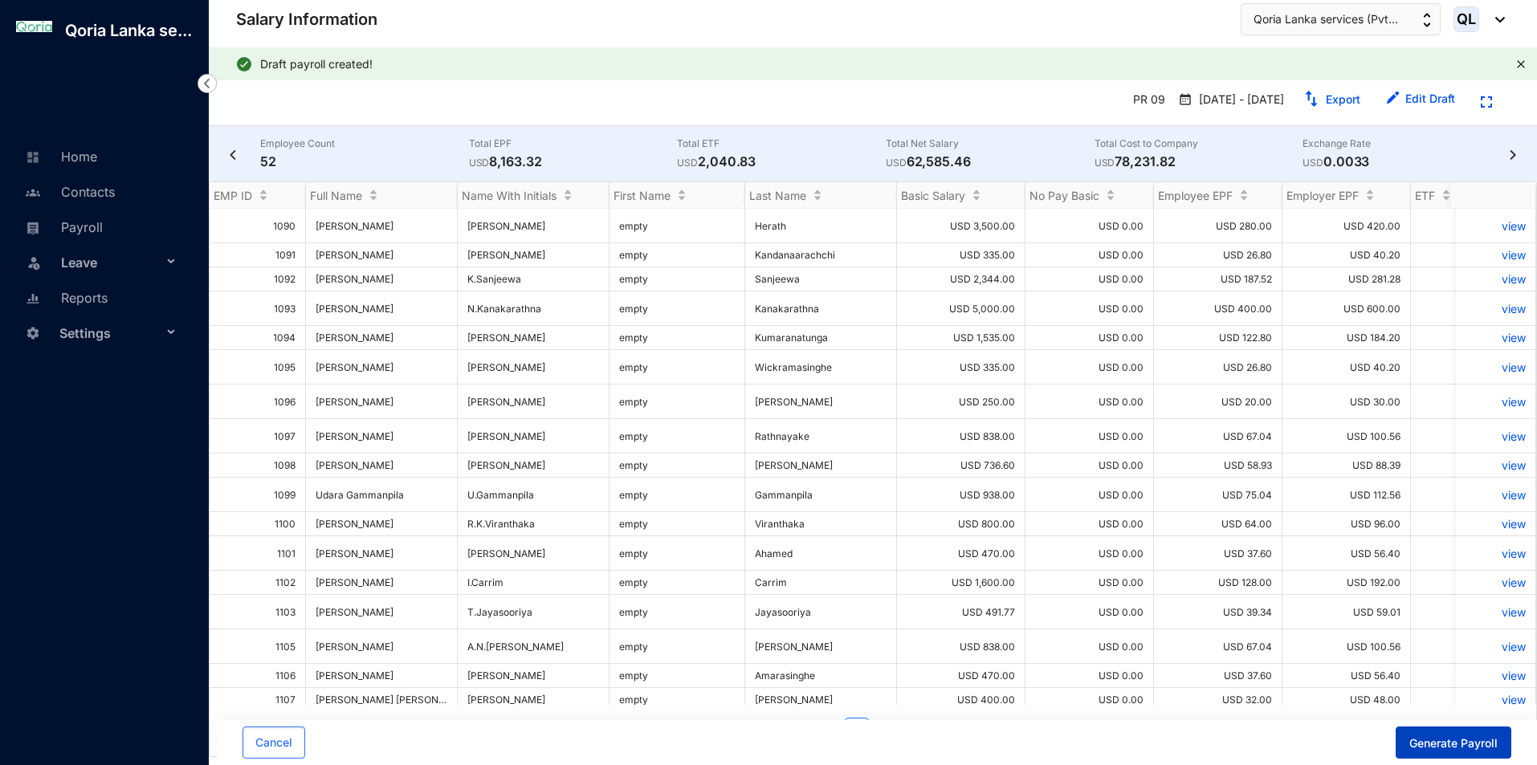
click at [1437, 750] on span "Generate Payroll" at bounding box center [1453, 744] width 88 height 16
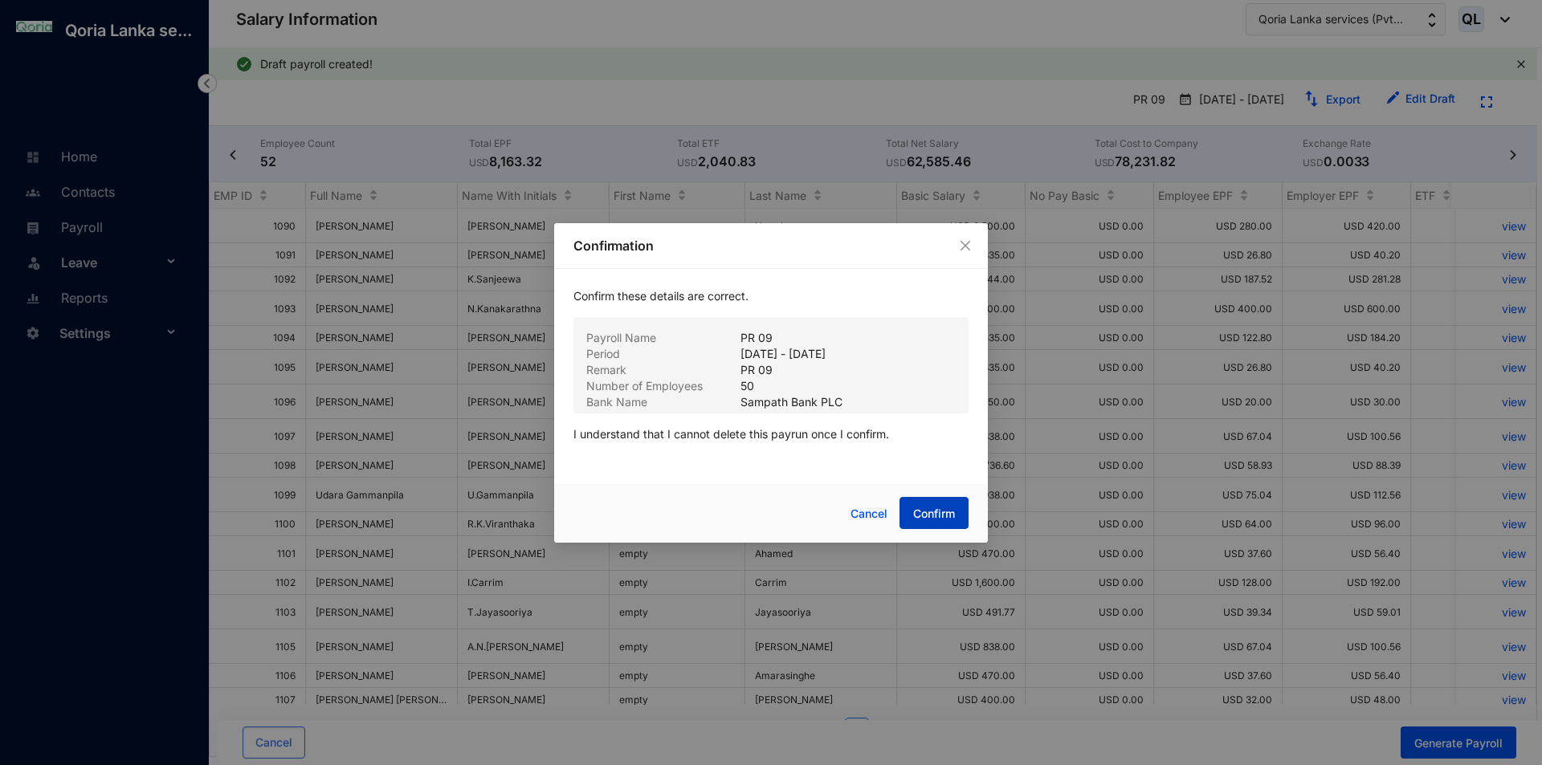
click at [920, 507] on span "Confirm" at bounding box center [934, 514] width 42 height 16
